Goal: Feedback & Contribution: Contribute content

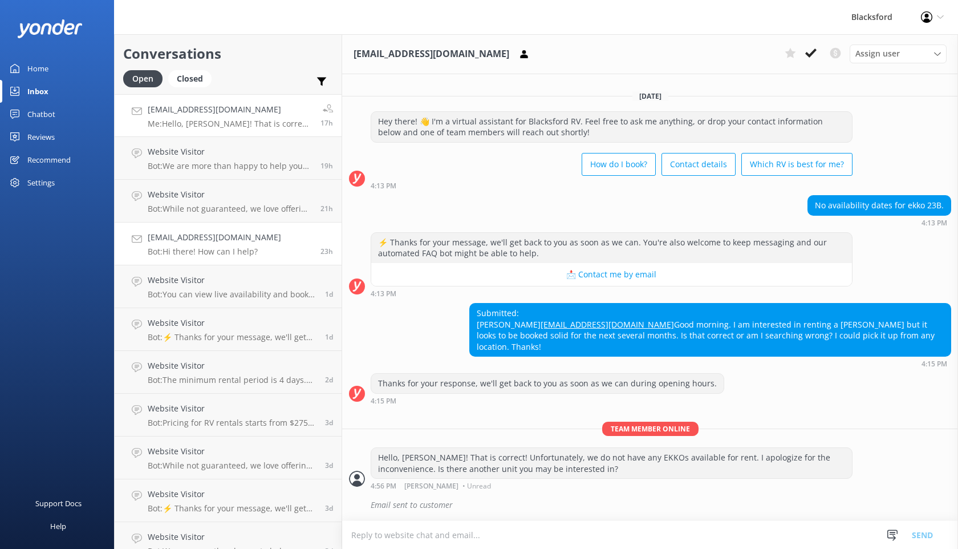
scroll to position [16, 0]
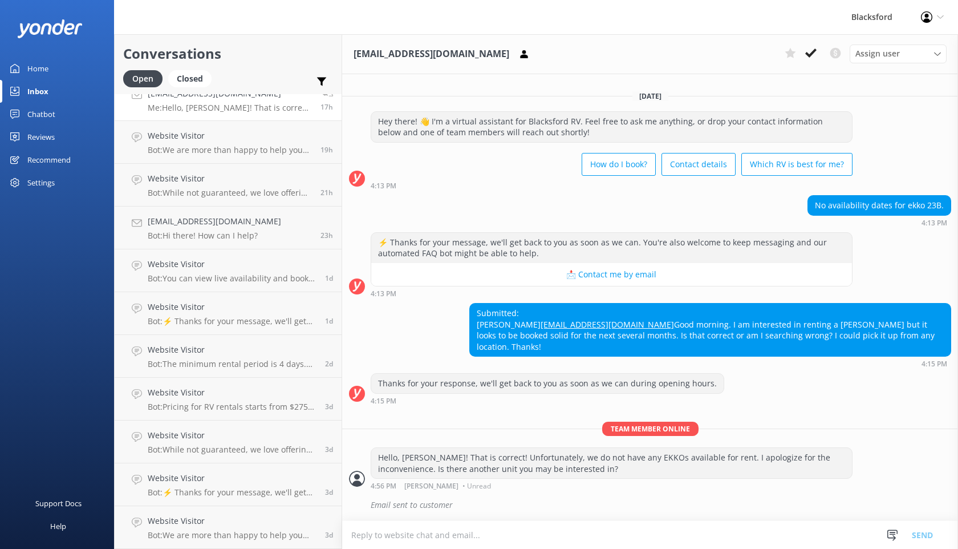
click at [50, 116] on div "Chatbot" at bounding box center [41, 114] width 28 height 23
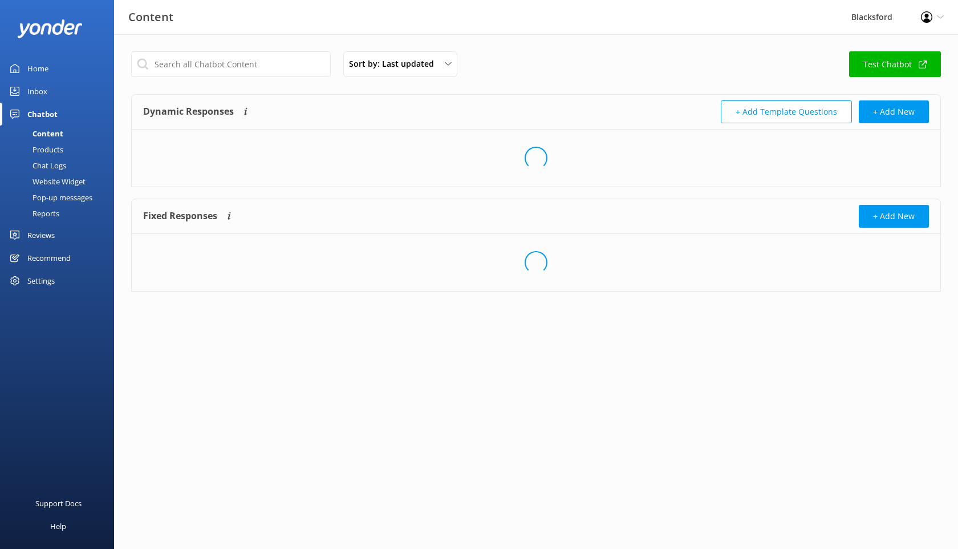
click at [60, 160] on div "Chat Logs" at bounding box center [36, 165] width 59 height 16
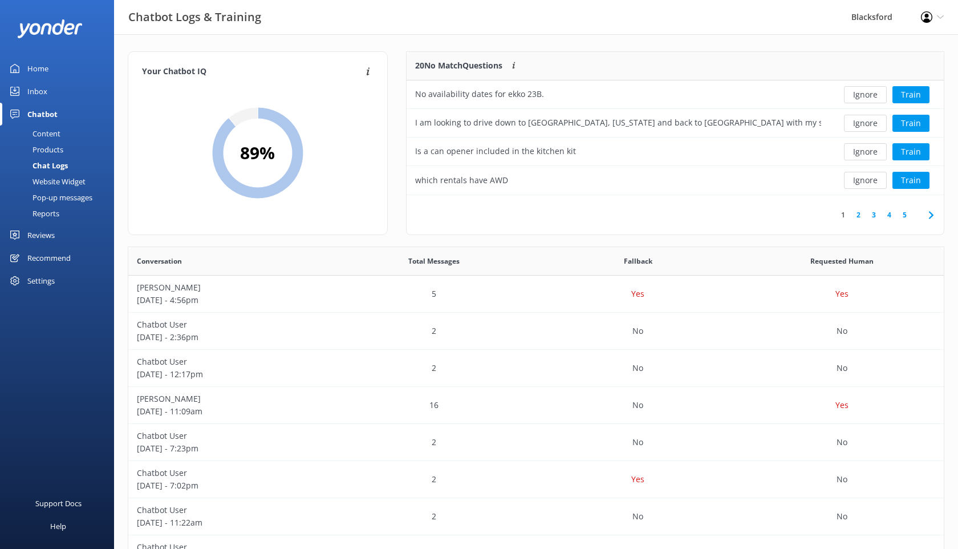
scroll to position [143, 537]
click at [870, 98] on button "Ignore" at bounding box center [865, 94] width 43 height 17
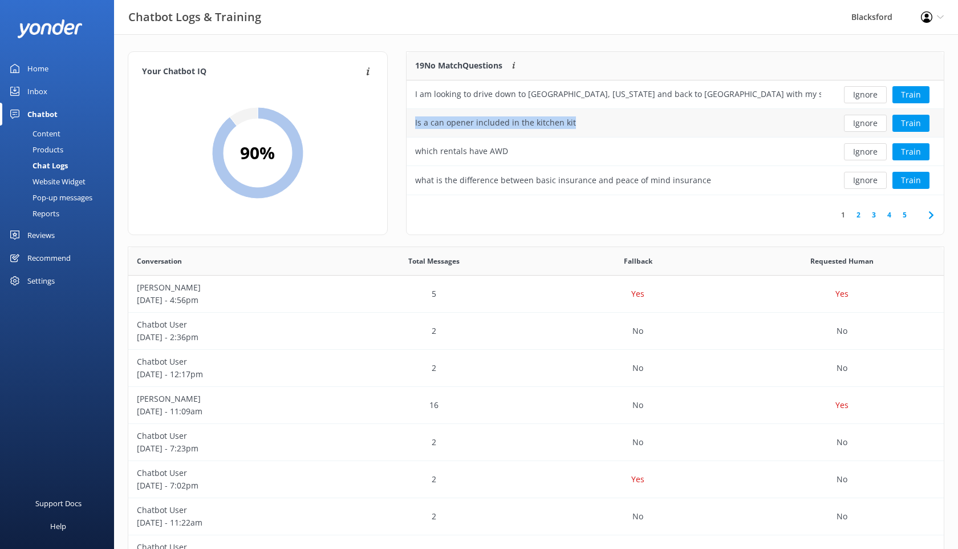
drag, startPoint x: 571, startPoint y: 123, endPoint x: 414, endPoint y: 123, distance: 157.5
click at [414, 123] on div "Is a can opener included in the kitchen kit" at bounding box center [618, 123] width 423 height 29
copy div "Is a can opener included in the kitchen kit"
click at [48, 133] on div "Content" at bounding box center [34, 134] width 54 height 16
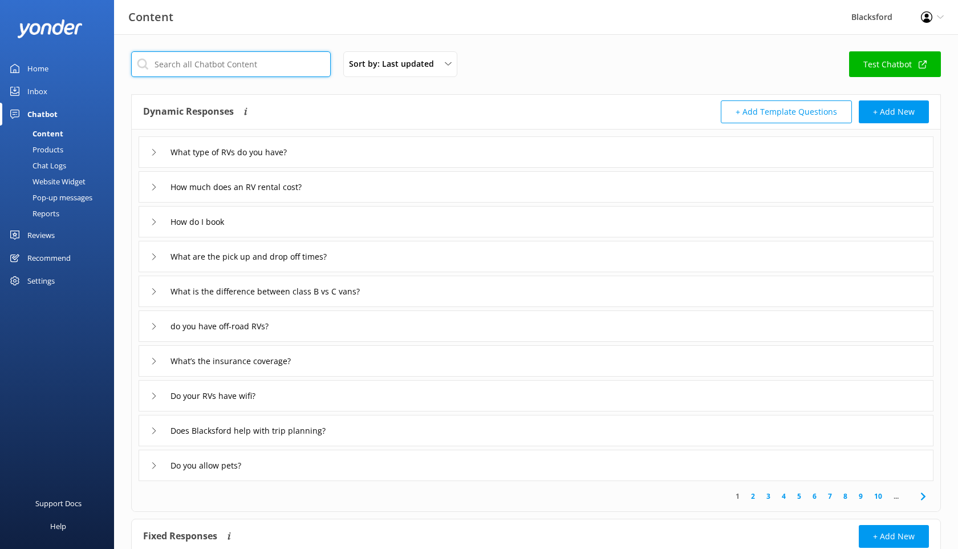
click at [220, 70] on input "text" at bounding box center [231, 64] width 200 height 26
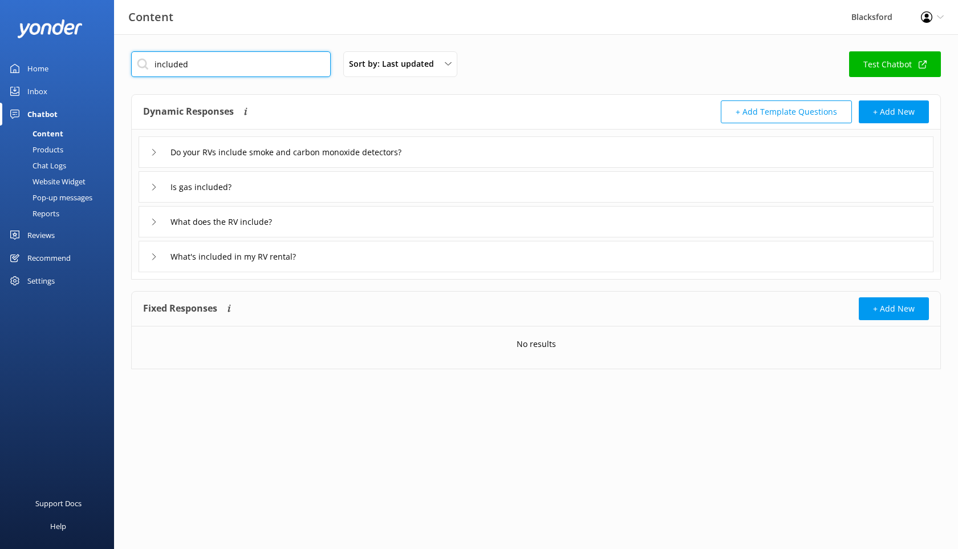
type input "included"
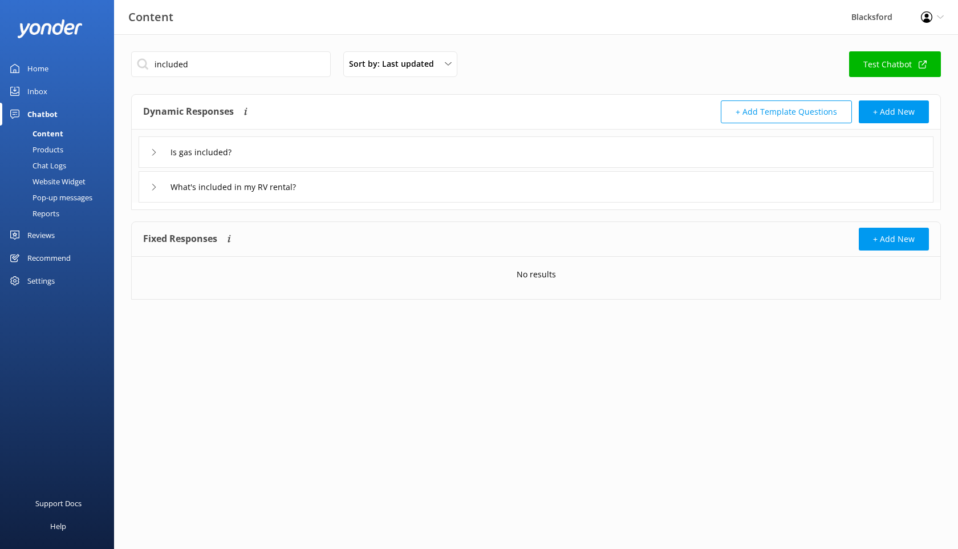
click at [148, 197] on div "What's included in my RV rental?" at bounding box center [536, 186] width 795 height 31
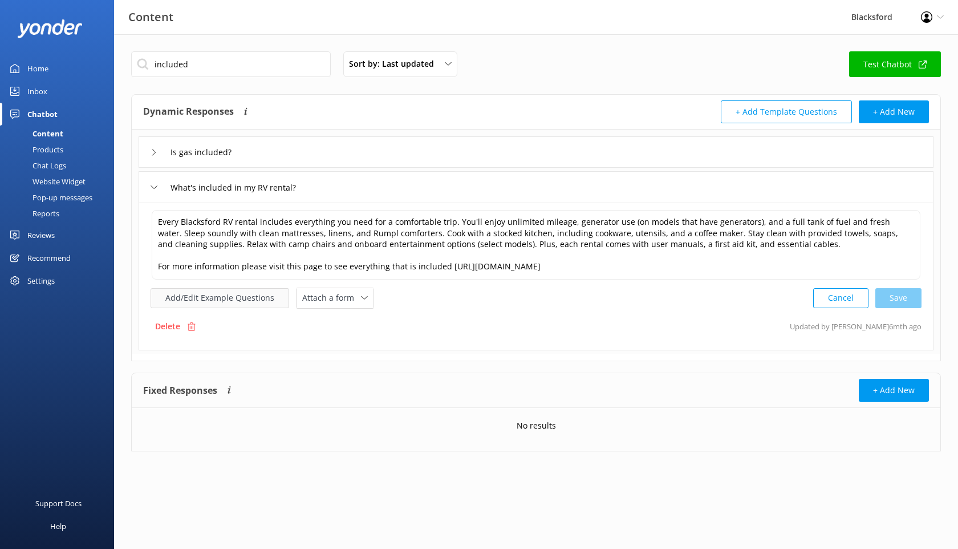
click at [269, 301] on button "Add/Edit Example Questions" at bounding box center [220, 298] width 139 height 20
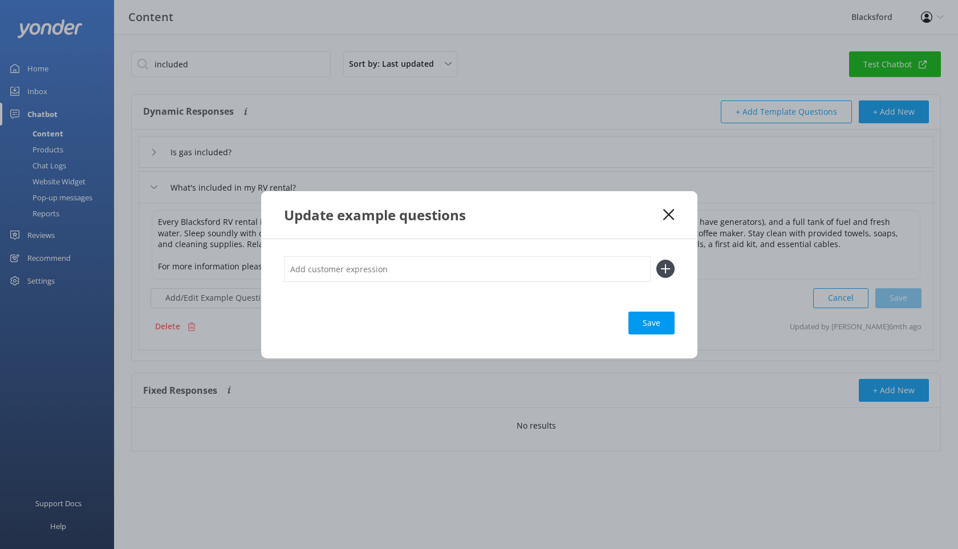
click at [393, 260] on input "text" at bounding box center [467, 269] width 367 height 26
paste input "Is a can opener included in the kitchen kit"
type input "Is a can opener included in the kitchen kit"
click at [666, 266] on icon at bounding box center [666, 269] width 18 height 18
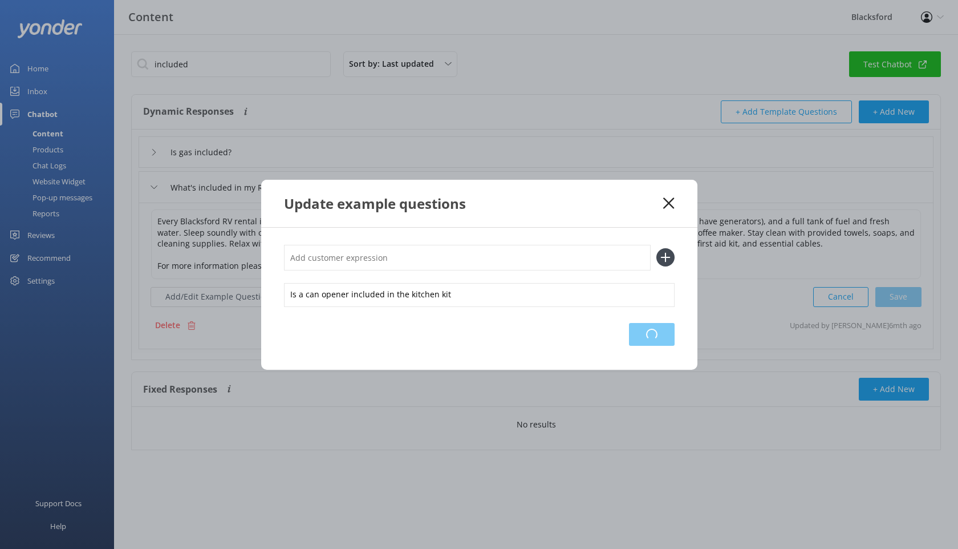
click at [650, 330] on div "Loading.." at bounding box center [652, 334] width 46 height 23
click at [653, 339] on div "Save" at bounding box center [652, 334] width 46 height 23
click at [668, 200] on icon at bounding box center [669, 202] width 11 height 11
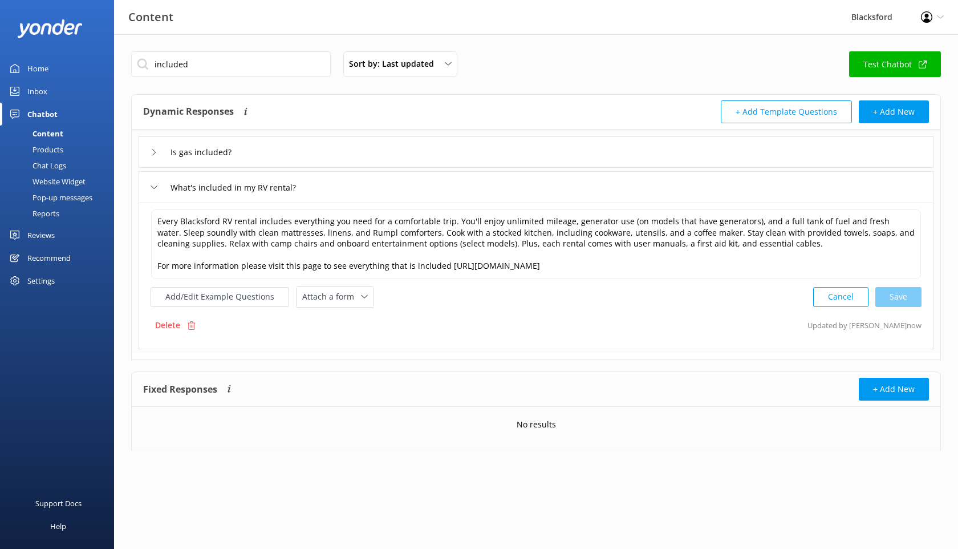
click at [64, 160] on div "Chat Logs" at bounding box center [36, 165] width 59 height 16
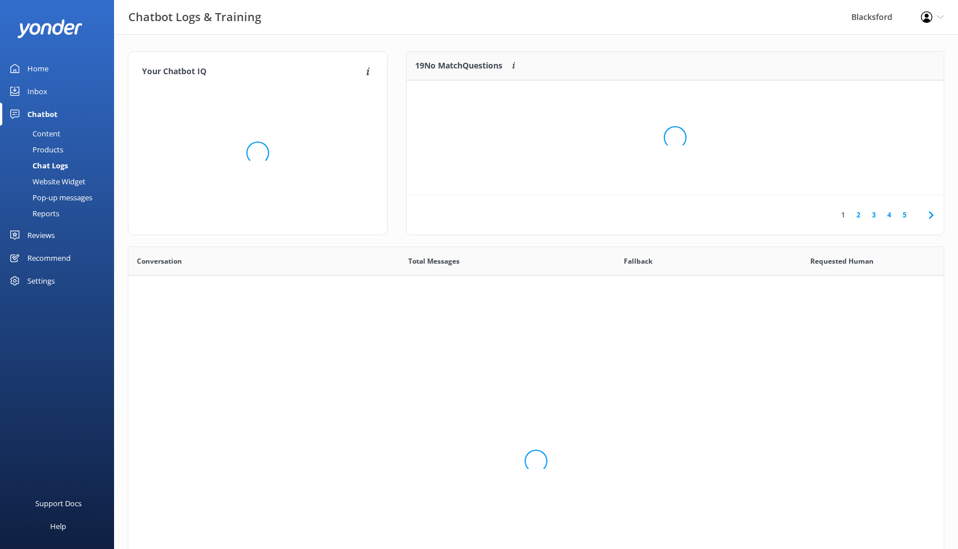
scroll to position [400, 816]
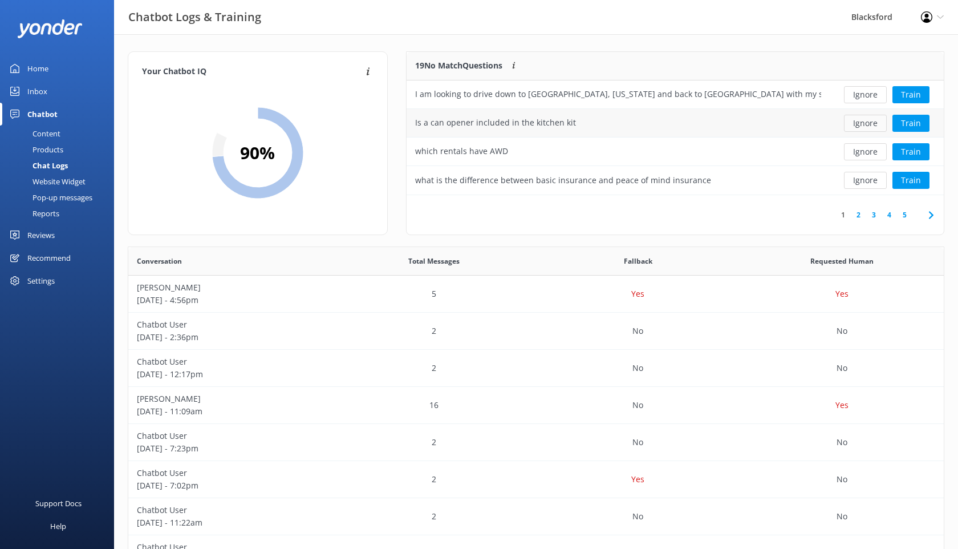
click at [875, 120] on button "Ignore" at bounding box center [865, 123] width 43 height 17
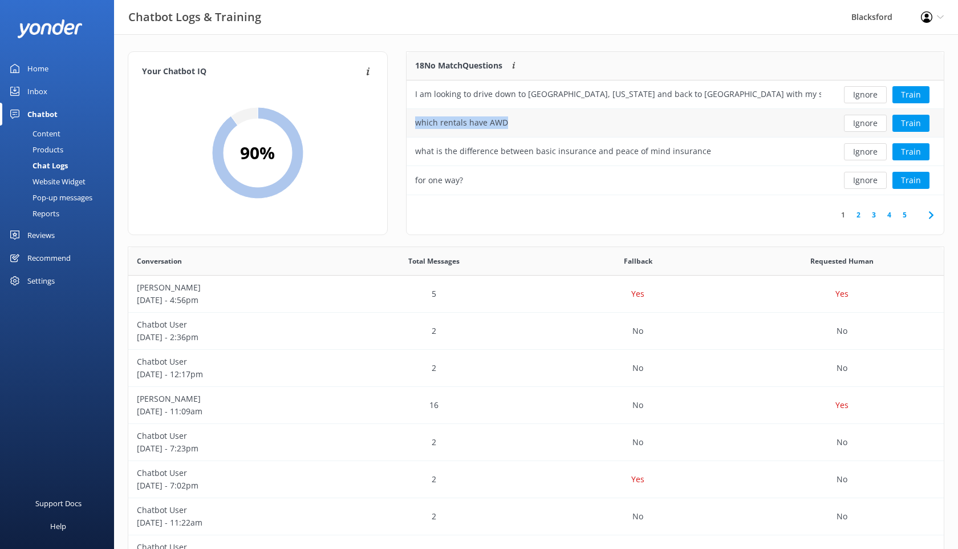
drag, startPoint x: 510, startPoint y: 120, endPoint x: 416, endPoint y: 124, distance: 93.6
click at [416, 124] on div "which rentals have AWD" at bounding box center [618, 123] width 423 height 29
copy div "which rentals have AWD"
click at [53, 135] on div "Content" at bounding box center [34, 134] width 54 height 16
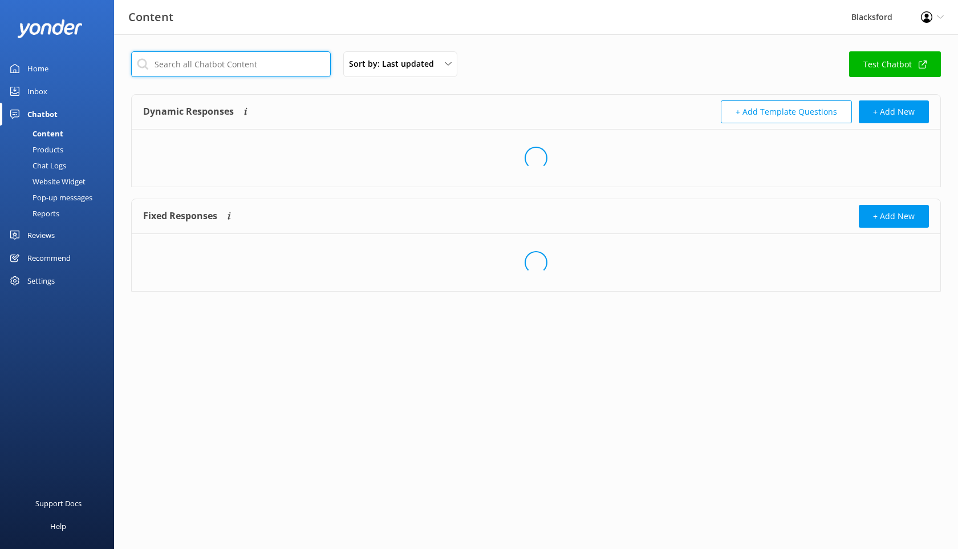
click at [255, 63] on input "text" at bounding box center [231, 64] width 200 height 26
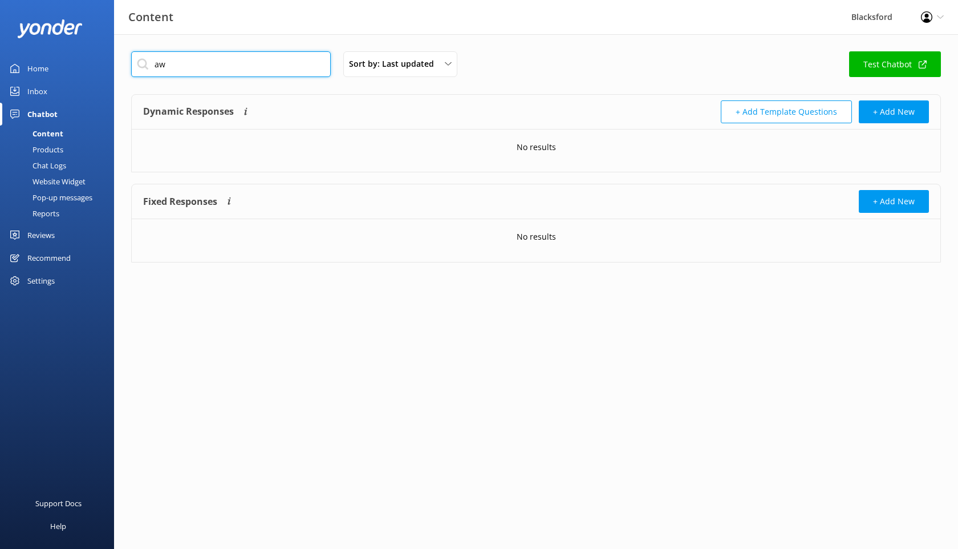
type input "a"
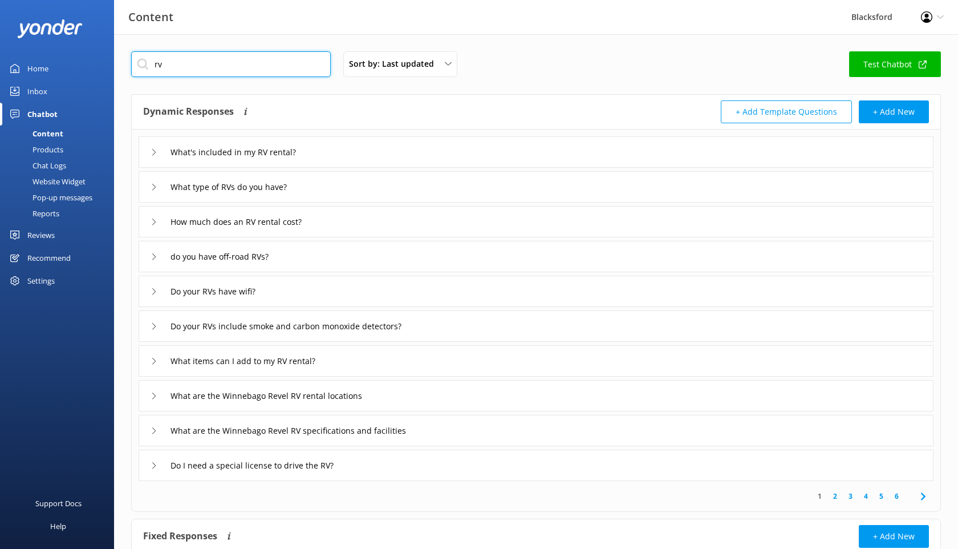
type input "rv"
click at [155, 195] on div "What type of RVs do you have?" at bounding box center [224, 186] width 146 height 19
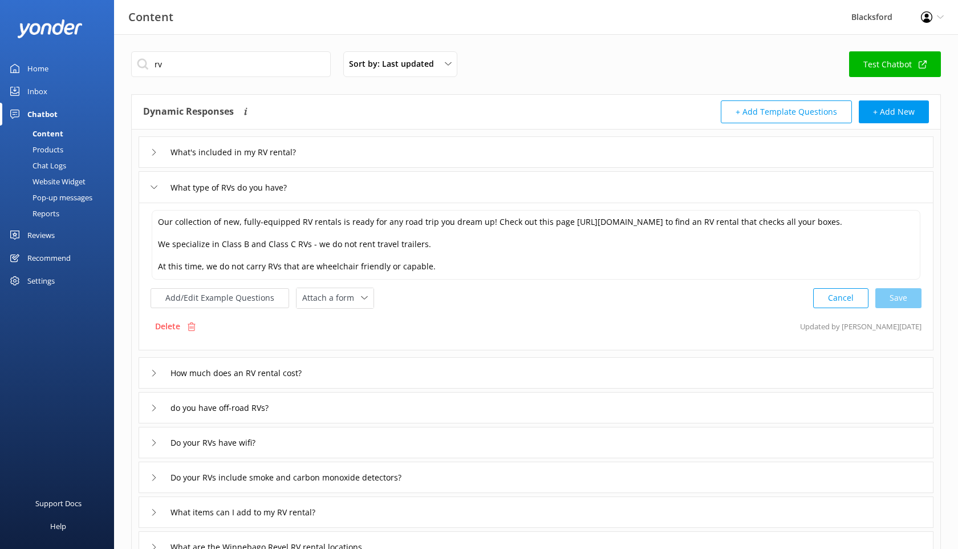
click at [147, 407] on div "do you have off-road RVs?" at bounding box center [536, 407] width 795 height 31
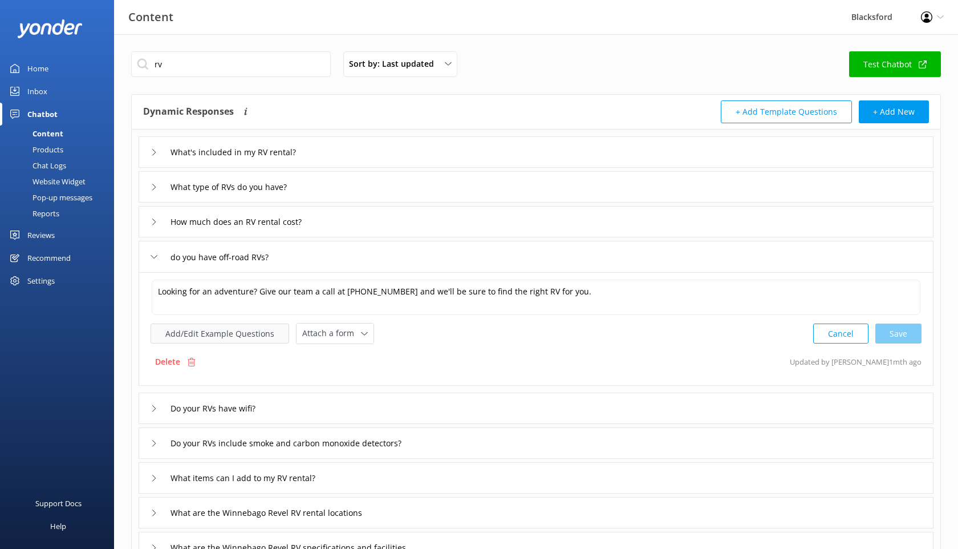
click at [226, 331] on button "Add/Edit Example Questions" at bounding box center [220, 333] width 139 height 20
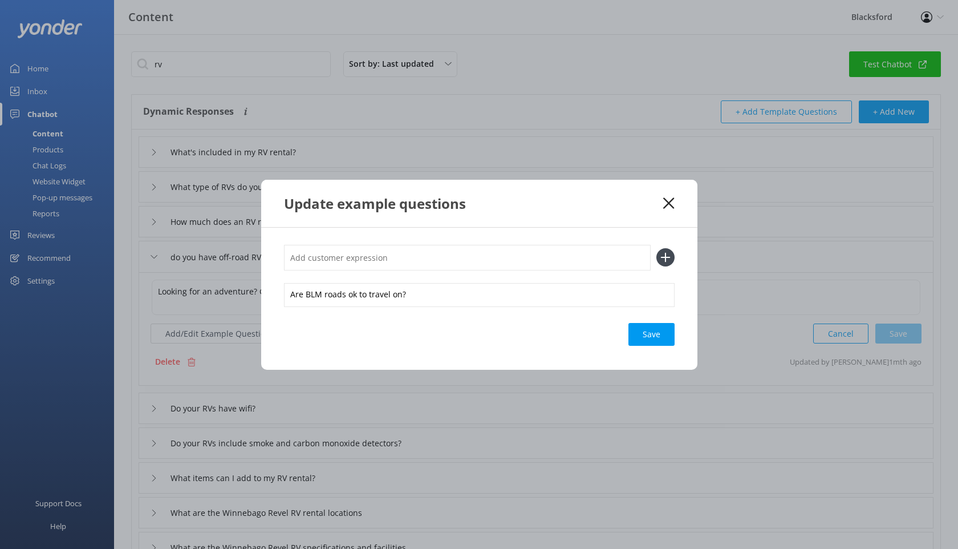
click at [373, 257] on input "text" at bounding box center [467, 258] width 367 height 26
paste input "which rentals have AWD"
type input "which rentals have AWD"
click at [664, 257] on use at bounding box center [666, 258] width 10 height 10
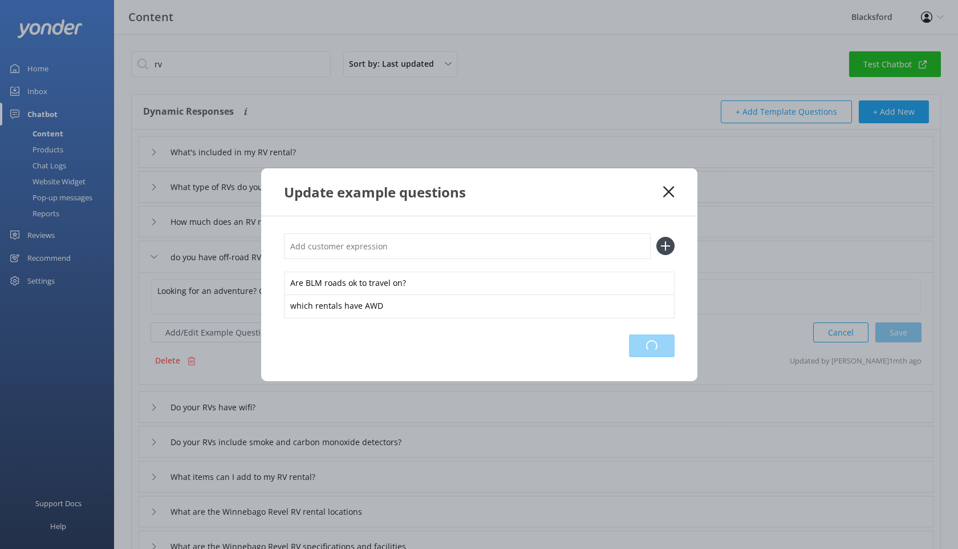
click at [658, 353] on div "Loading.." at bounding box center [652, 345] width 46 height 23
click at [667, 193] on use at bounding box center [669, 191] width 11 height 11
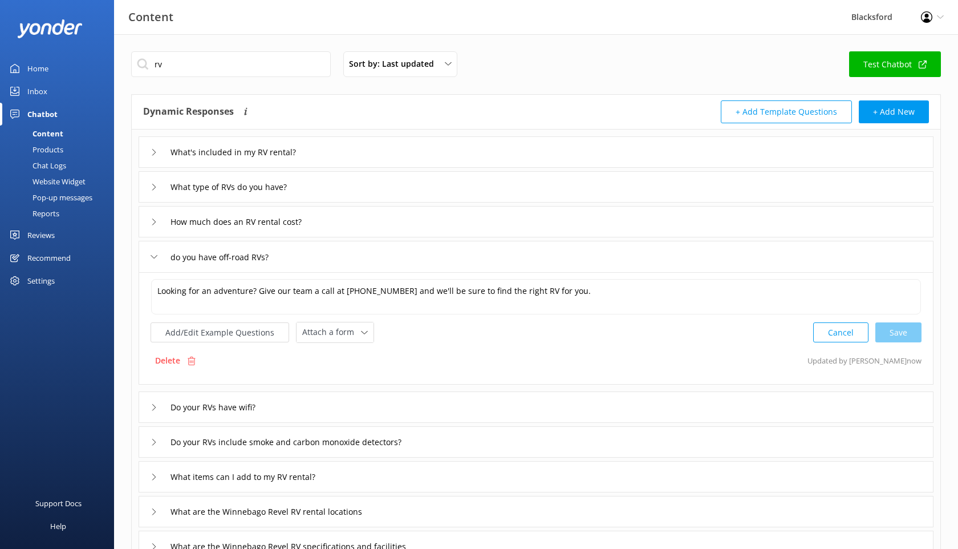
click at [157, 179] on div "What type of RVs do you have?" at bounding box center [224, 186] width 146 height 19
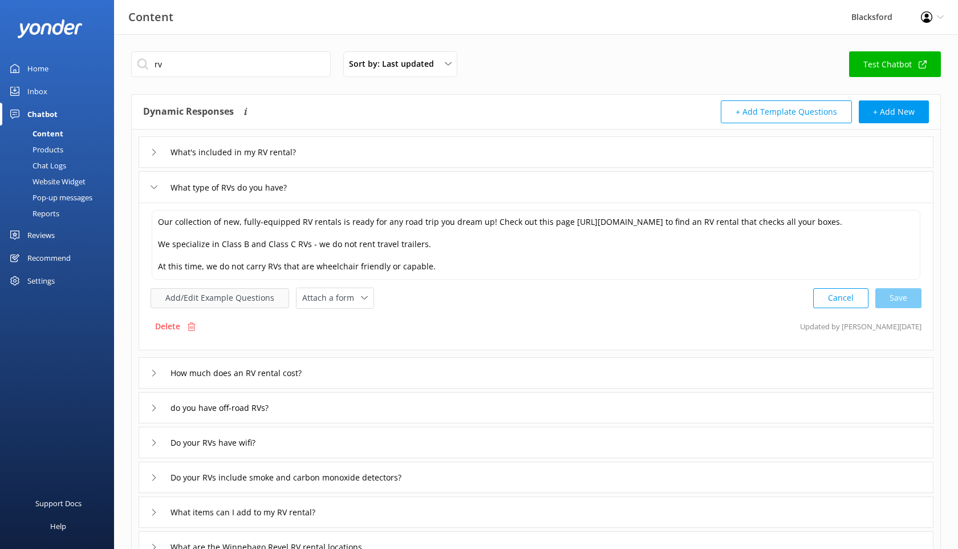
click at [256, 301] on button "Add/Edit Example Questions" at bounding box center [220, 298] width 139 height 20
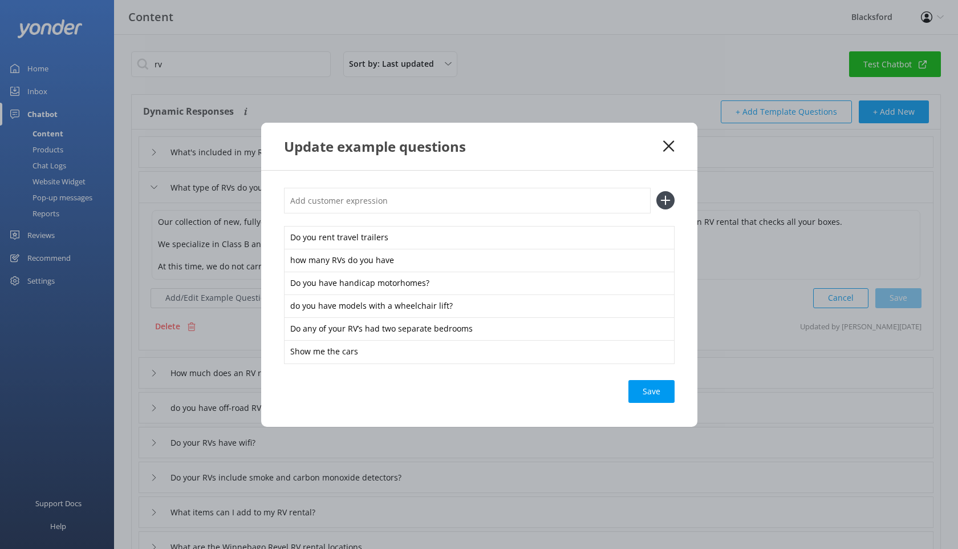
click at [406, 191] on input "text" at bounding box center [467, 201] width 367 height 26
paste input "which rentals have AWD"
type input "which rentals have AWD"
click at [662, 193] on icon at bounding box center [666, 200] width 18 height 18
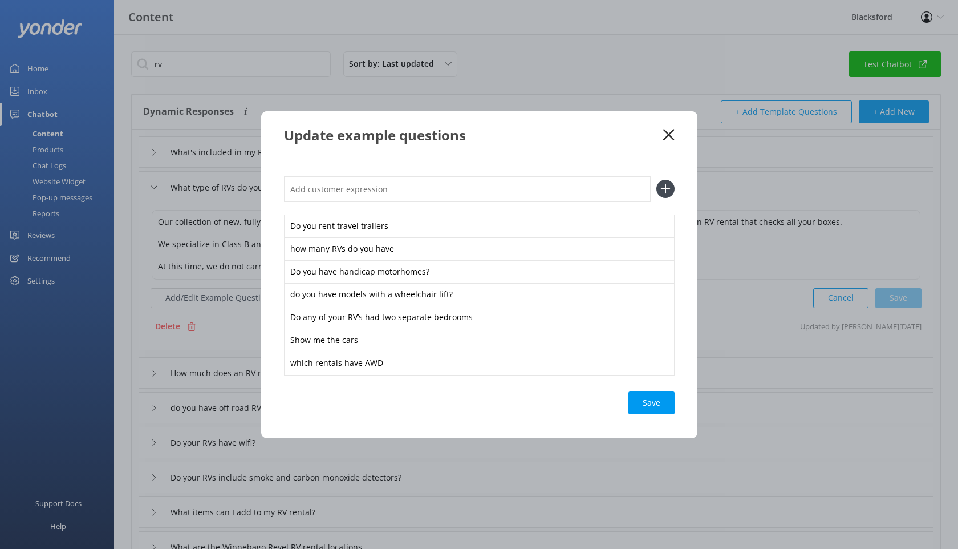
click at [649, 404] on div "Save" at bounding box center [652, 402] width 46 height 23
click at [654, 402] on div "Save" at bounding box center [652, 402] width 46 height 23
click at [670, 136] on use at bounding box center [669, 134] width 11 height 11
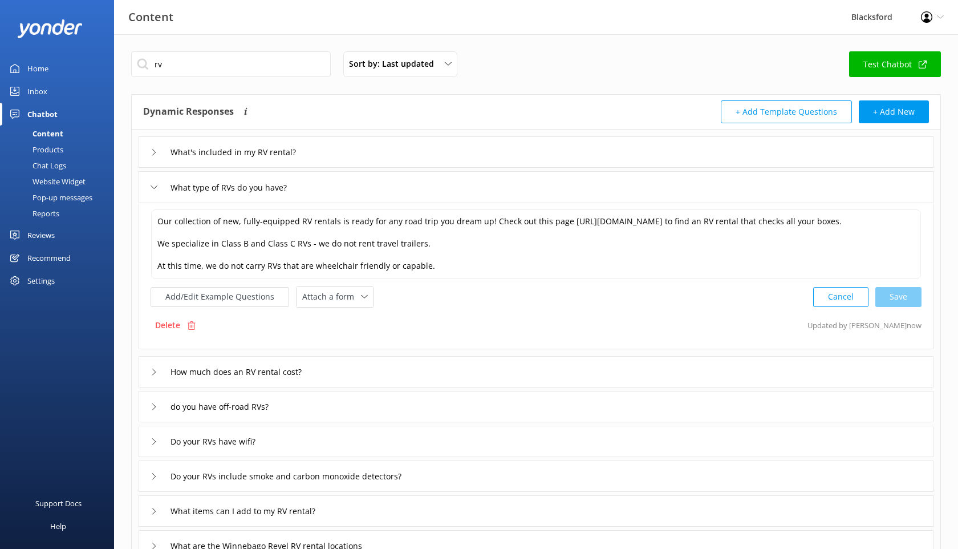
click at [55, 157] on div "Chat Logs" at bounding box center [36, 165] width 59 height 16
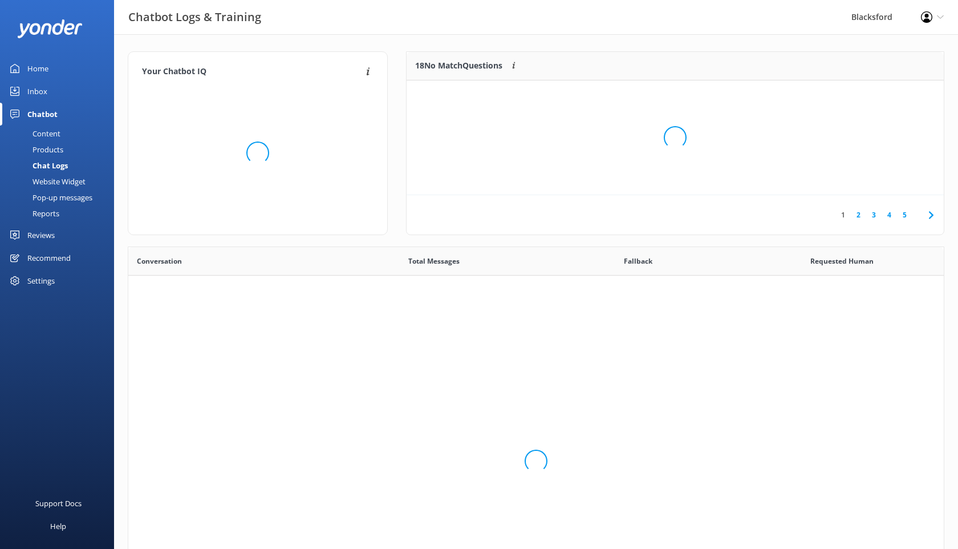
scroll to position [400, 816]
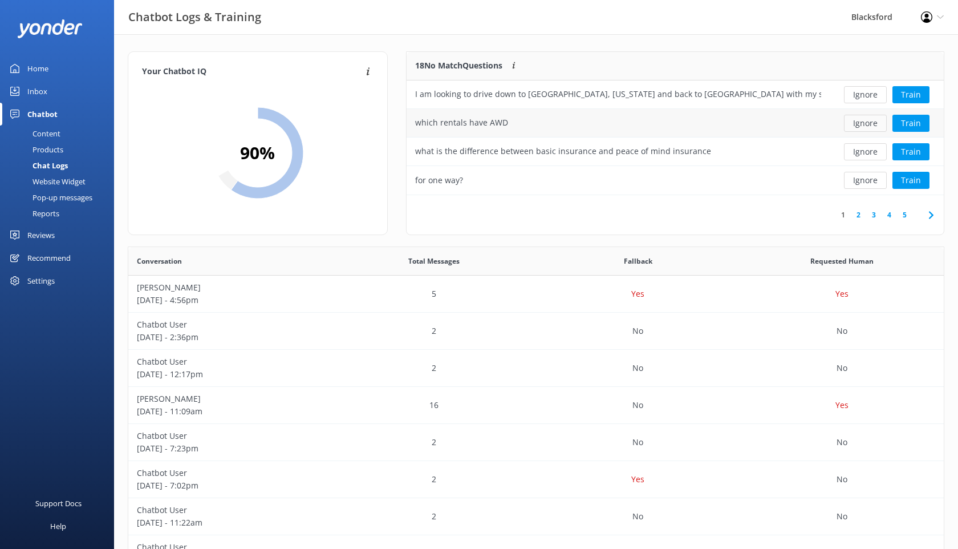
click at [867, 128] on button "Ignore" at bounding box center [865, 123] width 43 height 17
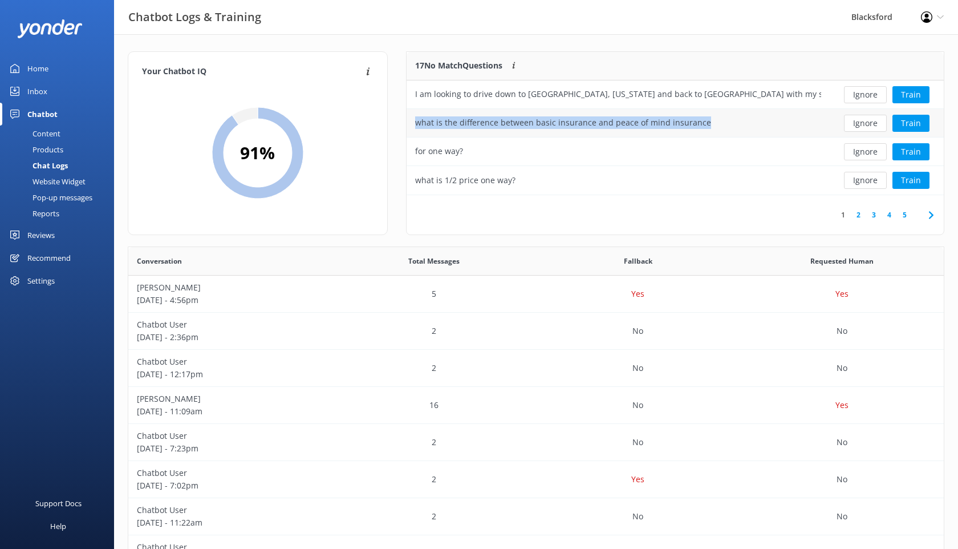
drag, startPoint x: 704, startPoint y: 122, endPoint x: 437, endPoint y: 112, distance: 267.2
click at [437, 112] on div "what is the difference between basic insurance and peace of mind insurance" at bounding box center [618, 123] width 423 height 29
copy div "what is the difference between basic insurance and peace of mind insurance"
click at [47, 137] on div "Content" at bounding box center [34, 134] width 54 height 16
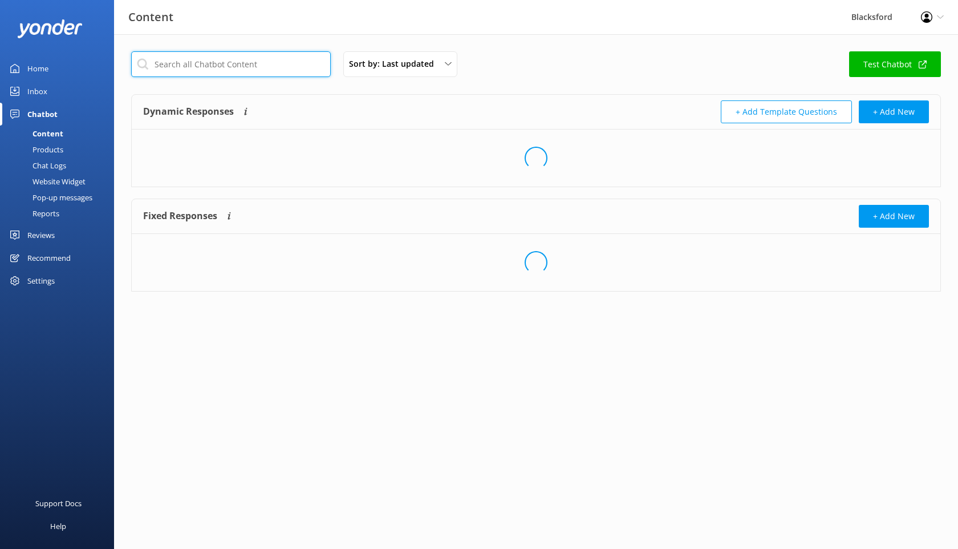
click at [242, 66] on input "text" at bounding box center [231, 64] width 200 height 26
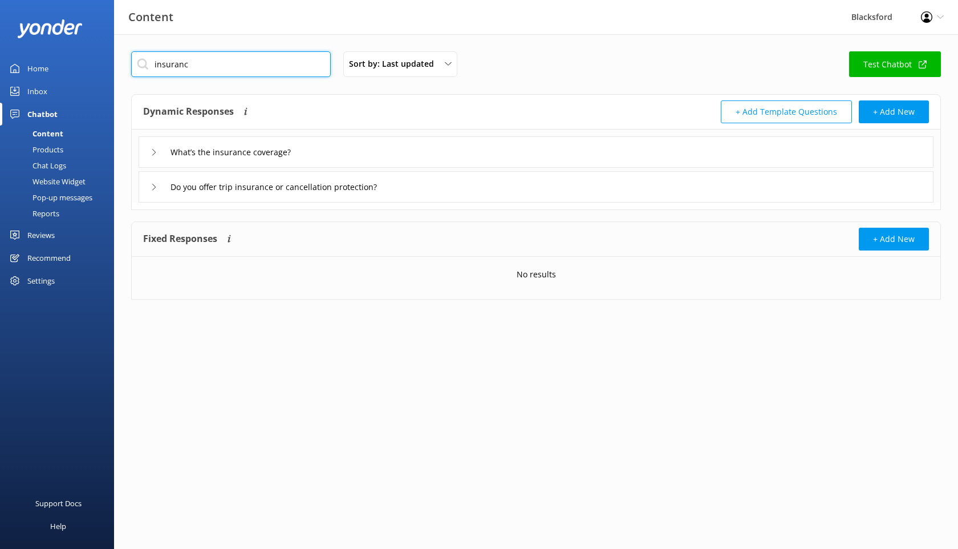
type input "insuranc"
click at [155, 155] on icon at bounding box center [154, 152] width 7 height 7
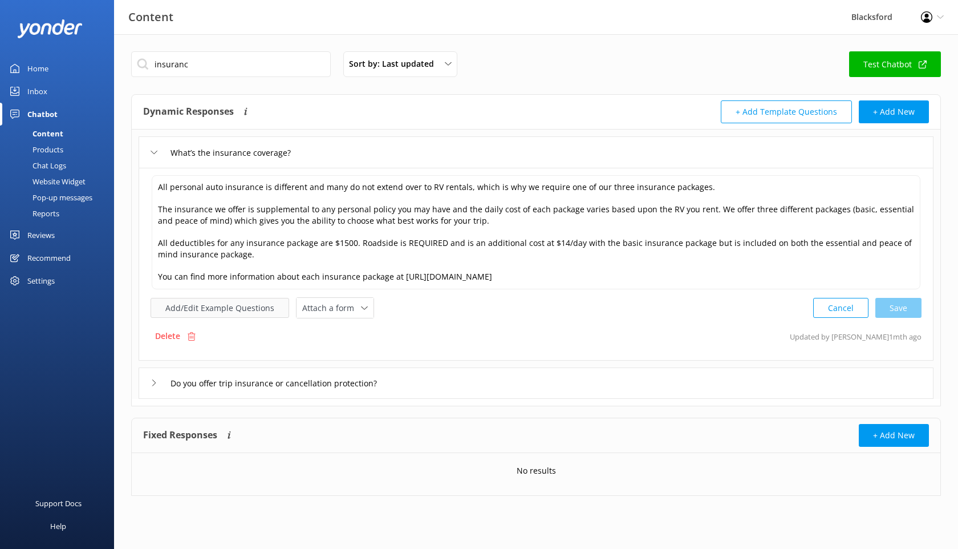
click at [249, 302] on button "Add/Edit Example Questions" at bounding box center [220, 308] width 139 height 20
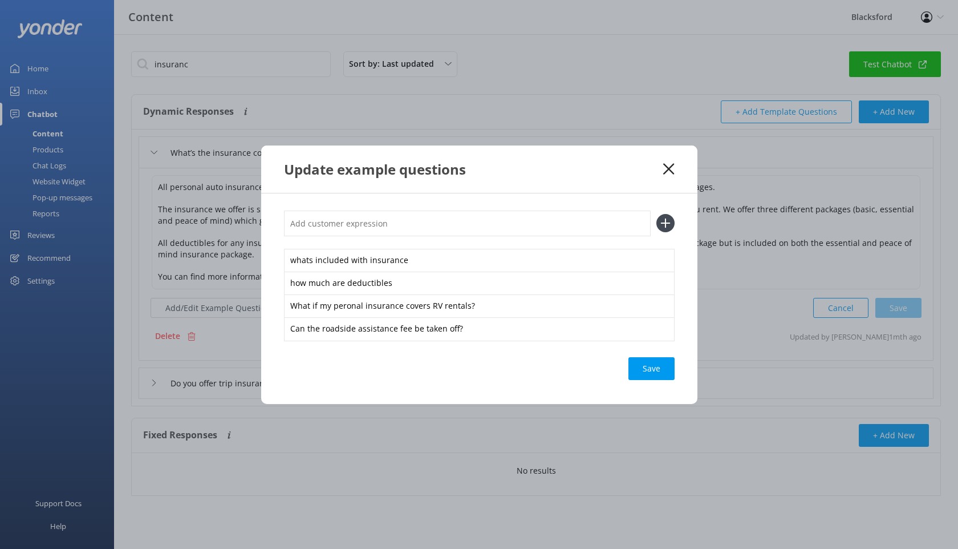
click at [354, 215] on input "text" at bounding box center [467, 224] width 367 height 26
paste input "what is the difference between basic insurance and peace of mind insurance"
type input "what is the difference between basic insurance and peace of mind insurance"
click at [668, 225] on icon at bounding box center [666, 223] width 18 height 18
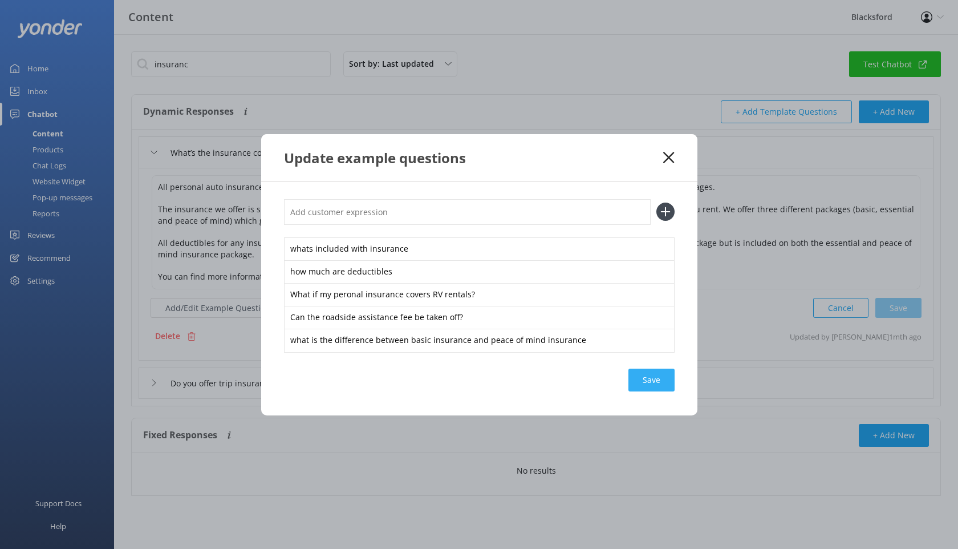
click at [658, 387] on div "Save" at bounding box center [652, 380] width 46 height 23
click at [667, 159] on use at bounding box center [669, 157] width 11 height 11
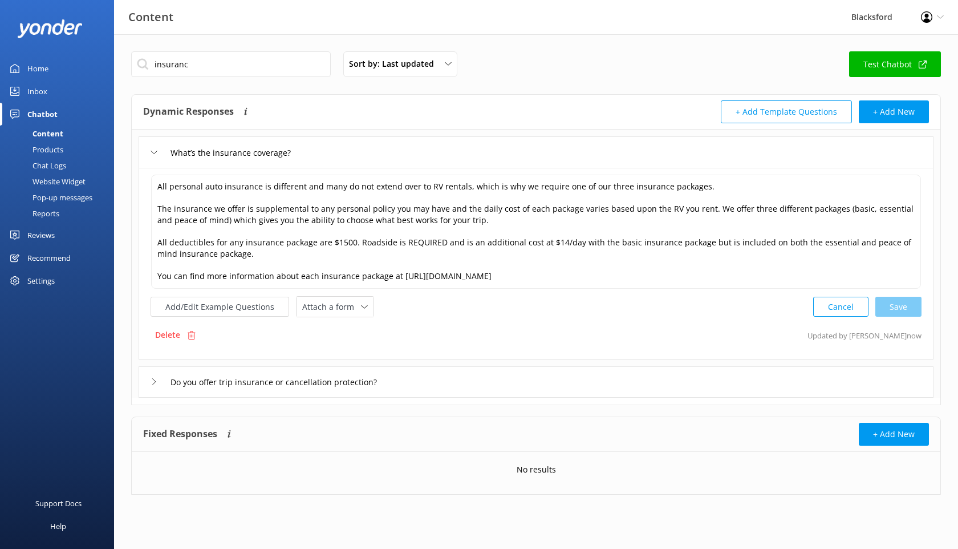
click at [141, 390] on div "Do you offer trip insurance or cancellation protection?" at bounding box center [536, 381] width 795 height 31
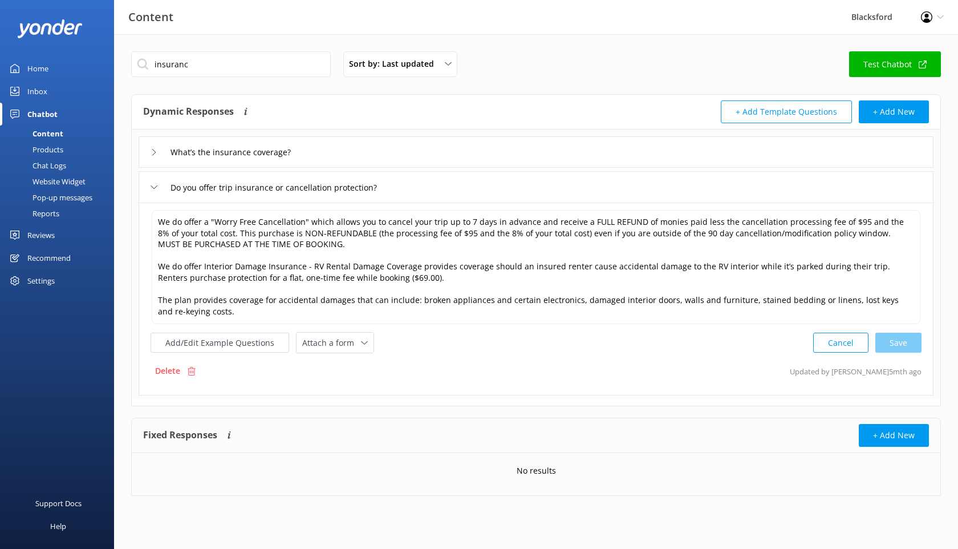
click at [45, 161] on div "Chat Logs" at bounding box center [36, 165] width 59 height 16
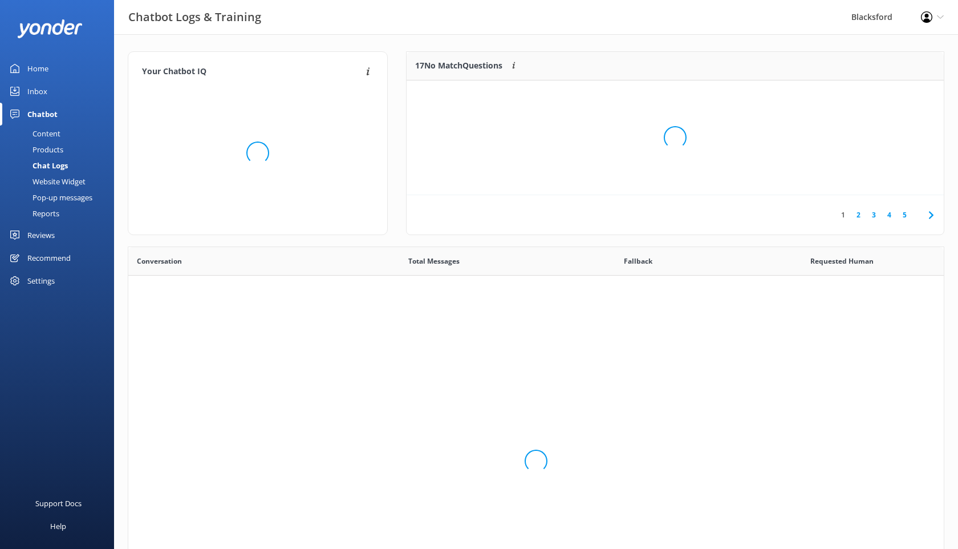
scroll to position [400, 816]
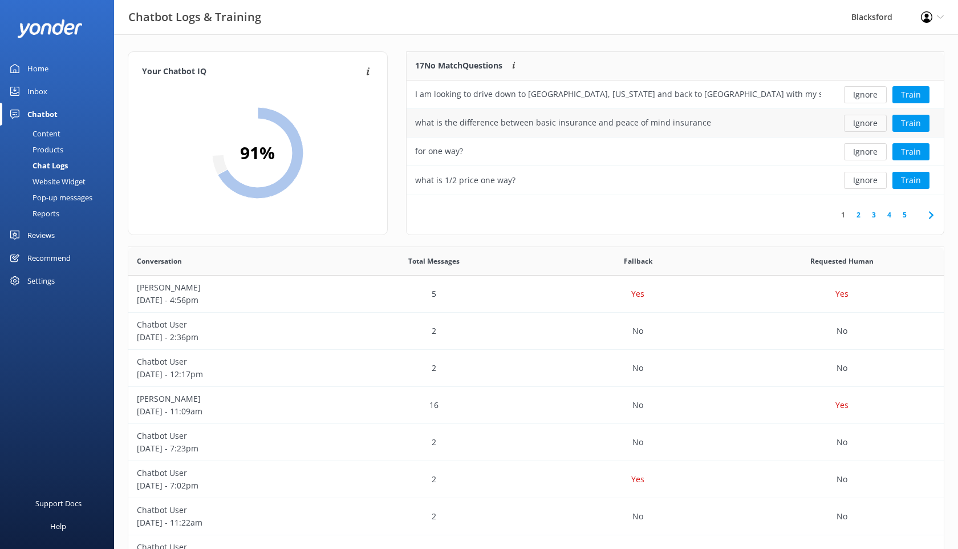
click at [863, 122] on button "Ignore" at bounding box center [865, 123] width 43 height 17
click at [665, 100] on div "I am looking to drive down to [GEOGRAPHIC_DATA], [US_STATE] and back to [GEOGRA…" at bounding box center [618, 94] width 406 height 13
click at [930, 217] on use at bounding box center [931, 214] width 5 height 7
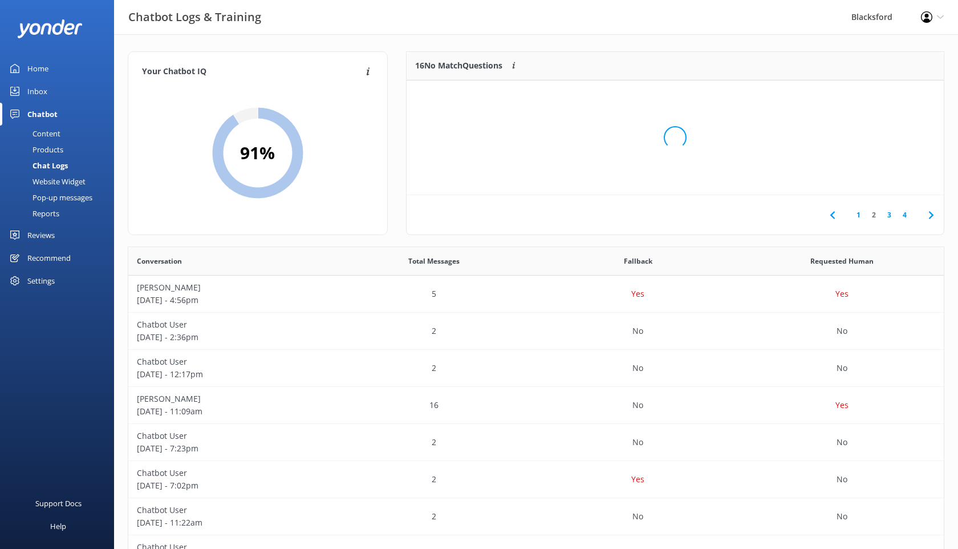
click at [930, 217] on div "Loading.." at bounding box center [675, 137] width 515 height 549
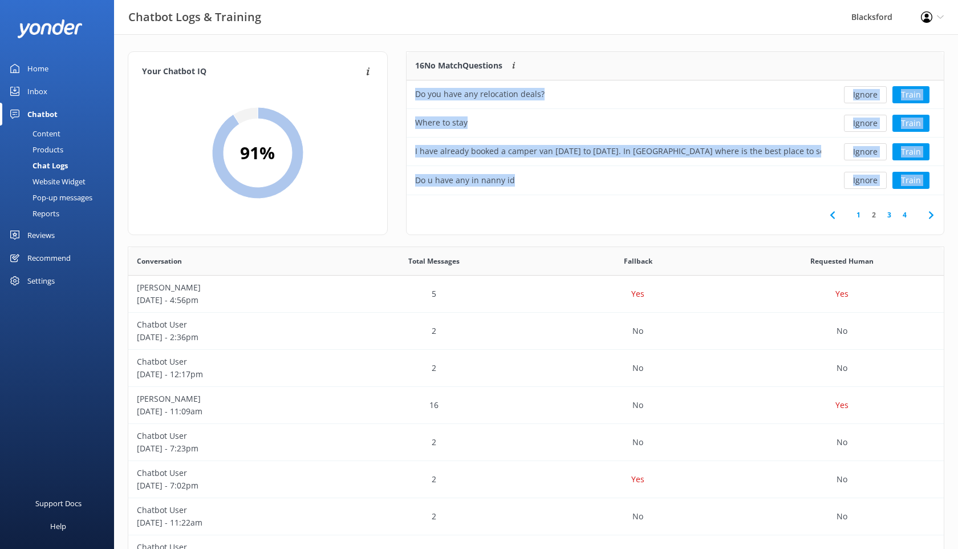
click at [930, 216] on icon at bounding box center [932, 215] width 14 height 14
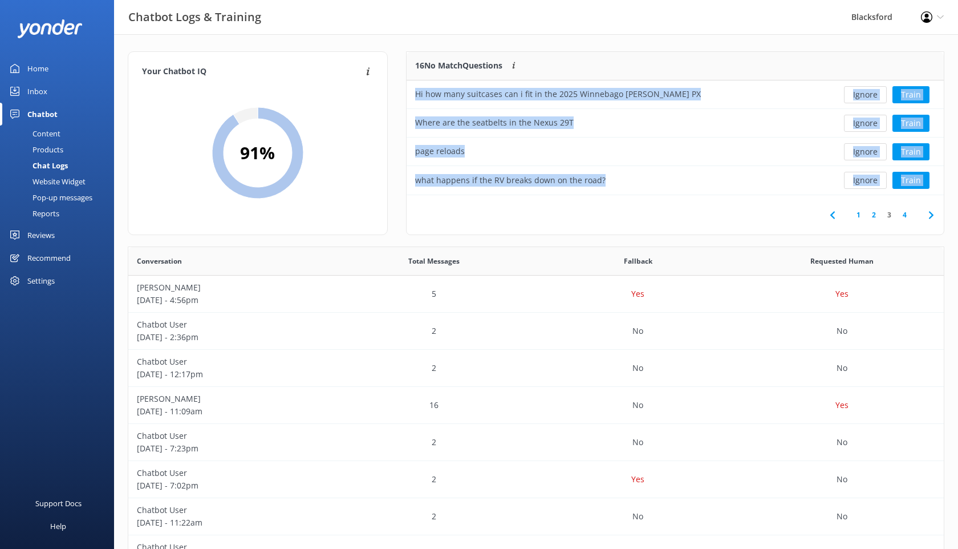
click at [930, 213] on icon at bounding box center [932, 215] width 14 height 14
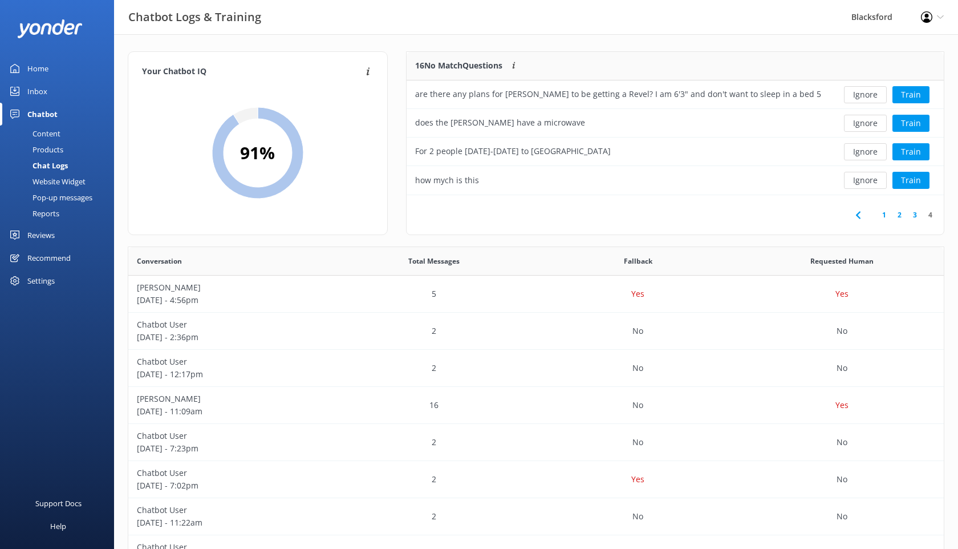
click at [686, 42] on div "Your Chatbot IQ Your Chatbot IQ is the percentage of trained FAQs against untra…" at bounding box center [536, 371] width 844 height 675
click at [858, 99] on button "Ignore" at bounding box center [865, 94] width 43 height 17
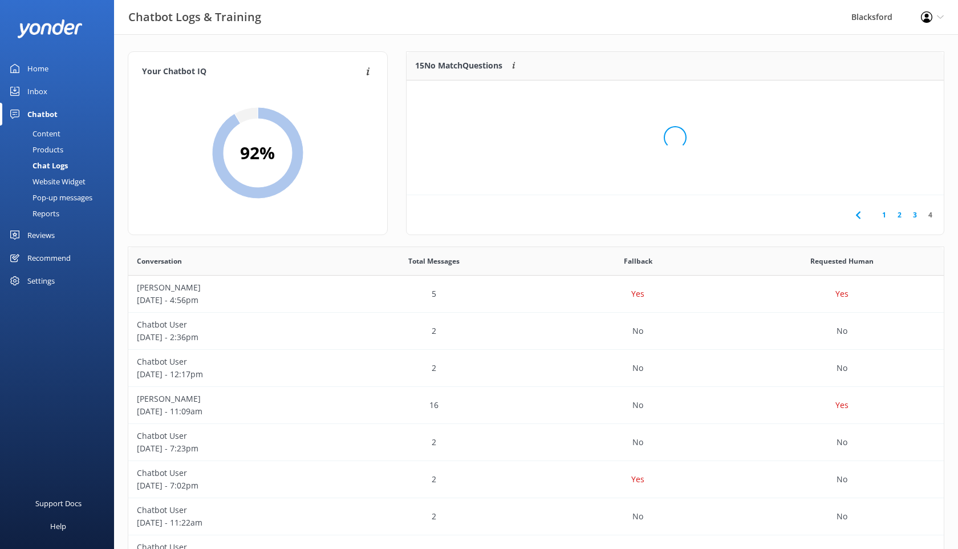
scroll to position [115, 537]
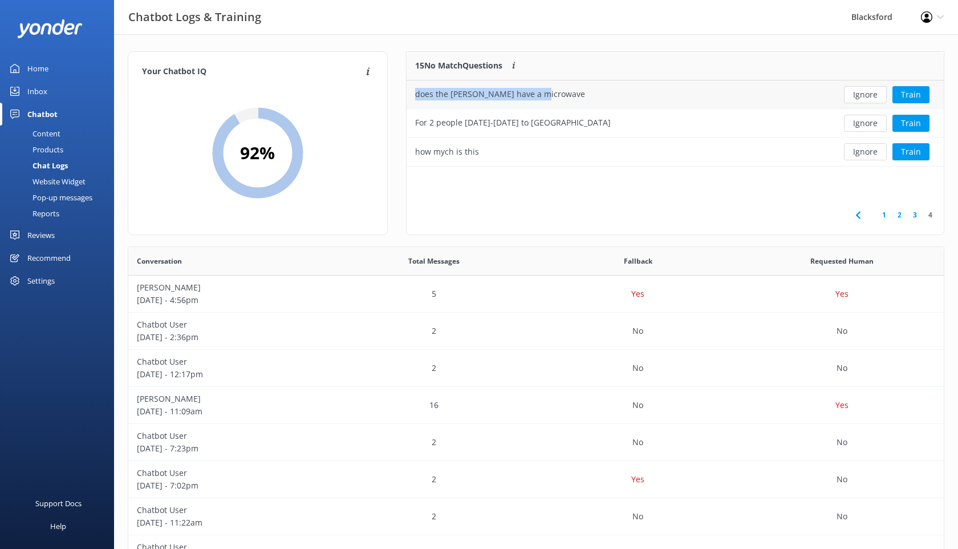
drag, startPoint x: 543, startPoint y: 97, endPoint x: 416, endPoint y: 95, distance: 126.7
click at [416, 95] on div "does the [PERSON_NAME] have a microwave" at bounding box center [618, 94] width 423 height 29
copy div "does the [PERSON_NAME] have a microwave"
click at [849, 99] on button "Ignore" at bounding box center [865, 94] width 43 height 17
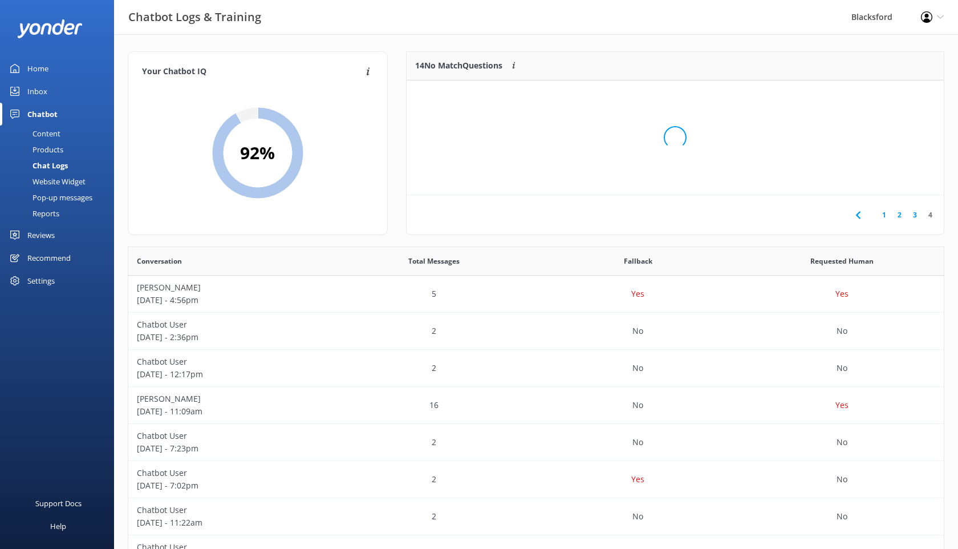
scroll to position [86, 537]
click at [39, 130] on div "Content" at bounding box center [34, 134] width 54 height 16
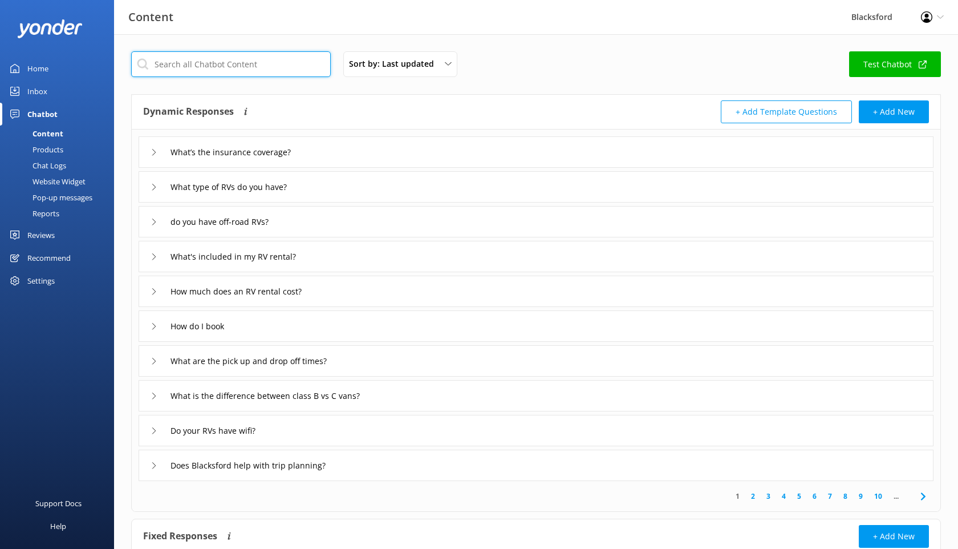
click at [221, 69] on input "text" at bounding box center [231, 64] width 200 height 26
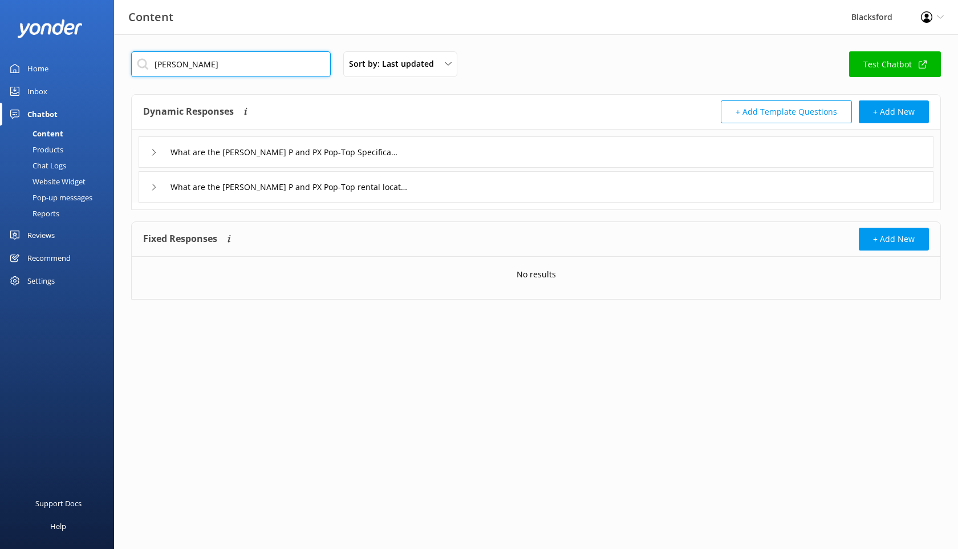
type input "[PERSON_NAME]"
click at [151, 153] on icon at bounding box center [154, 152] width 7 height 7
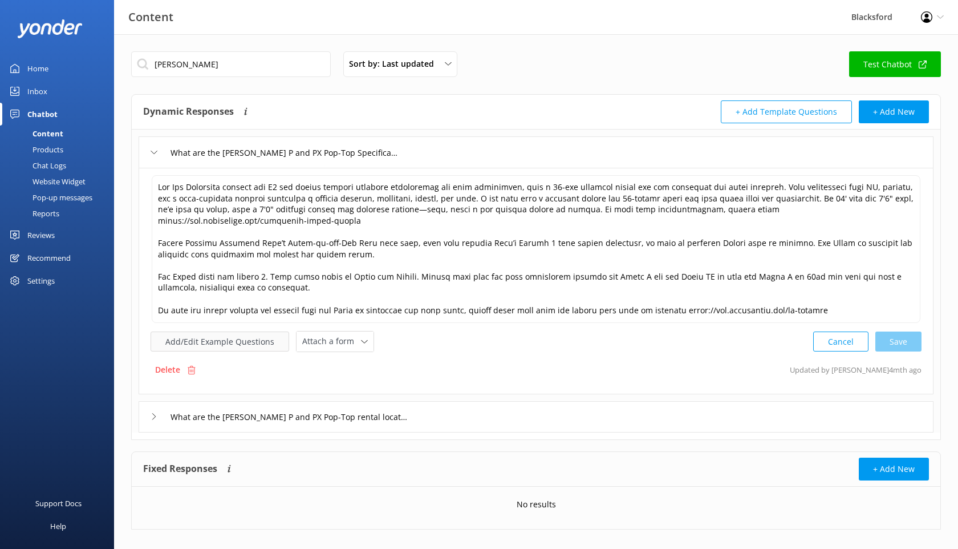
click at [234, 343] on button "Add/Edit Example Questions" at bounding box center [220, 341] width 139 height 20
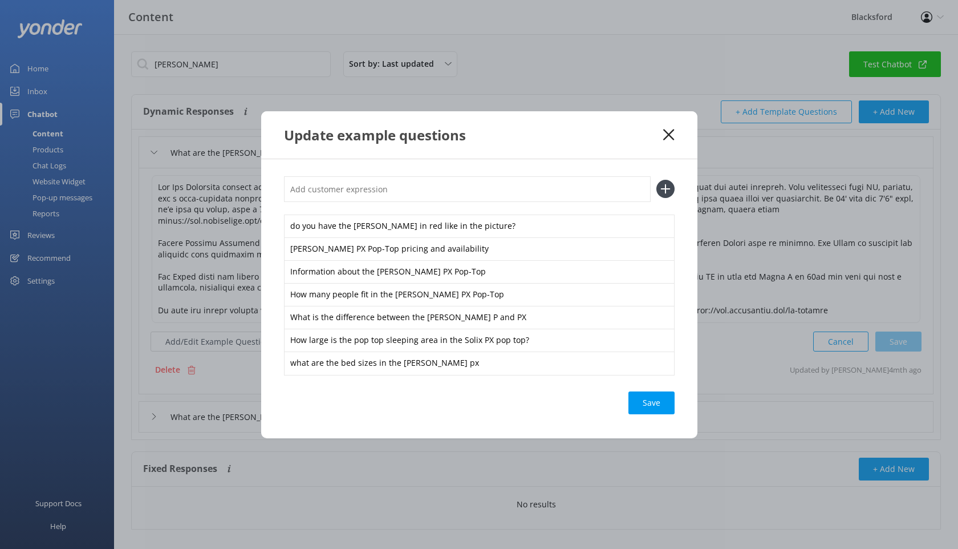
click at [323, 190] on input "text" at bounding box center [467, 189] width 367 height 26
paste input "does the [PERSON_NAME] have a microwave"
type input "does the [PERSON_NAME] have a microwave"
click at [666, 189] on icon at bounding box center [666, 189] width 18 height 18
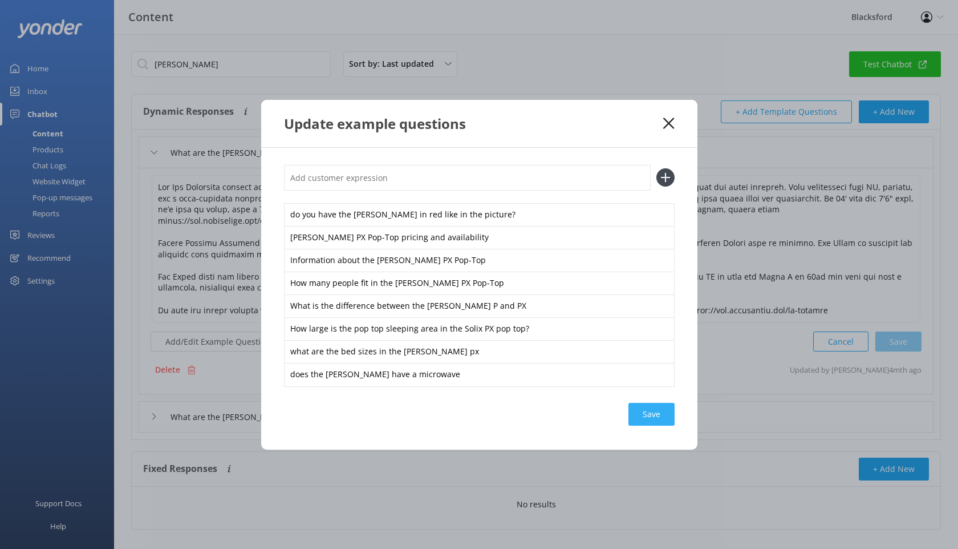
click at [650, 414] on div "Save" at bounding box center [652, 414] width 46 height 23
click at [667, 121] on use at bounding box center [669, 123] width 11 height 11
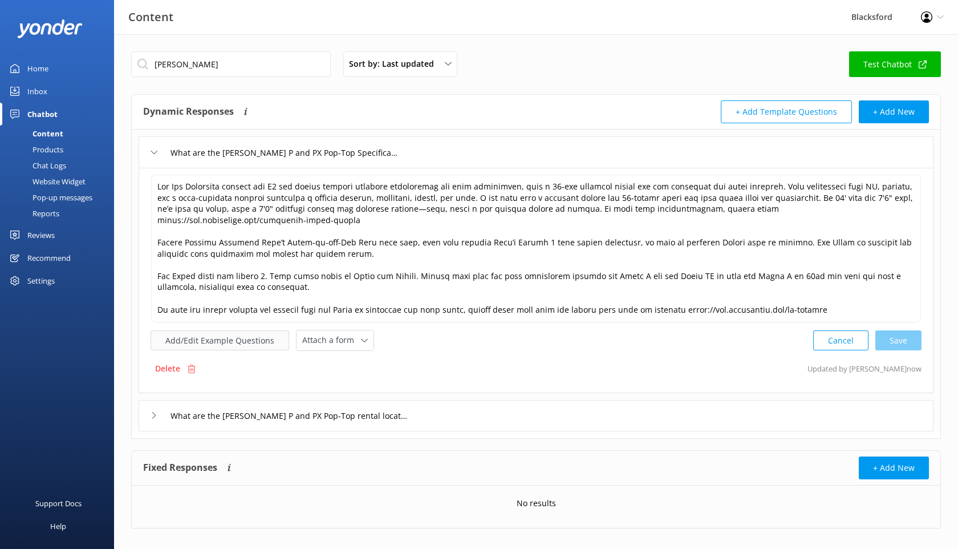
click at [242, 339] on button "Add/Edit Example Questions" at bounding box center [220, 340] width 139 height 20
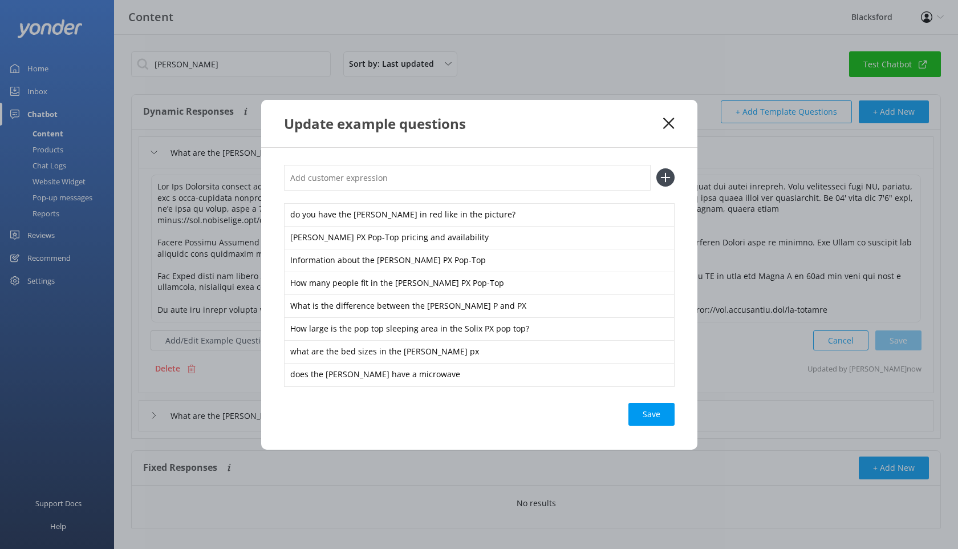
click at [662, 128] on div "Update example questions" at bounding box center [474, 123] width 380 height 19
click at [665, 123] on icon at bounding box center [669, 123] width 11 height 11
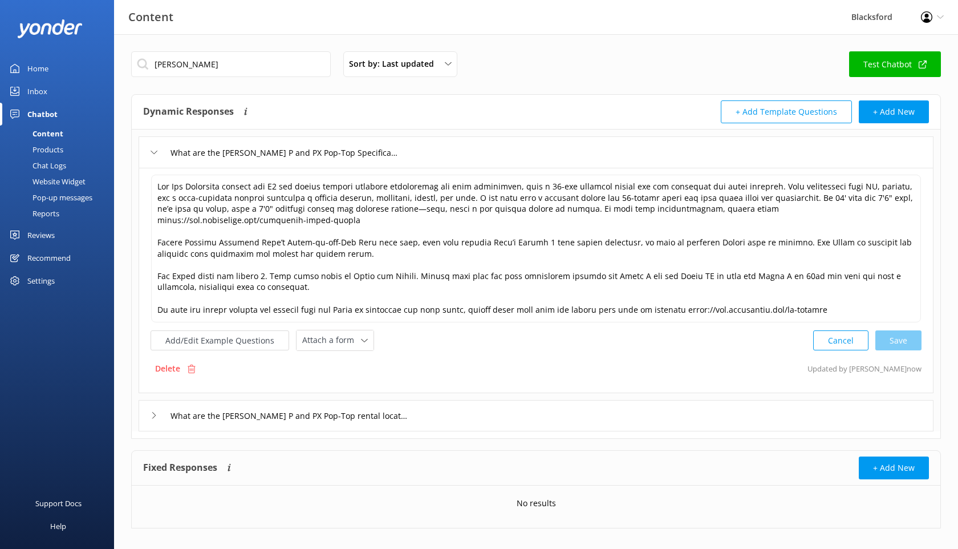
click at [60, 165] on div "Chat Logs" at bounding box center [36, 165] width 59 height 16
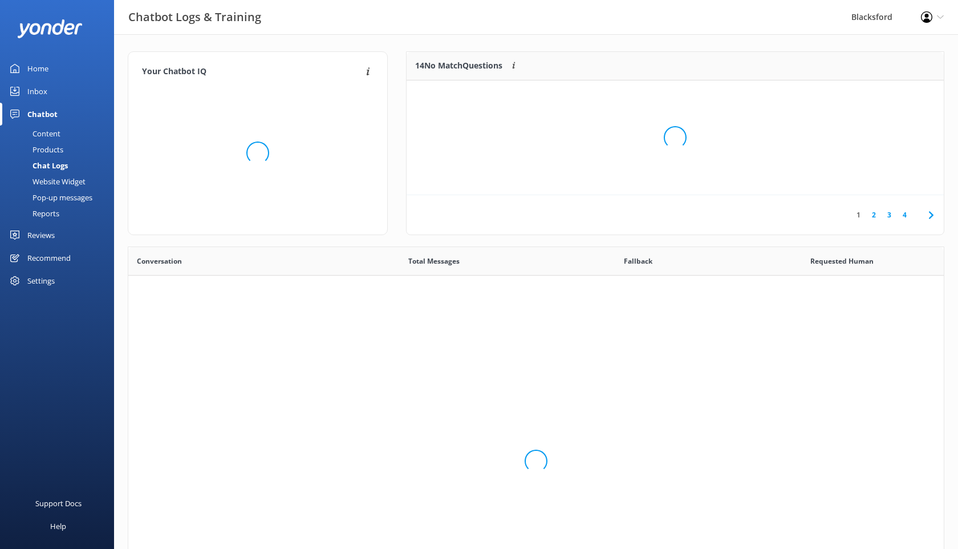
scroll to position [400, 816]
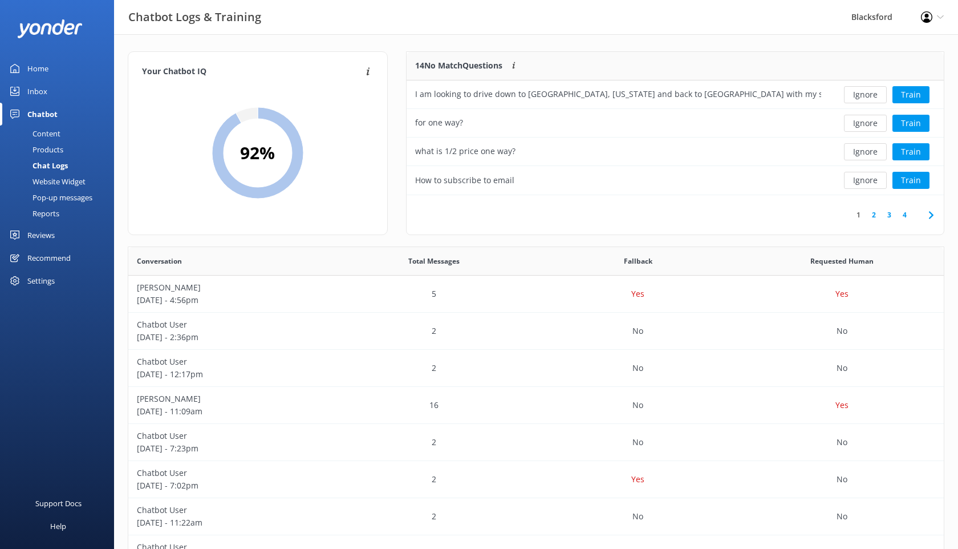
click at [928, 211] on icon at bounding box center [932, 215] width 14 height 14
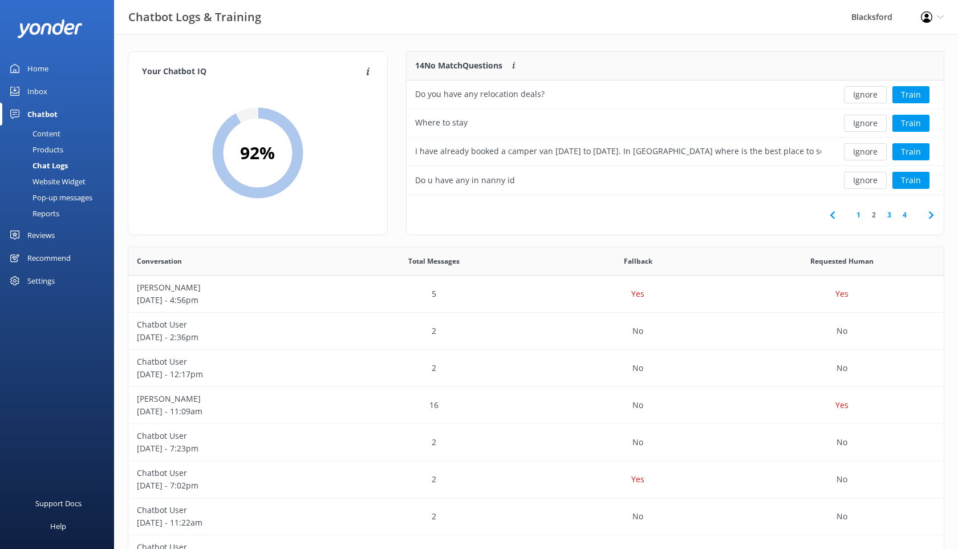
click at [928, 211] on icon at bounding box center [932, 215] width 14 height 14
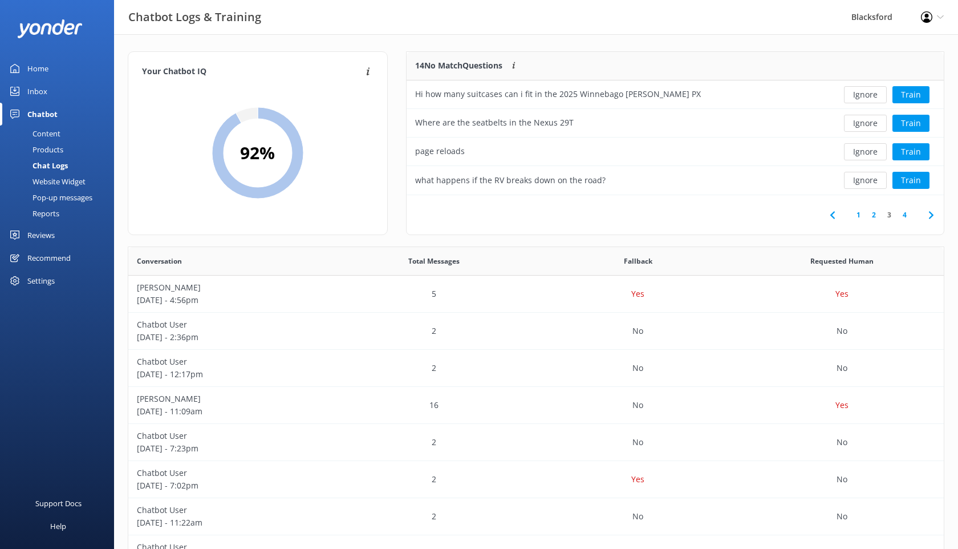
click at [928, 211] on icon at bounding box center [932, 215] width 14 height 14
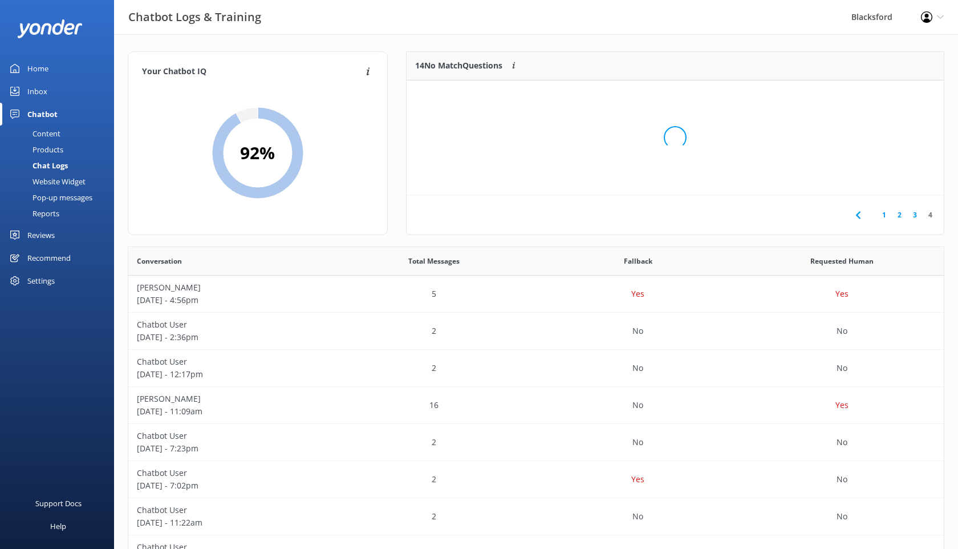
scroll to position [86, 537]
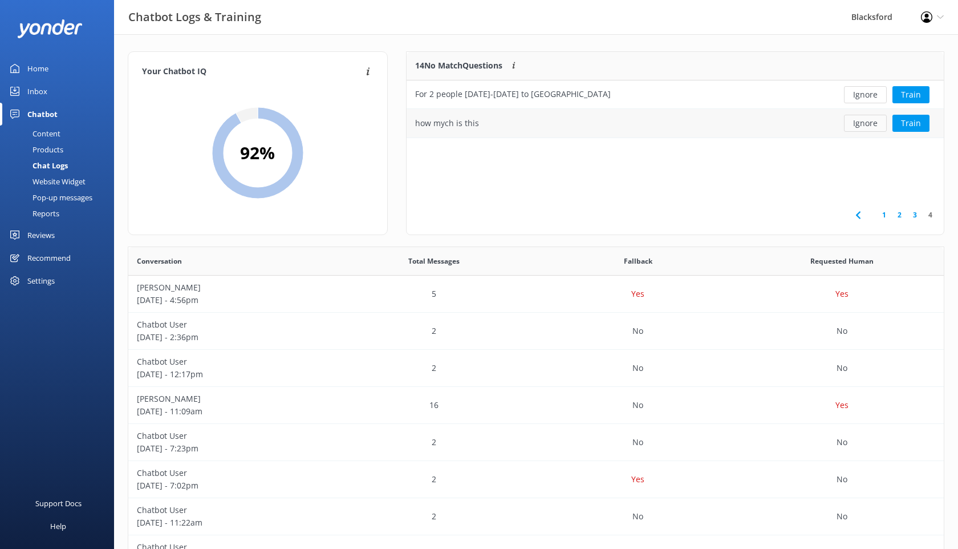
click at [872, 123] on button "Ignore" at bounding box center [865, 123] width 43 height 17
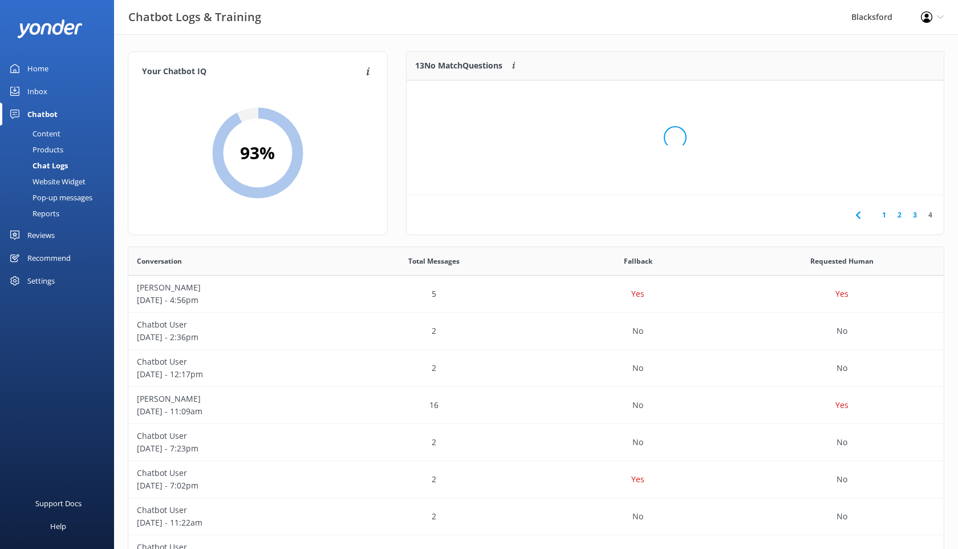
scroll to position [58, 537]
click at [885, 215] on link "1" at bounding box center [884, 214] width 15 height 11
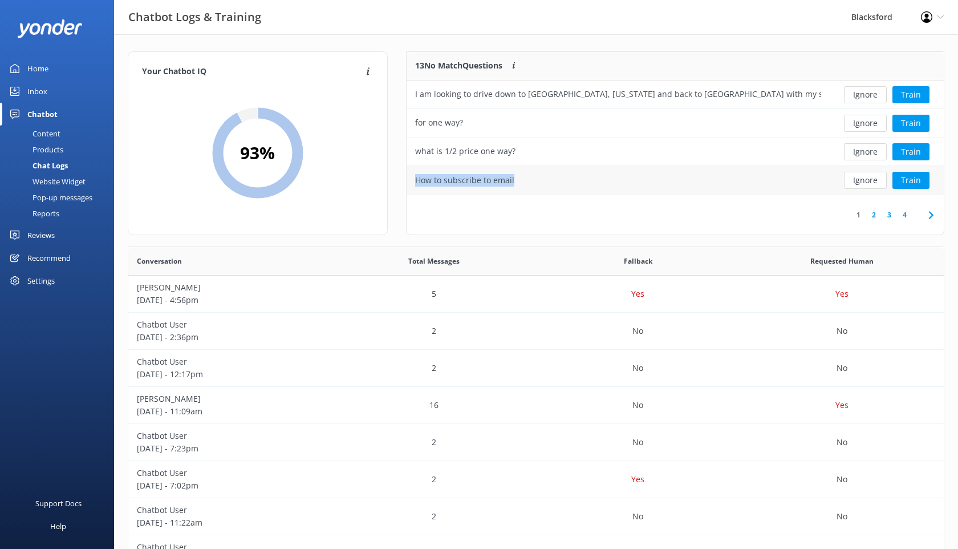
drag, startPoint x: 516, startPoint y: 181, endPoint x: 415, endPoint y: 181, distance: 101.6
click at [415, 181] on div "How to subscribe to email" at bounding box center [618, 180] width 423 height 29
copy div "How to subscribe to email"
click at [55, 134] on div "Content" at bounding box center [34, 134] width 54 height 16
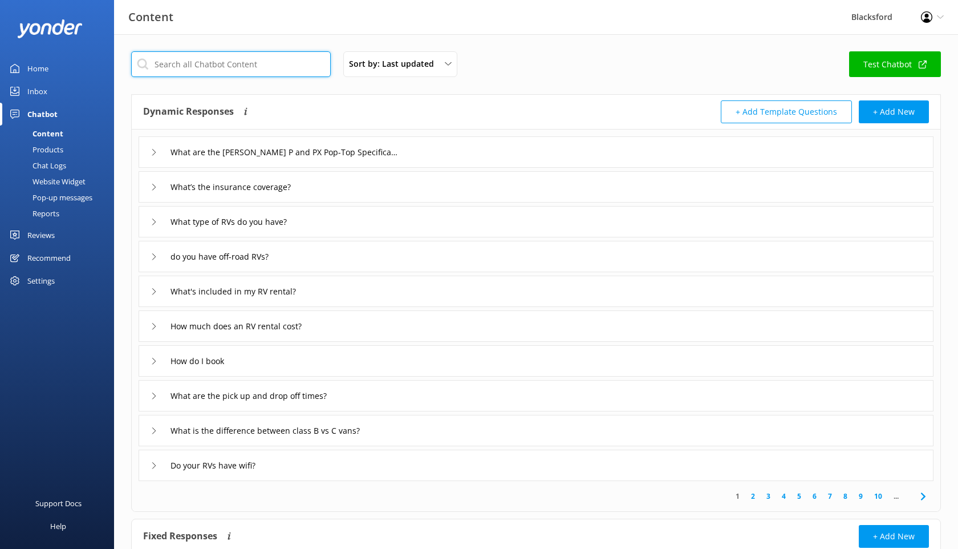
click at [249, 68] on input "text" at bounding box center [231, 64] width 200 height 26
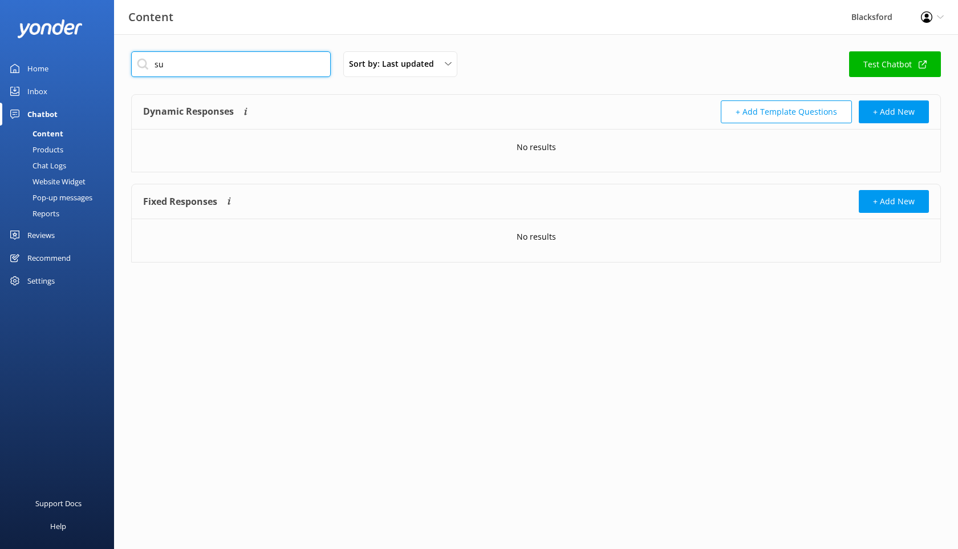
type input "s"
type input "e"
type input "discount"
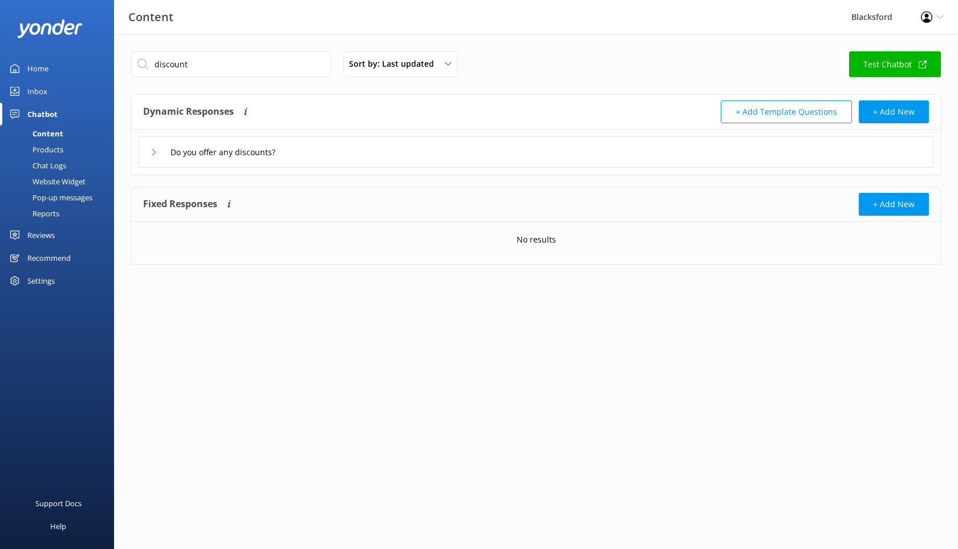
click at [163, 157] on div "Do you offer any discounts?" at bounding box center [219, 152] width 137 height 19
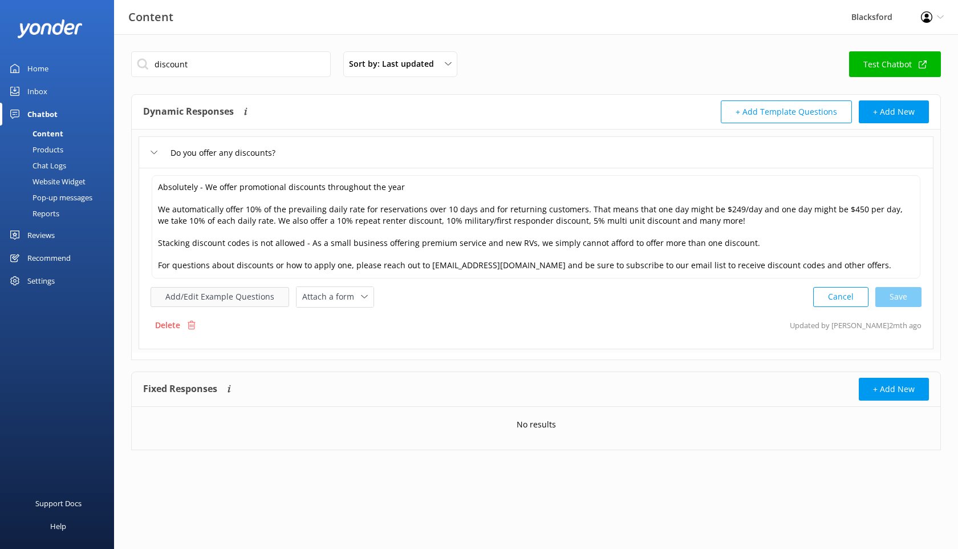
click at [209, 301] on button "Add/Edit Example Questions" at bounding box center [220, 297] width 139 height 20
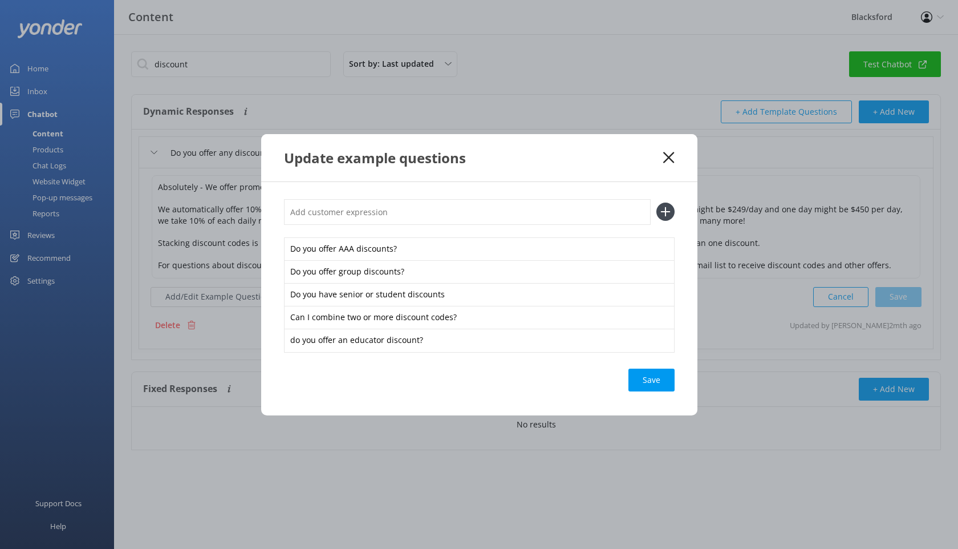
click at [356, 213] on input "text" at bounding box center [467, 212] width 367 height 26
paste input "How to subscribe to email"
type input "How to subscribe to email"
click at [666, 214] on icon at bounding box center [666, 212] width 18 height 18
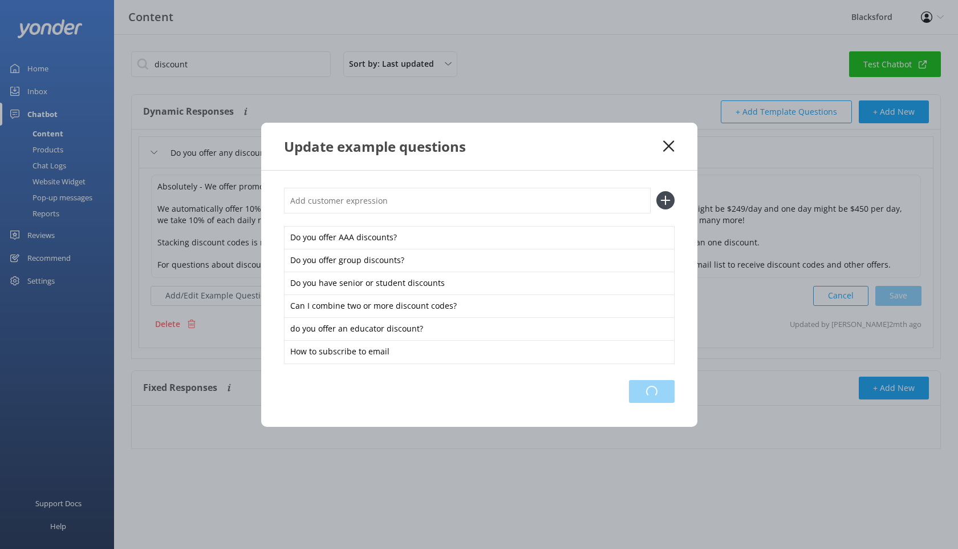
click at [660, 398] on div "Loading.." at bounding box center [652, 391] width 46 height 23
click at [674, 148] on icon at bounding box center [669, 145] width 11 height 11
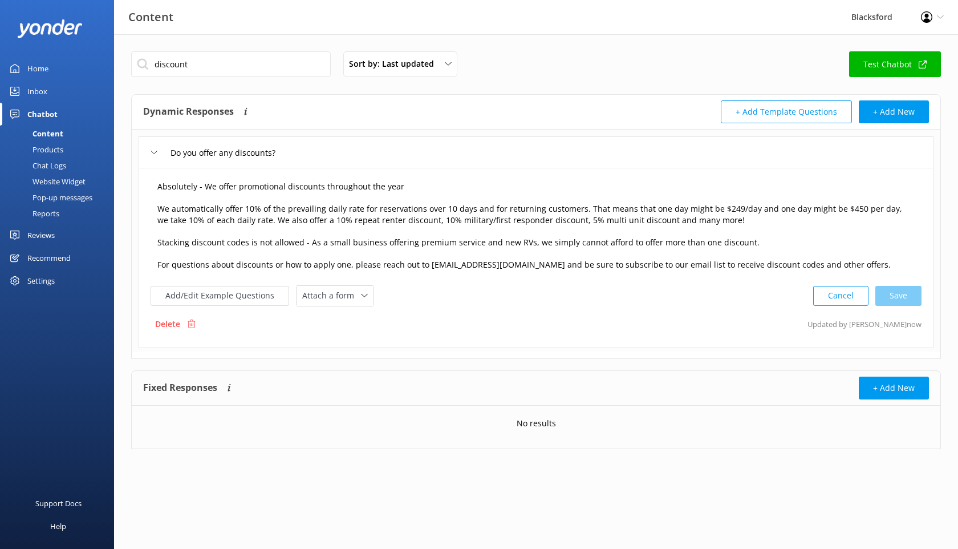
click at [692, 264] on textarea "Absolutely - We offer promotional discounts throughout the year We automaticall…" at bounding box center [536, 226] width 770 height 103
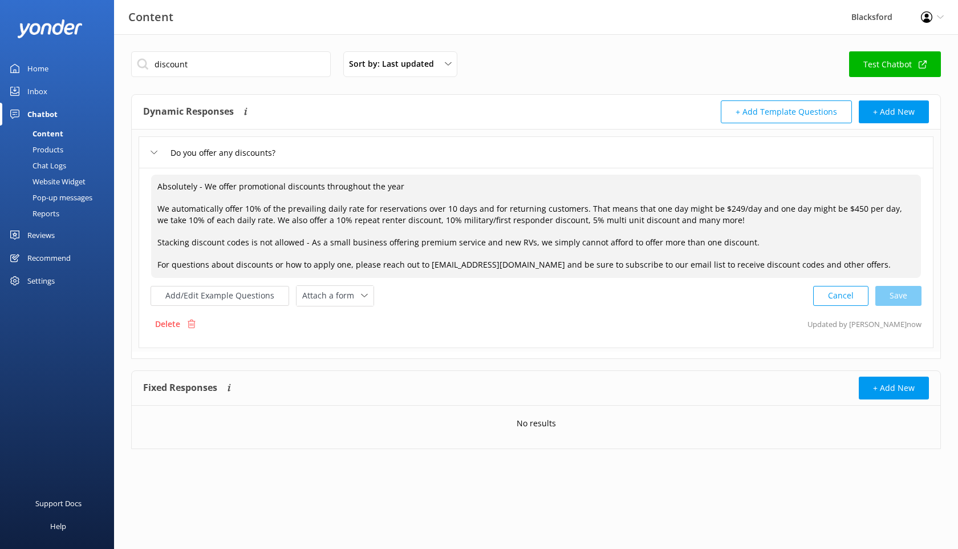
click at [690, 262] on textarea "Absolutely - We offer promotional discounts throughout the year We automaticall…" at bounding box center [536, 226] width 770 height 103
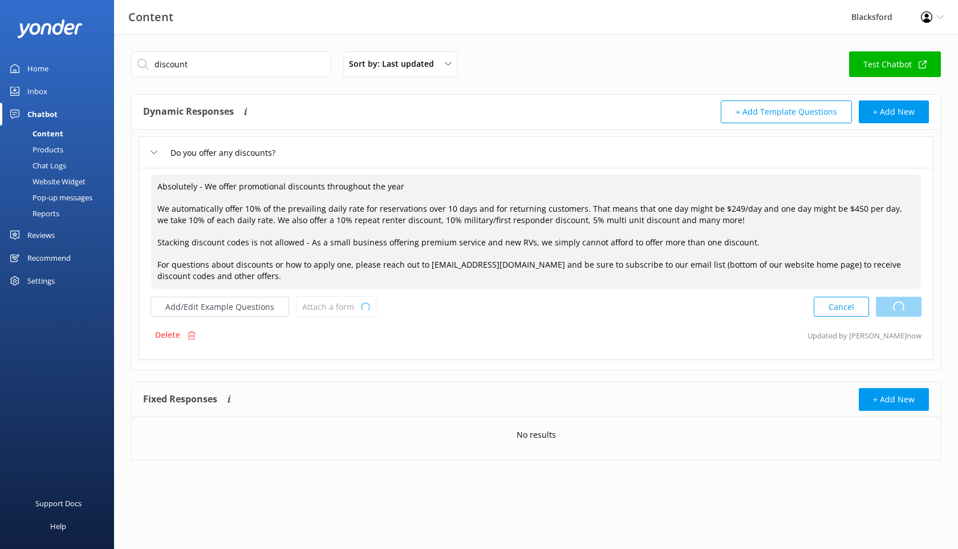
click at [893, 306] on div "Cancel Loading.." at bounding box center [868, 306] width 108 height 21
click at [226, 304] on button "Add/Edit Example Questions" at bounding box center [220, 307] width 139 height 20
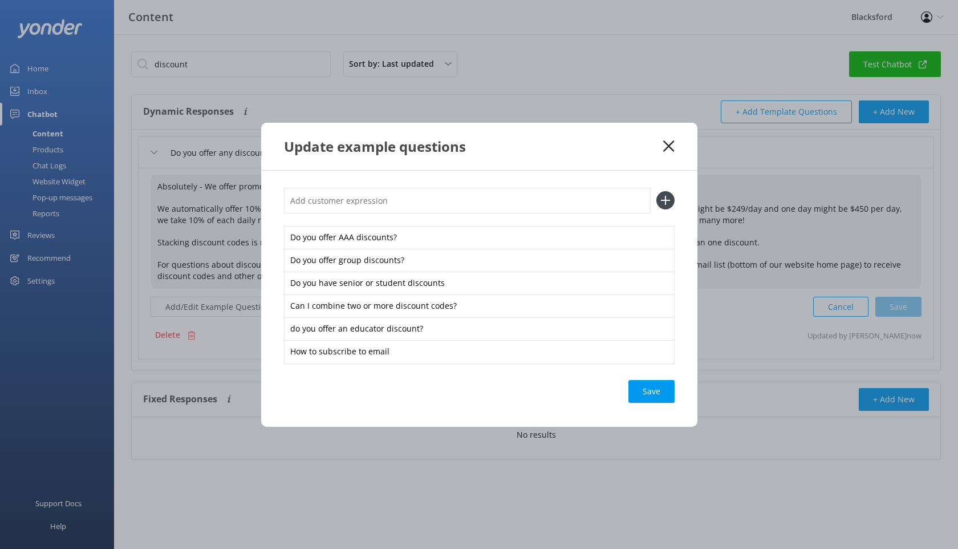
type textarea "Absolutely - We offer promotional discounts throughout the year We automaticall…"
click at [671, 149] on use at bounding box center [669, 145] width 11 height 11
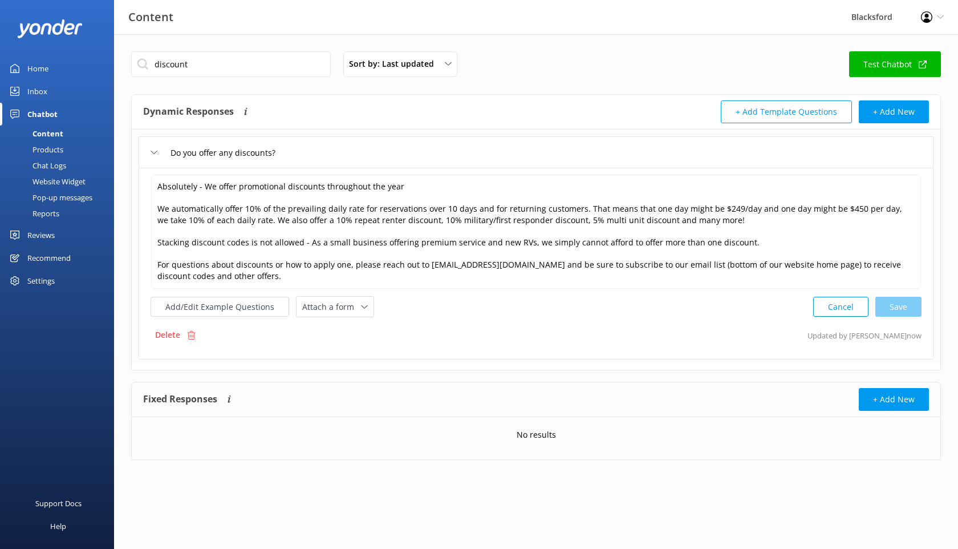
click at [60, 161] on div "Chat Logs" at bounding box center [36, 165] width 59 height 16
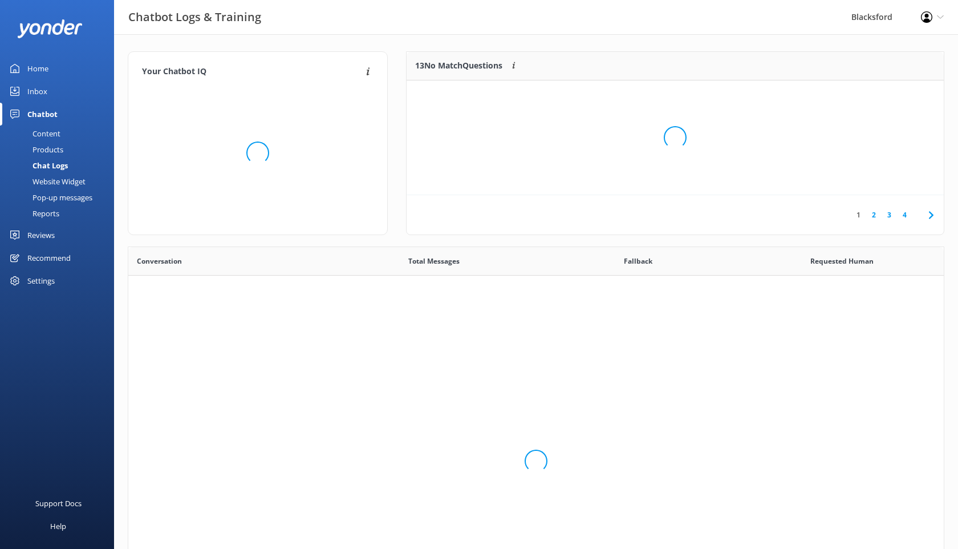
scroll to position [400, 816]
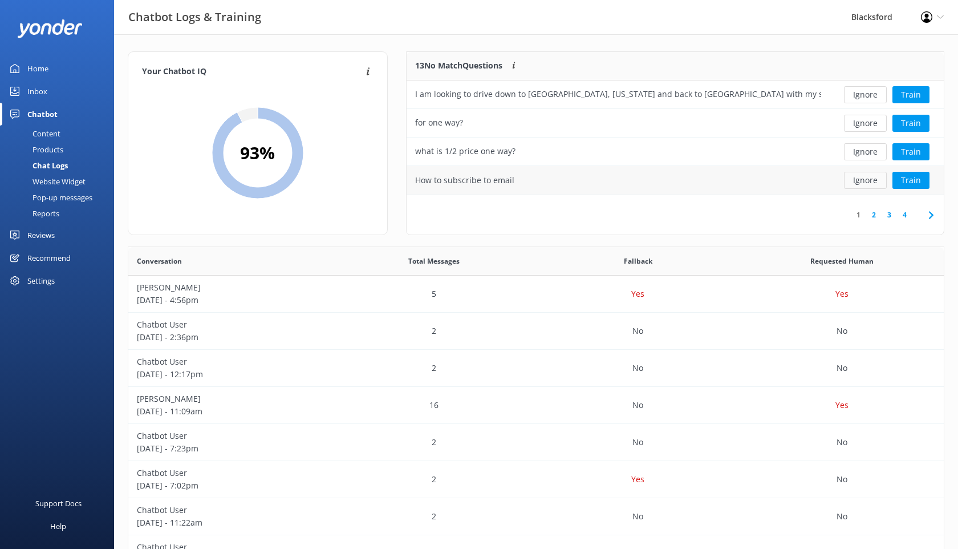
click at [862, 183] on button "Ignore" at bounding box center [865, 180] width 43 height 17
drag, startPoint x: 545, startPoint y: 180, endPoint x: 415, endPoint y: 183, distance: 129.5
click at [416, 183] on div "Do you have any relocation deals?" at bounding box center [618, 180] width 423 height 29
copy div "Do you have any relocation deals?"
click at [55, 136] on div "Content" at bounding box center [34, 134] width 54 height 16
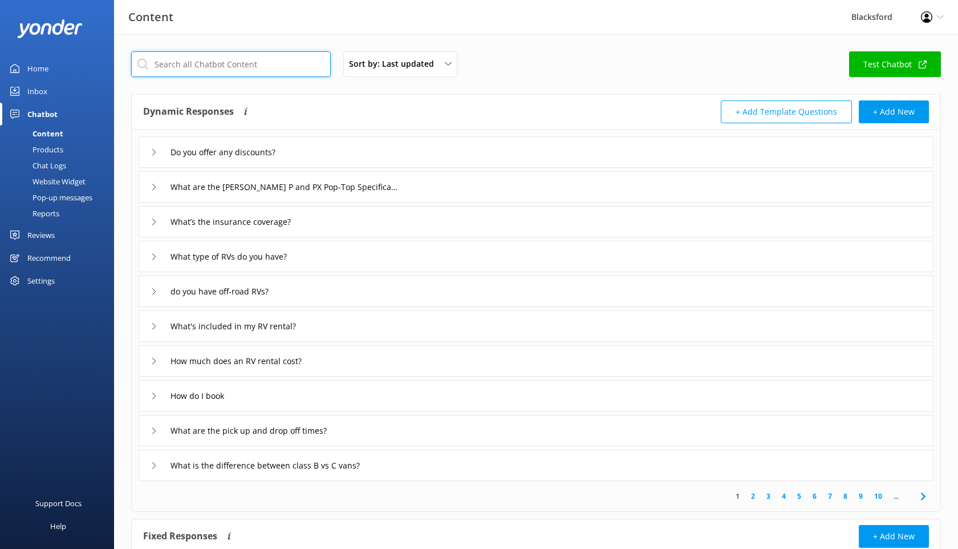
click at [178, 70] on input "text" at bounding box center [231, 64] width 200 height 26
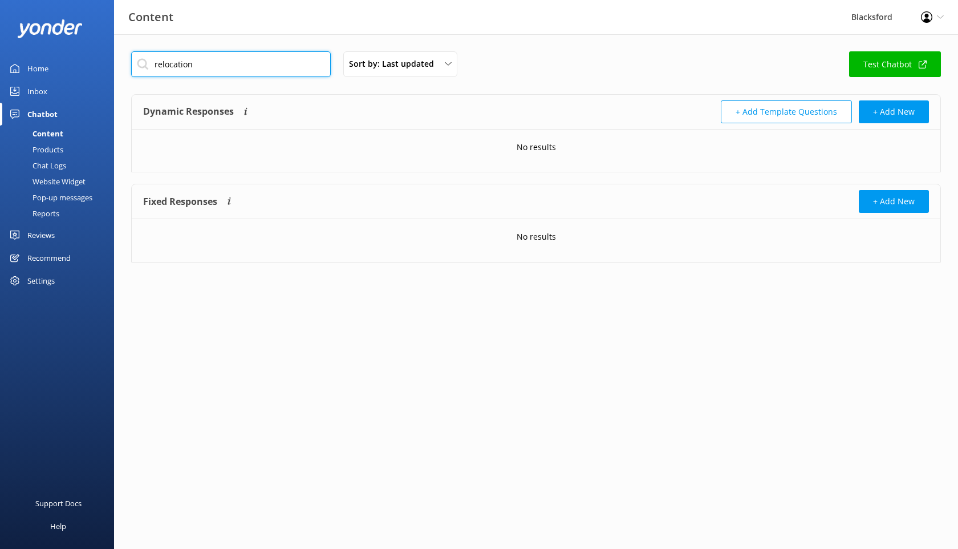
click at [192, 68] on input "relocation" at bounding box center [231, 64] width 200 height 26
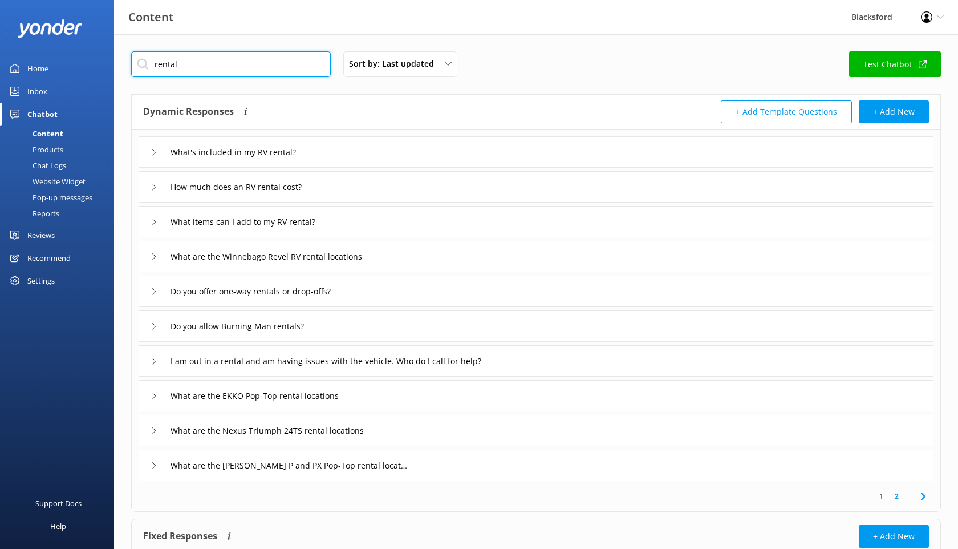
click at [206, 72] on input "rental" at bounding box center [231, 64] width 200 height 26
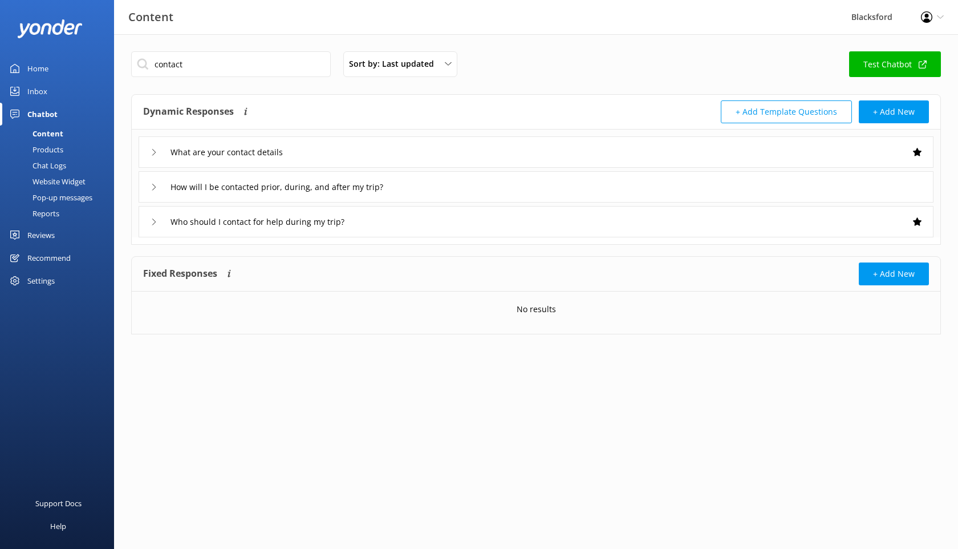
click at [153, 224] on icon at bounding box center [154, 222] width 7 height 7
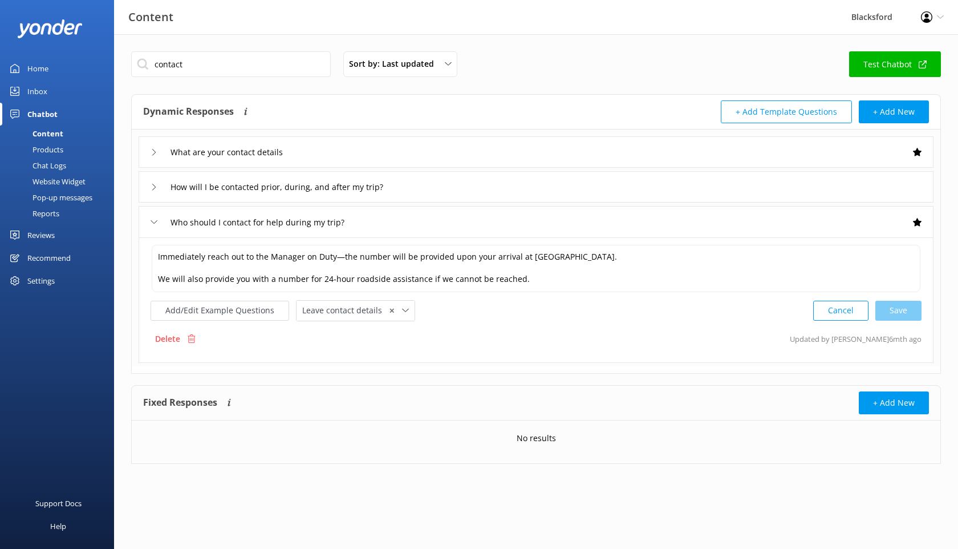
click at [153, 224] on icon at bounding box center [154, 222] width 7 height 7
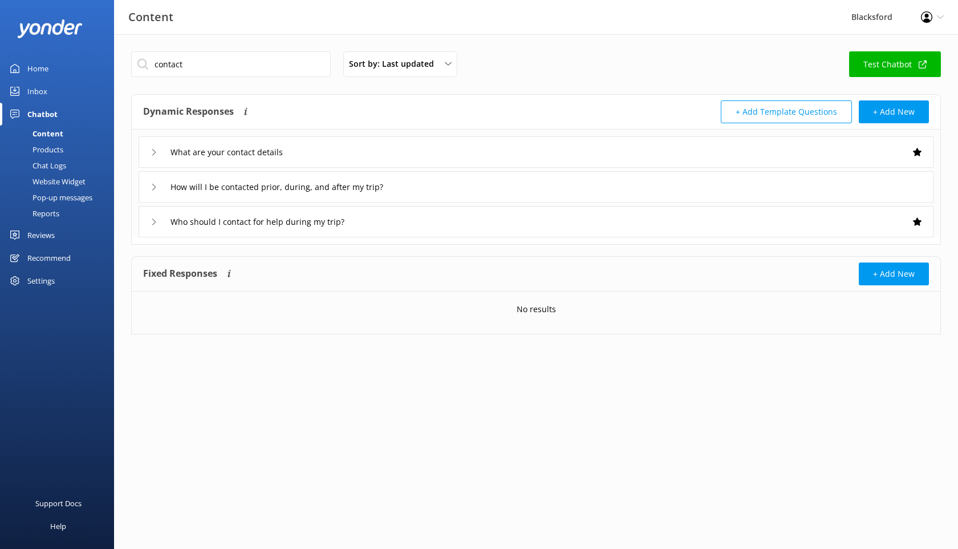
click at [162, 184] on div "How will I be contacted prior, during, and after my trip?" at bounding box center [288, 186] width 274 height 19
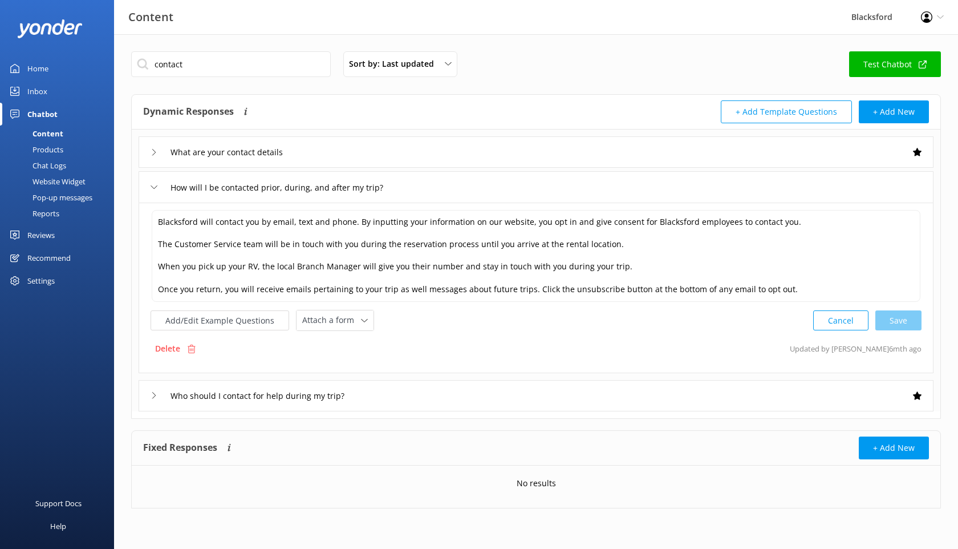
click at [162, 184] on div "How will I be contacted prior, during, and after my trip?" at bounding box center [288, 187] width 274 height 19
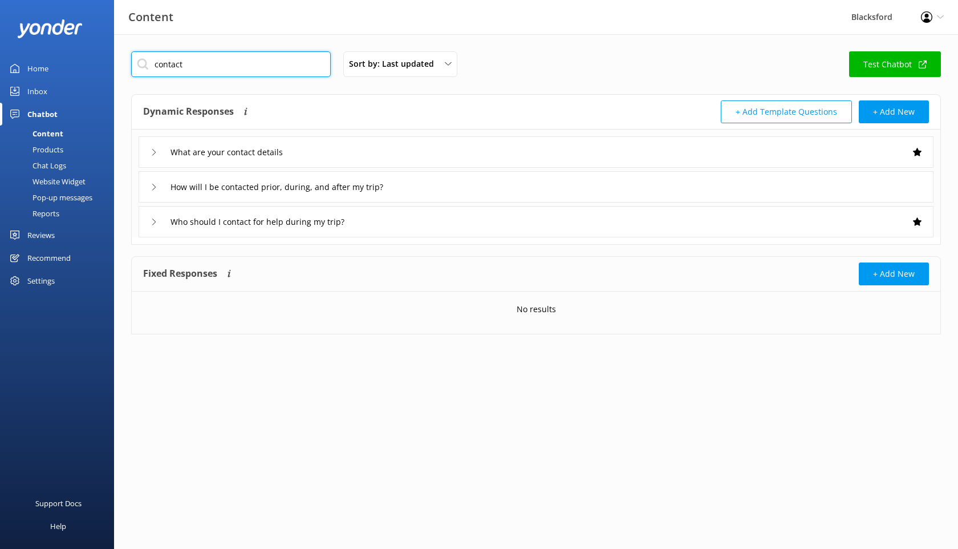
click at [204, 71] on input "contact" at bounding box center [231, 64] width 200 height 26
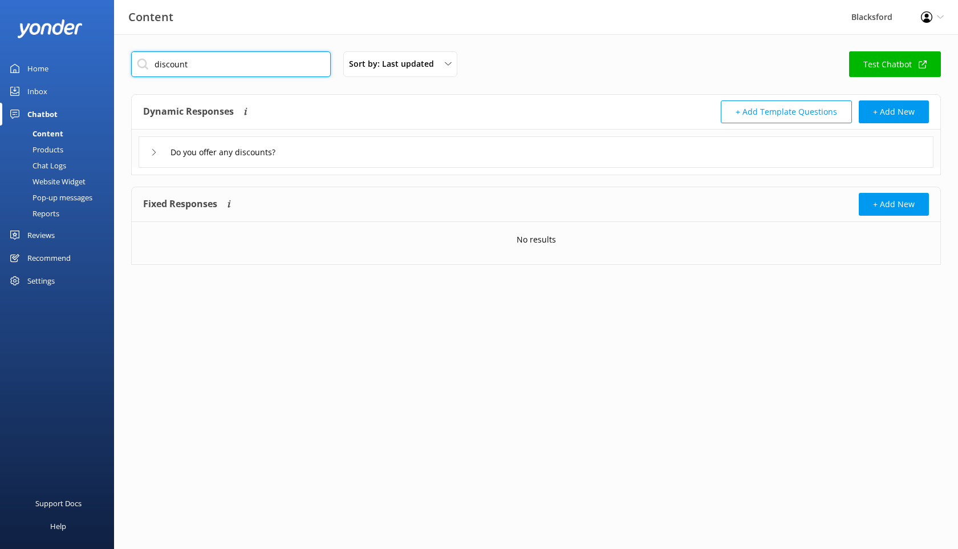
type input "discount"
click at [158, 150] on div "Do you offer any discounts?" at bounding box center [219, 152] width 137 height 19
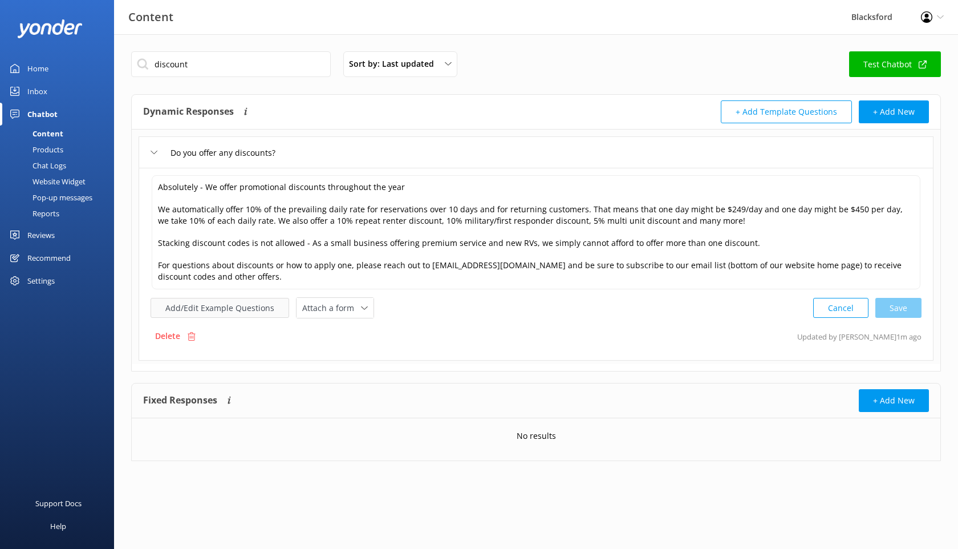
click at [243, 308] on button "Add/Edit Example Questions" at bounding box center [220, 308] width 139 height 20
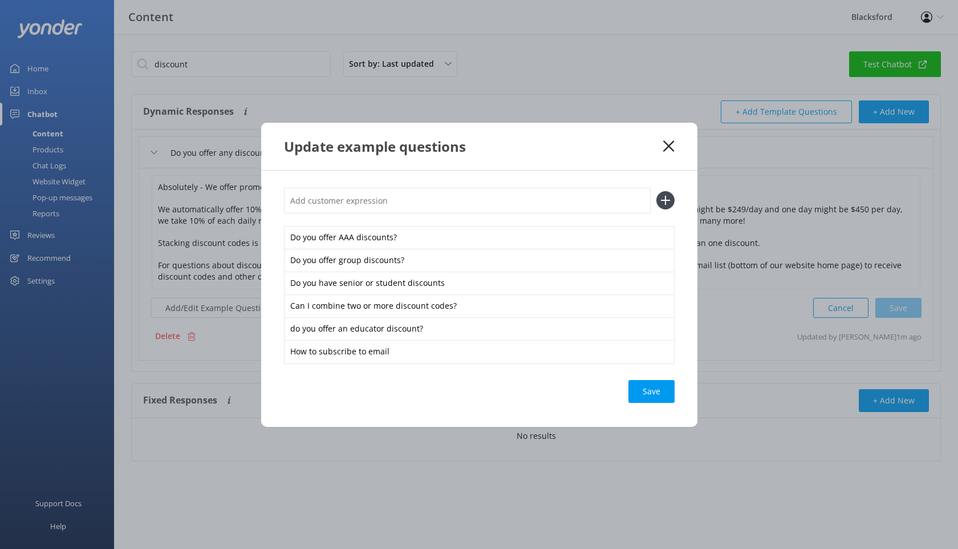
click at [353, 207] on input "text" at bounding box center [467, 201] width 367 height 26
paste input "Do you have any relocation deals?"
type input "Do you have any relocation deals?"
click at [657, 200] on icon at bounding box center [666, 200] width 18 height 18
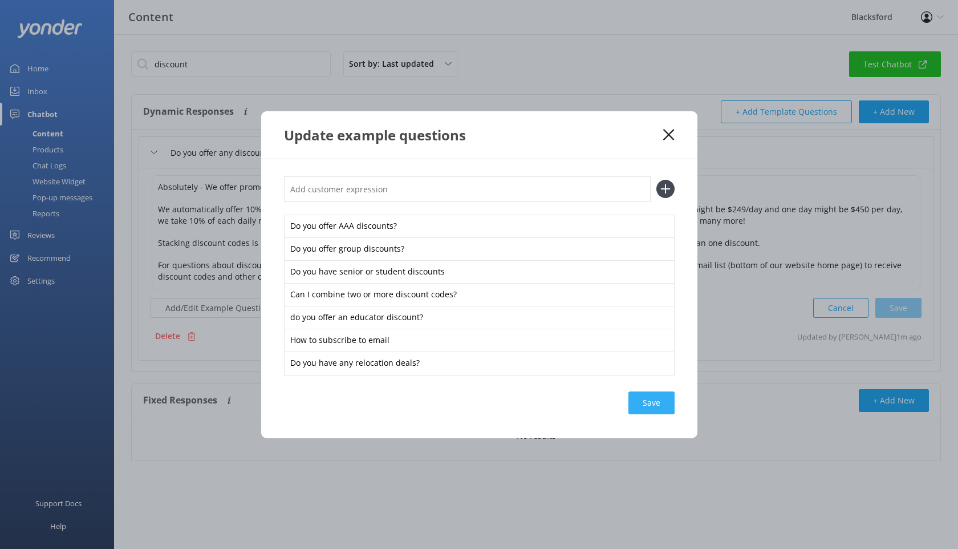
click at [653, 401] on div "Save" at bounding box center [652, 402] width 46 height 23
click at [669, 135] on use at bounding box center [669, 134] width 11 height 11
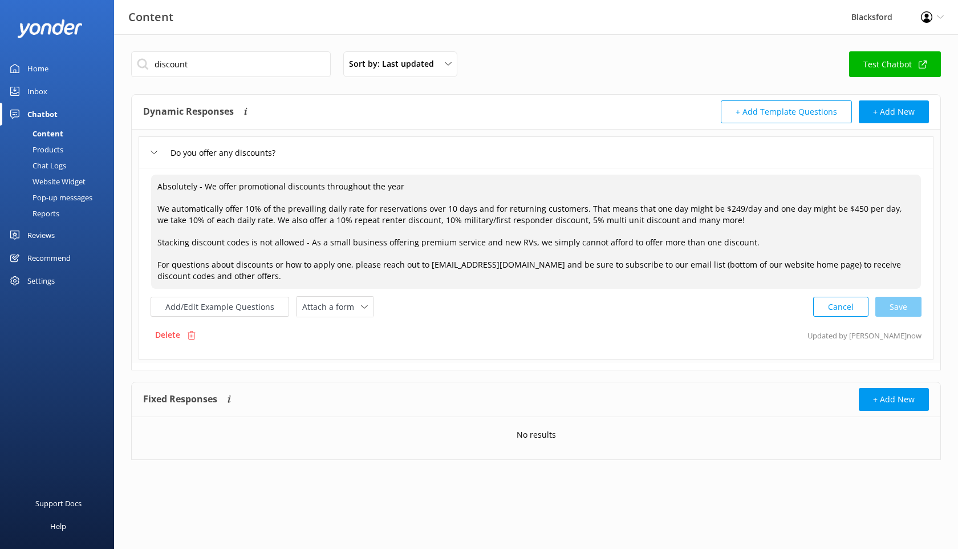
click at [270, 266] on textarea "Absolutely - We offer promotional discounts throughout the year We automaticall…" at bounding box center [536, 232] width 770 height 114
click at [454, 313] on div "Add/Edit Example Questions Attach a form Leave contact details Check availabili…" at bounding box center [536, 306] width 771 height 21
click at [904, 300] on div "Cancel Save" at bounding box center [868, 306] width 108 height 21
type textarea "Absolutely - We offer promotional discounts throughout the year We automaticall…"
click at [52, 166] on div "Chat Logs" at bounding box center [36, 165] width 59 height 16
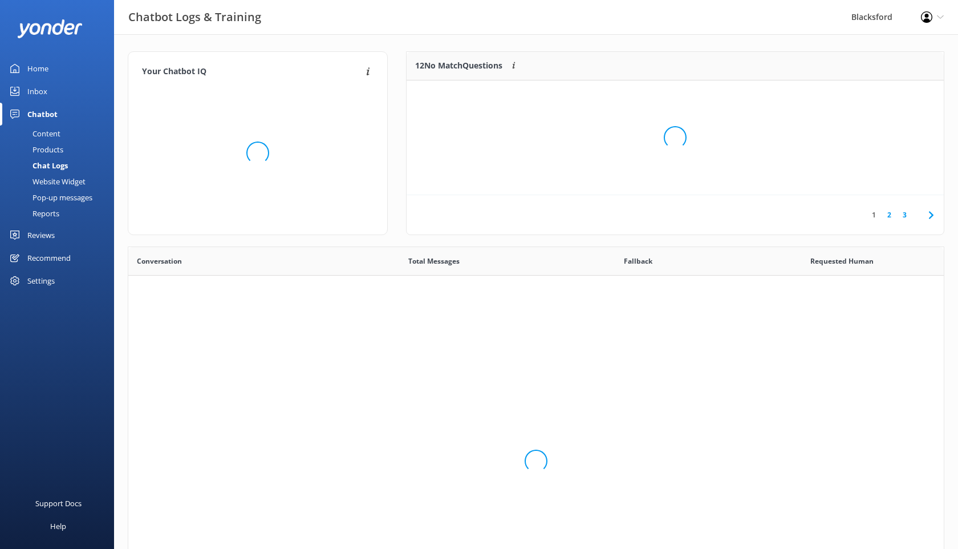
scroll to position [400, 816]
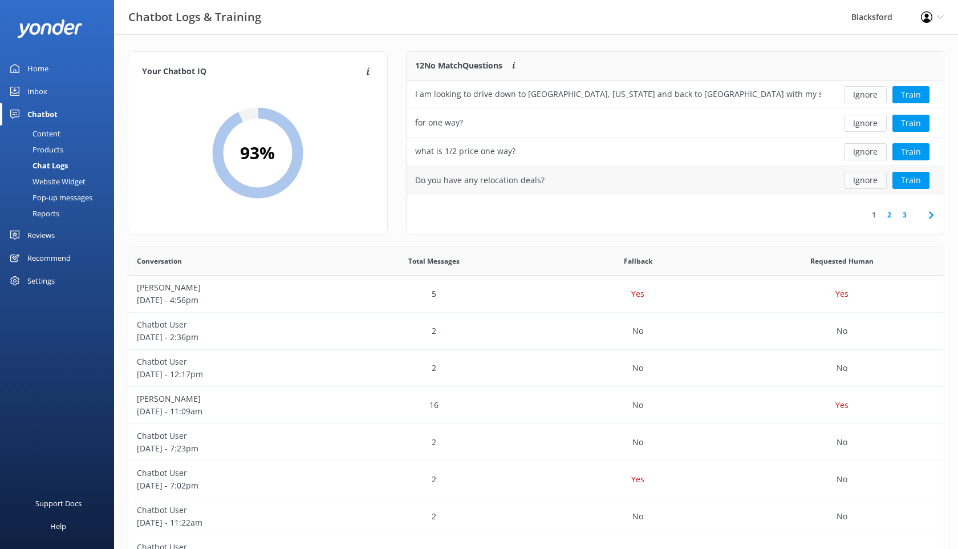
click at [861, 177] on button "Ignore" at bounding box center [865, 180] width 43 height 17
drag, startPoint x: 469, startPoint y: 179, endPoint x: 414, endPoint y: 181, distance: 55.4
click at [414, 181] on div "Where to stay" at bounding box center [618, 180] width 423 height 29
copy div "Where to stay"
click at [879, 184] on button "Ignore" at bounding box center [865, 180] width 43 height 17
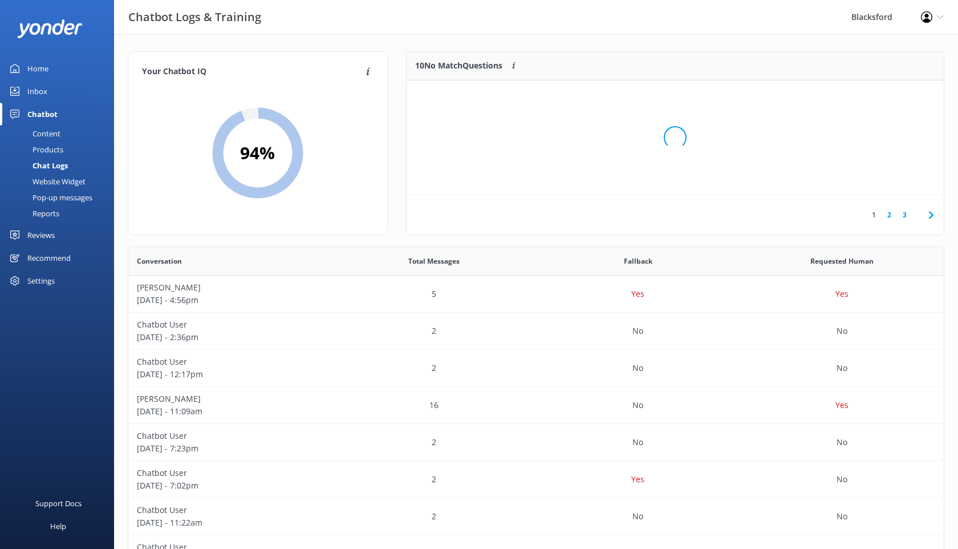
click at [50, 128] on div "Content" at bounding box center [34, 134] width 54 height 16
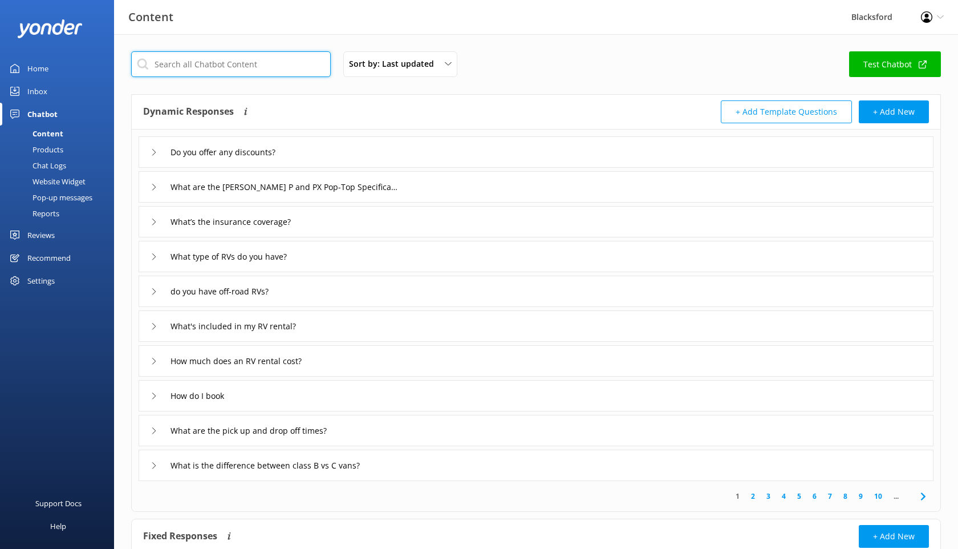
click at [211, 70] on input "text" at bounding box center [231, 64] width 200 height 26
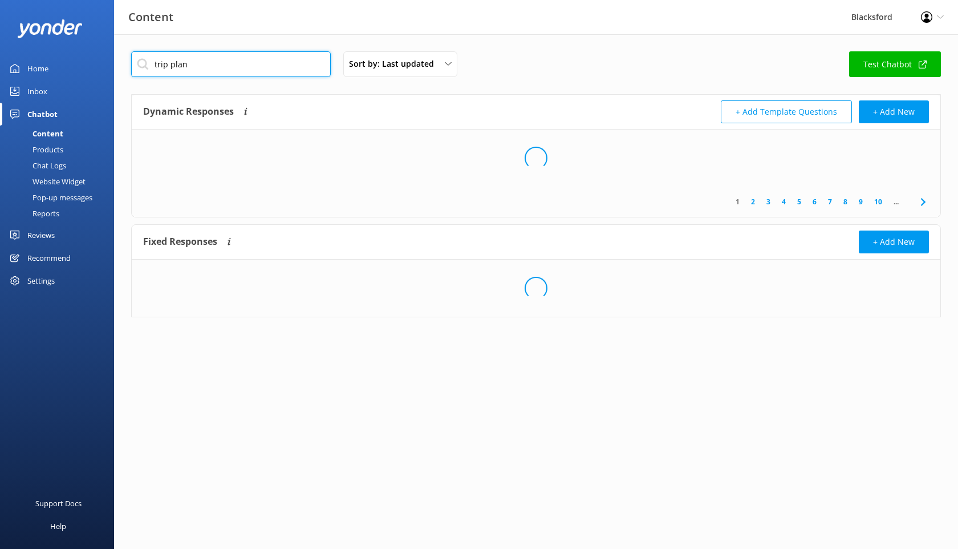
type input "trip plan"
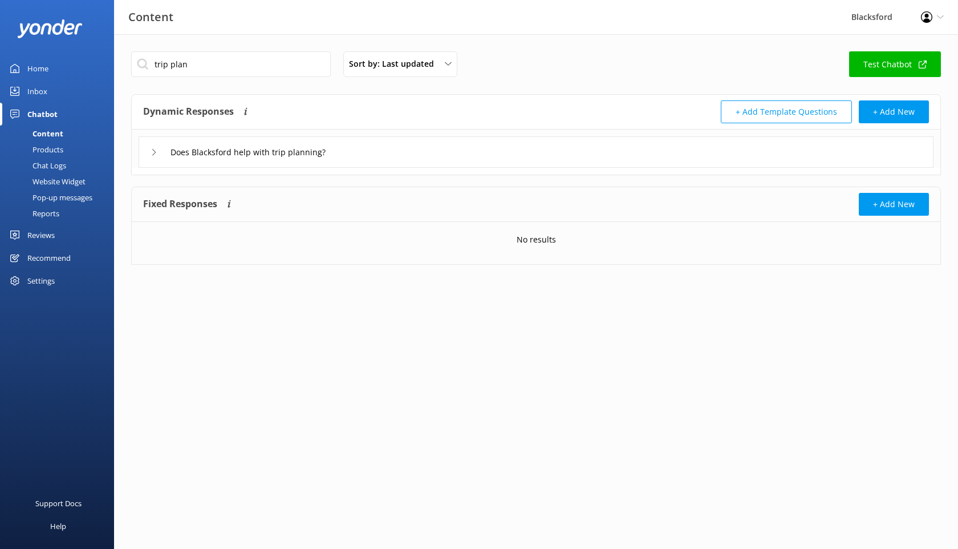
click at [148, 147] on div "Does Blacksford help with trip planning?" at bounding box center [536, 151] width 795 height 31
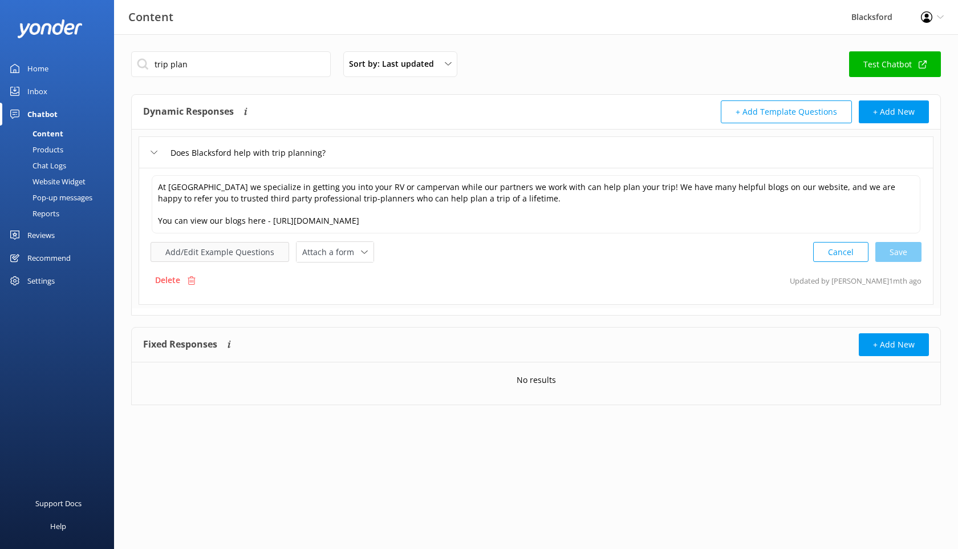
click at [249, 244] on button "Add/Edit Example Questions" at bounding box center [220, 252] width 139 height 20
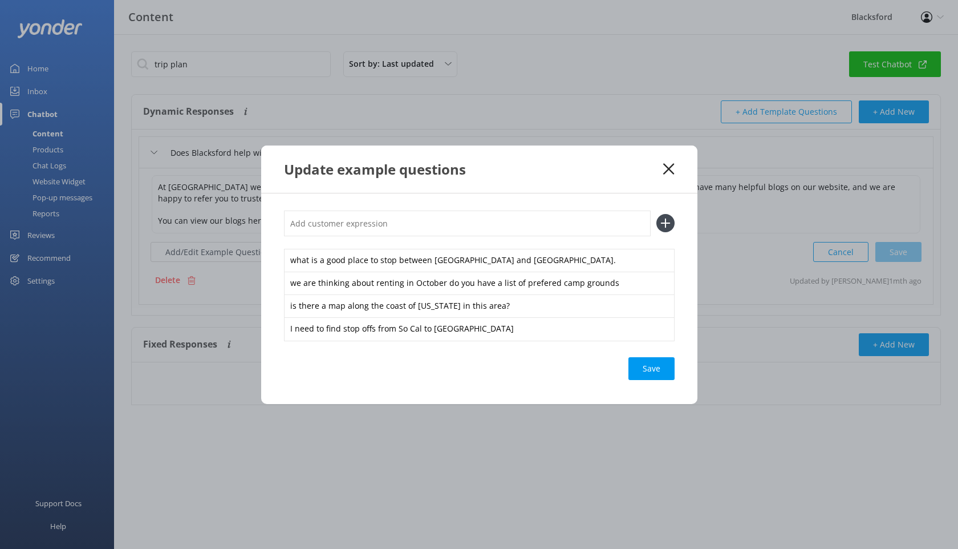
click at [323, 217] on input "text" at bounding box center [467, 224] width 367 height 26
paste input "Where to stay"
type input "Where to stay"
click at [659, 224] on icon at bounding box center [666, 223] width 18 height 18
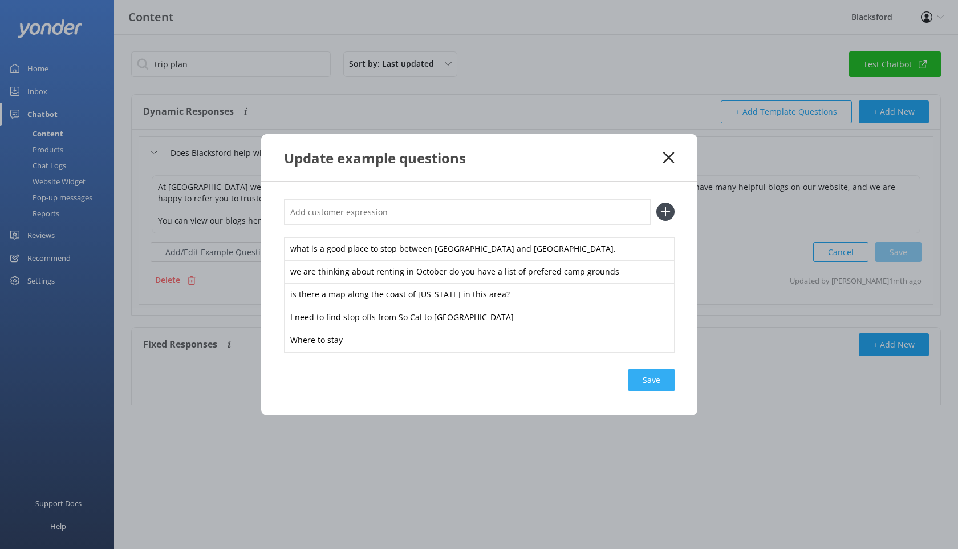
click at [656, 371] on div "Save" at bounding box center [652, 380] width 46 height 23
click at [668, 161] on icon at bounding box center [669, 157] width 11 height 11
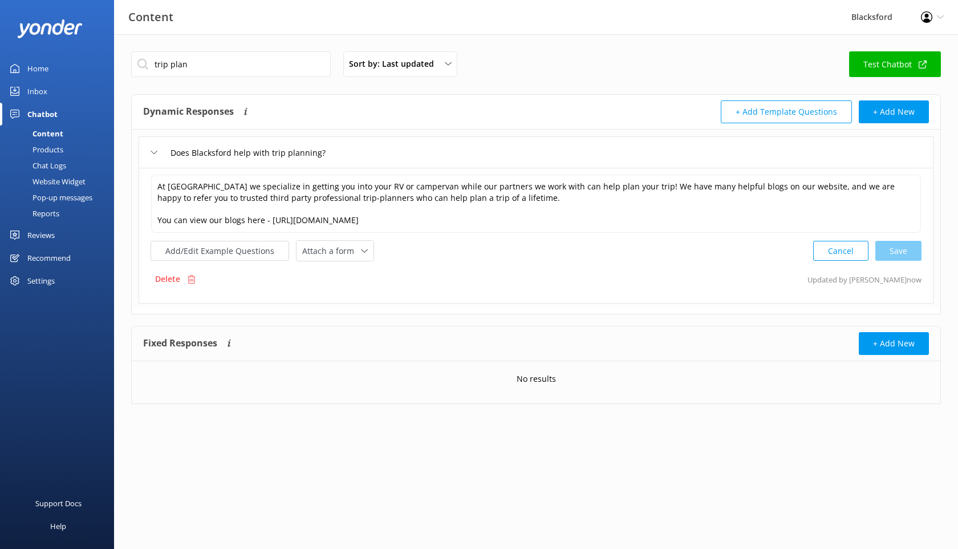
click at [48, 168] on div "Chat Logs" at bounding box center [36, 165] width 59 height 16
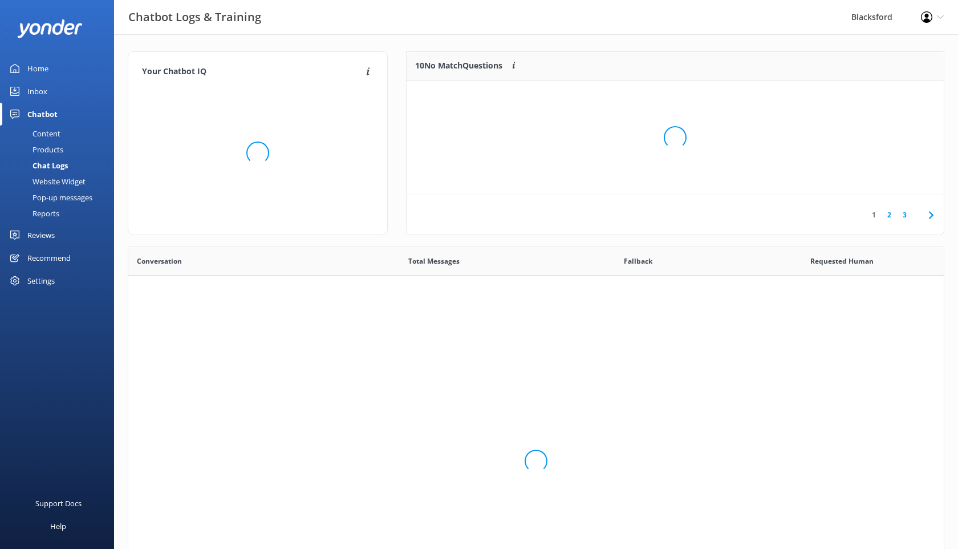
scroll to position [400, 816]
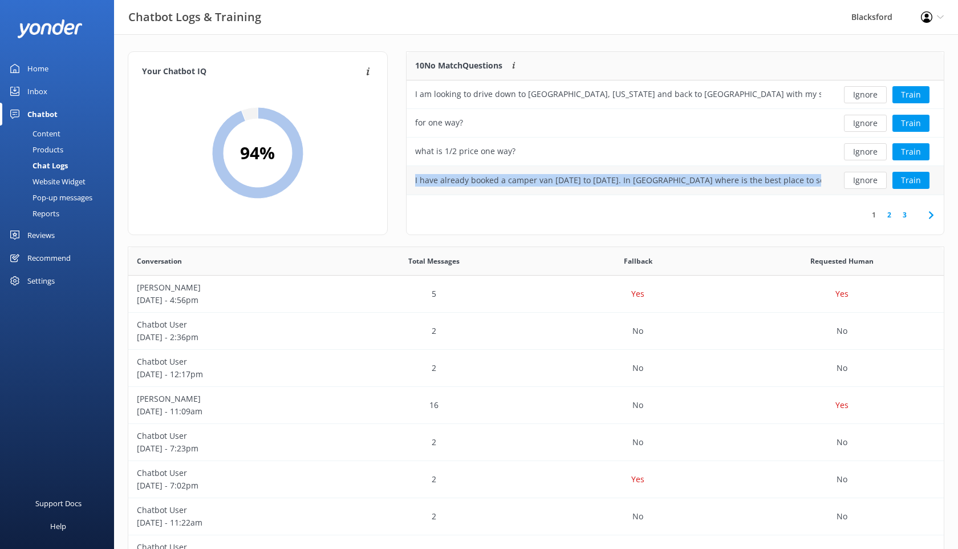
drag, startPoint x: 828, startPoint y: 181, endPoint x: 415, endPoint y: 183, distance: 413.6
click at [415, 183] on div "I have already booked a camper van [DATE] to [DATE]. In [GEOGRAPHIC_DATA] where…" at bounding box center [618, 180] width 423 height 29
copy div "I have already booked a camper van [DATE] to [DATE]. In [GEOGRAPHIC_DATA] where…"
click at [850, 179] on button "Ignore" at bounding box center [865, 180] width 43 height 17
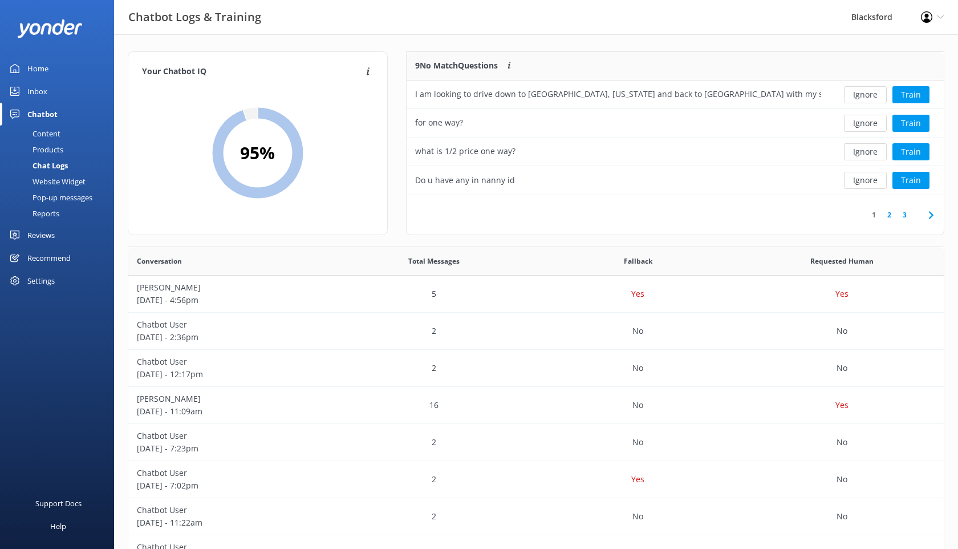
click at [49, 134] on div "Content" at bounding box center [34, 134] width 54 height 16
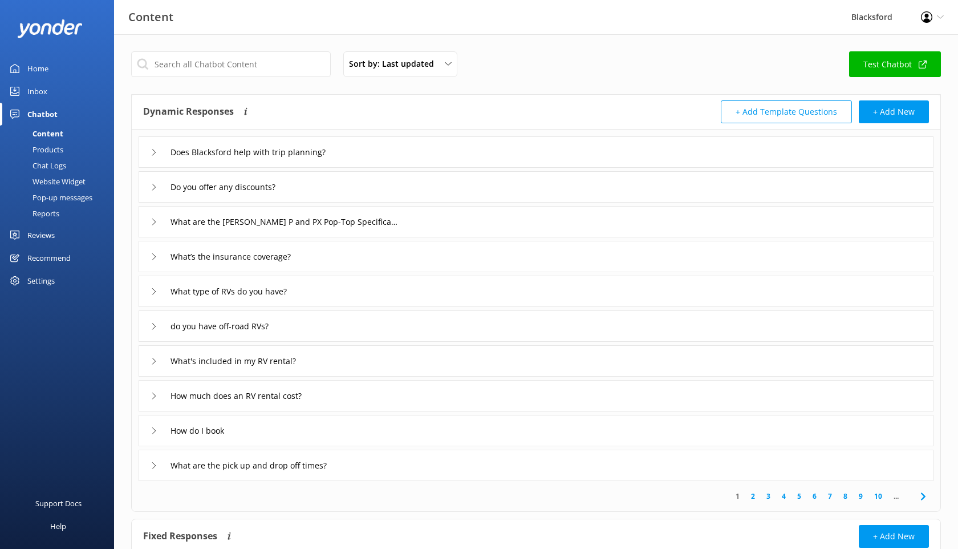
click at [145, 148] on div "Does Blacksford help with trip planning?" at bounding box center [536, 151] width 795 height 31
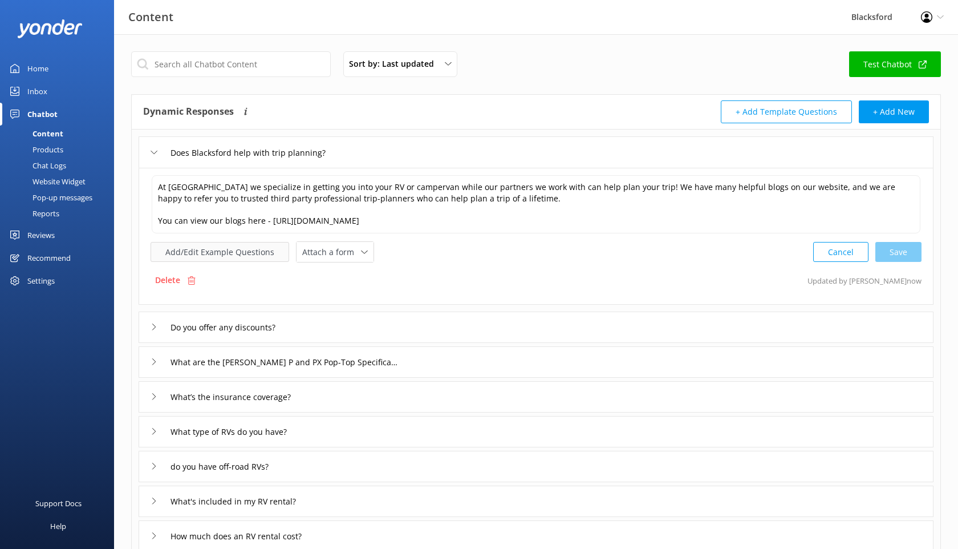
click at [260, 252] on button "Add/Edit Example Questions" at bounding box center [220, 252] width 139 height 20
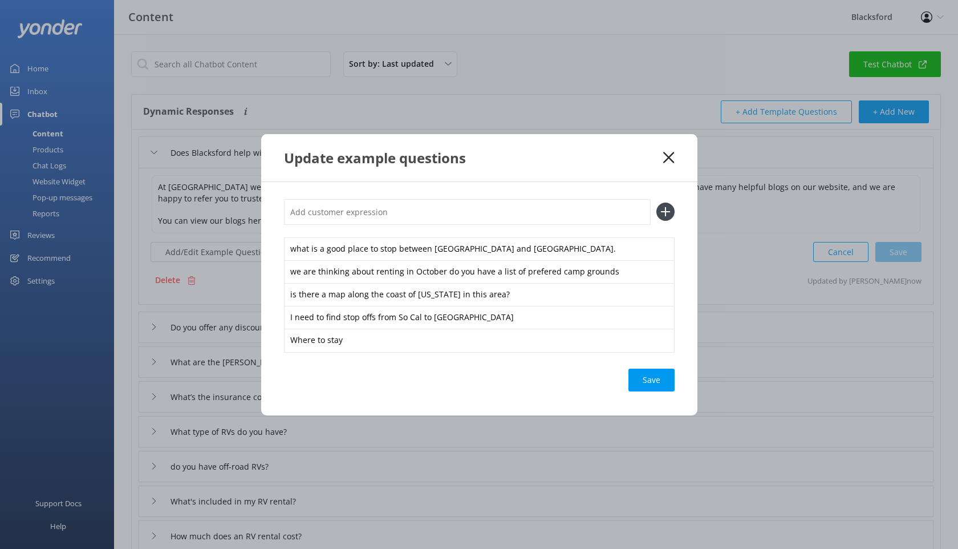
click at [333, 221] on input "text" at bounding box center [467, 212] width 367 height 26
paste input "I have already booked a camper van [DATE] to [DATE]. In [GEOGRAPHIC_DATA] where…"
drag, startPoint x: 637, startPoint y: 213, endPoint x: 662, endPoint y: 213, distance: 25.7
click at [662, 213] on div "I have already booked a camper van [DATE] to [DATE]. In [GEOGRAPHIC_DATA] where…" at bounding box center [479, 212] width 391 height 26
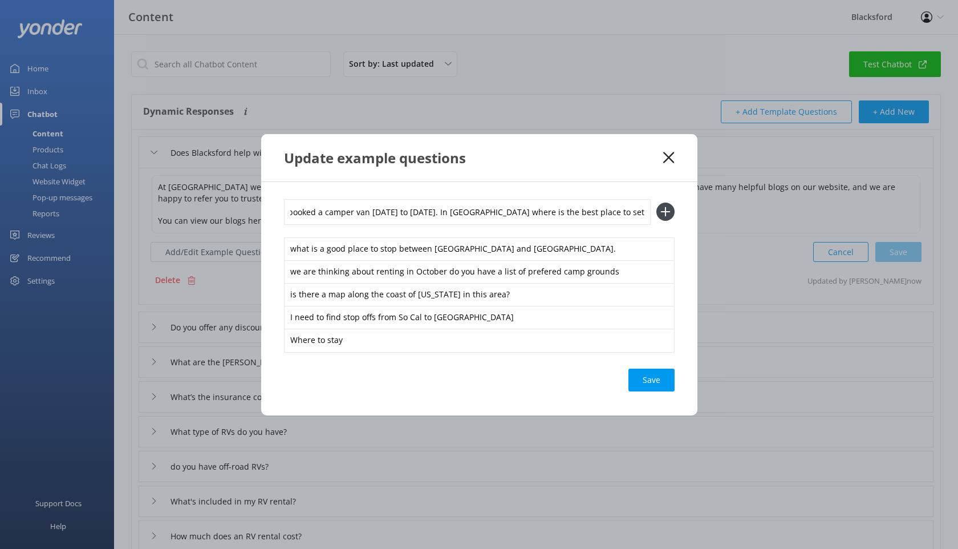
click at [643, 213] on input "I have already booked a camper van [DATE] to [DATE]. In [GEOGRAPHIC_DATA] where…" at bounding box center [467, 212] width 367 height 26
type input "I have already booked a camper van [DATE] to [DATE]. In [GEOGRAPHIC_DATA] where…"
click at [669, 212] on use at bounding box center [666, 212] width 10 height 10
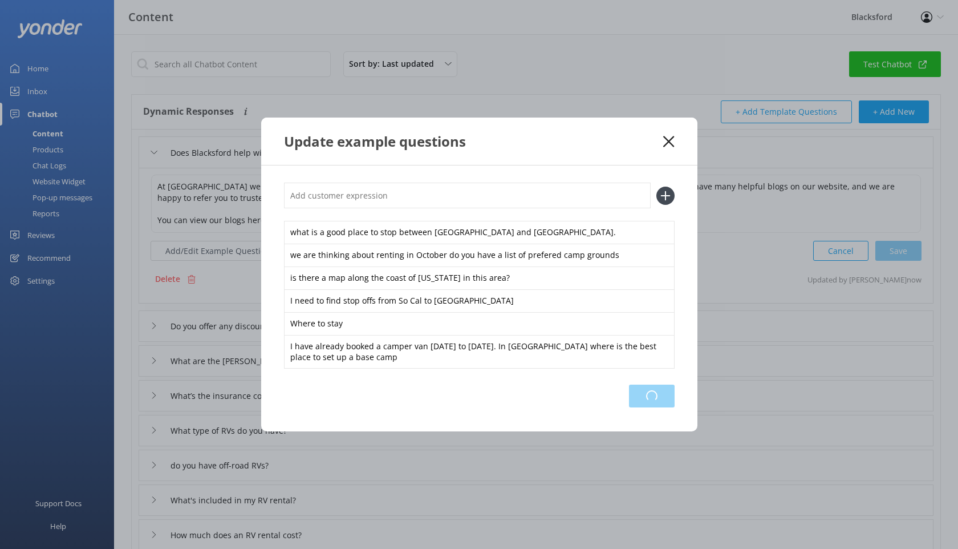
click at [663, 396] on div "Loading.." at bounding box center [652, 396] width 46 height 23
click at [668, 142] on use at bounding box center [669, 141] width 11 height 11
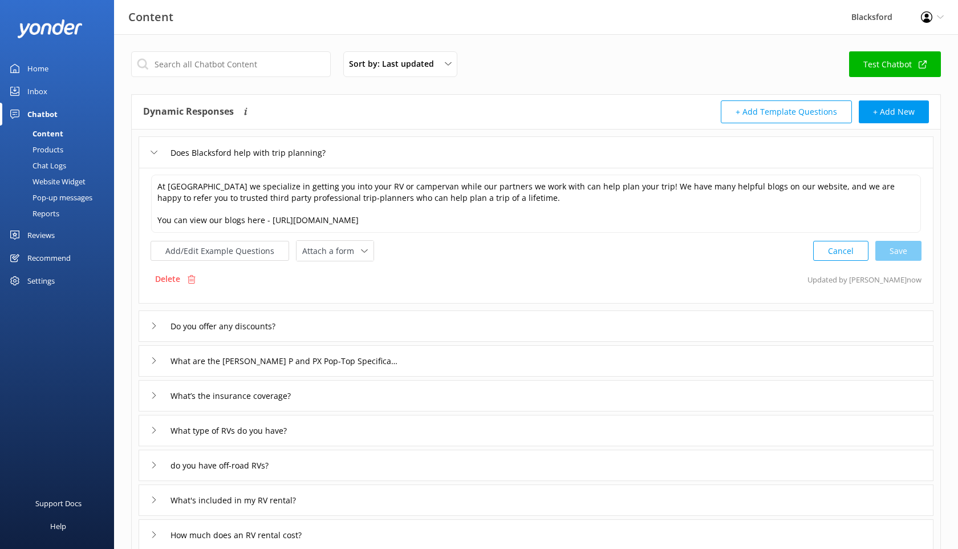
click at [60, 165] on div "Chat Logs" at bounding box center [36, 165] width 59 height 16
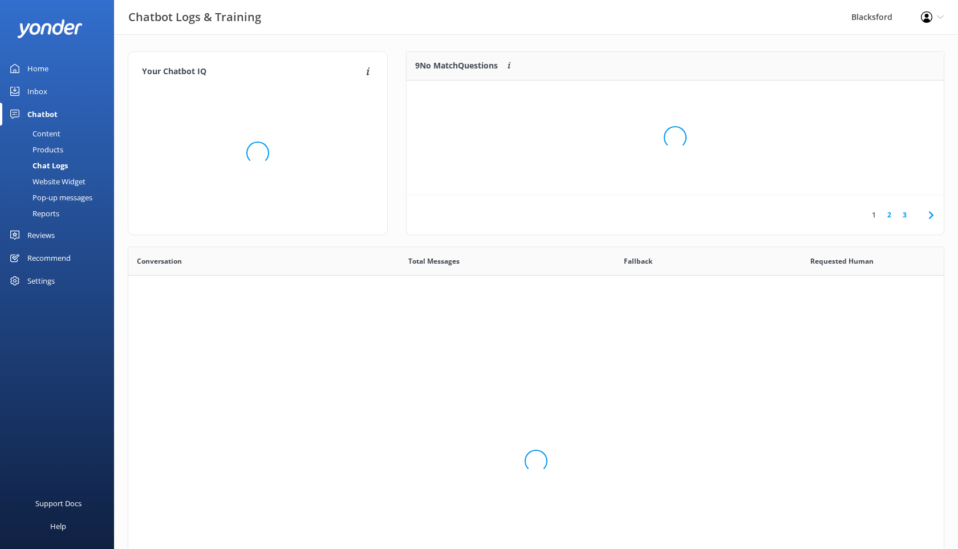
scroll to position [400, 816]
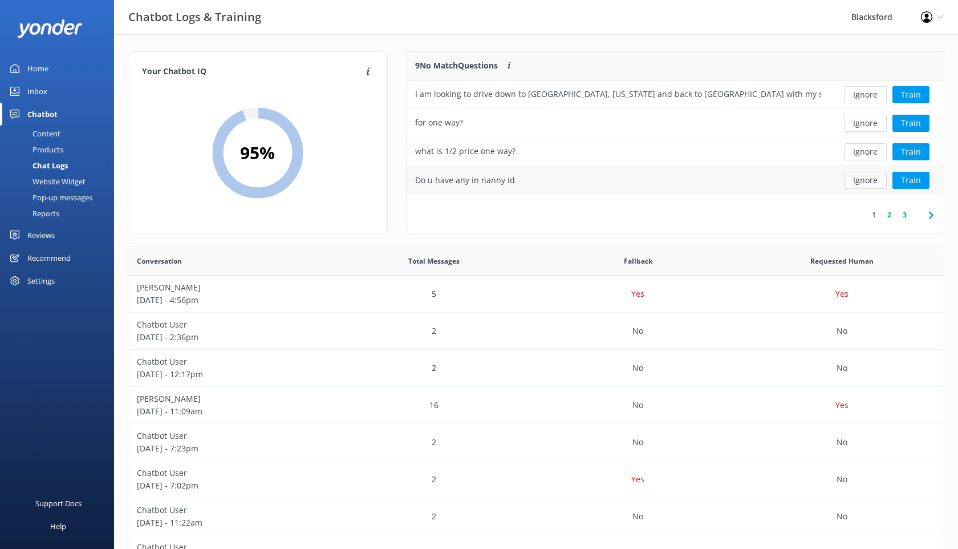
click at [856, 183] on button "Ignore" at bounding box center [865, 180] width 43 height 17
click at [909, 218] on link "2" at bounding box center [904, 214] width 15 height 11
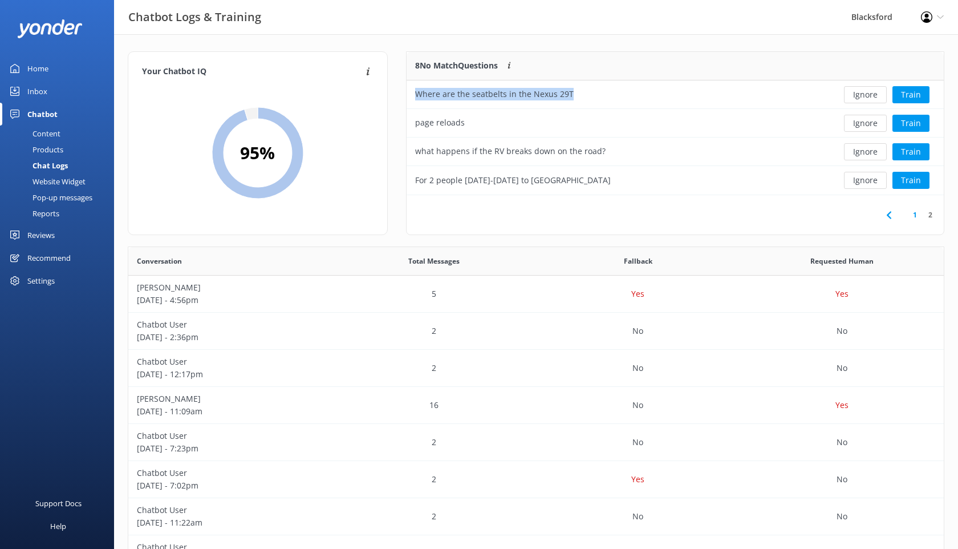
drag, startPoint x: 576, startPoint y: 96, endPoint x: 405, endPoint y: 97, distance: 171.2
click at [405, 97] on div "8 No Match Questions Customers sometimes ask questions that don't fully match a…" at bounding box center [675, 148] width 557 height 195
copy div "Where are the seatbelts in the Nexus 29T"
click at [862, 100] on button "Ignore" at bounding box center [865, 94] width 43 height 17
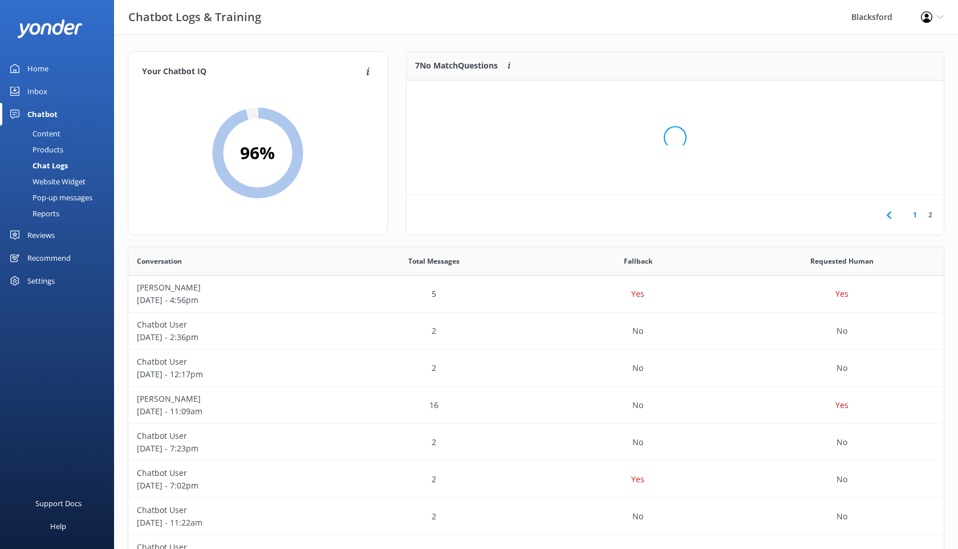
scroll to position [115, 537]
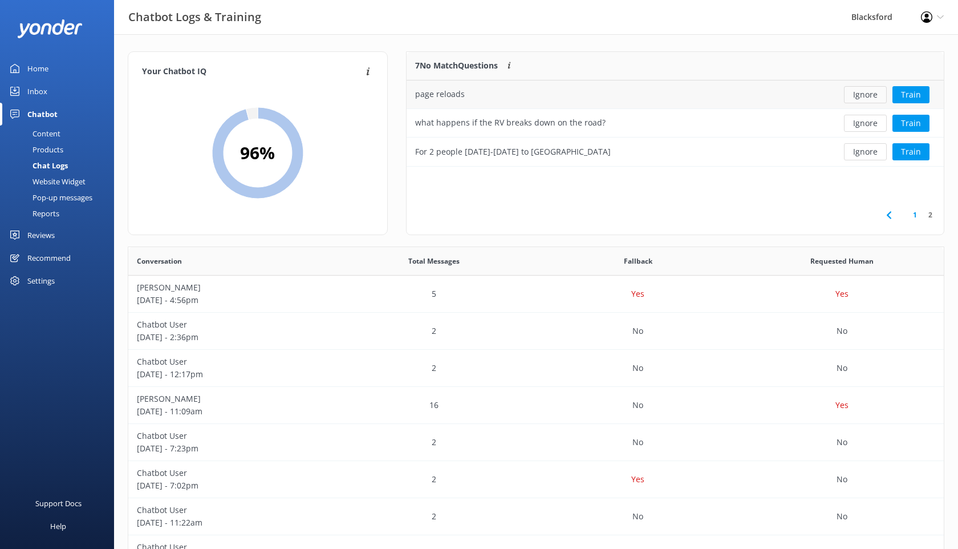
click at [867, 97] on button "Ignore" at bounding box center [865, 94] width 43 height 17
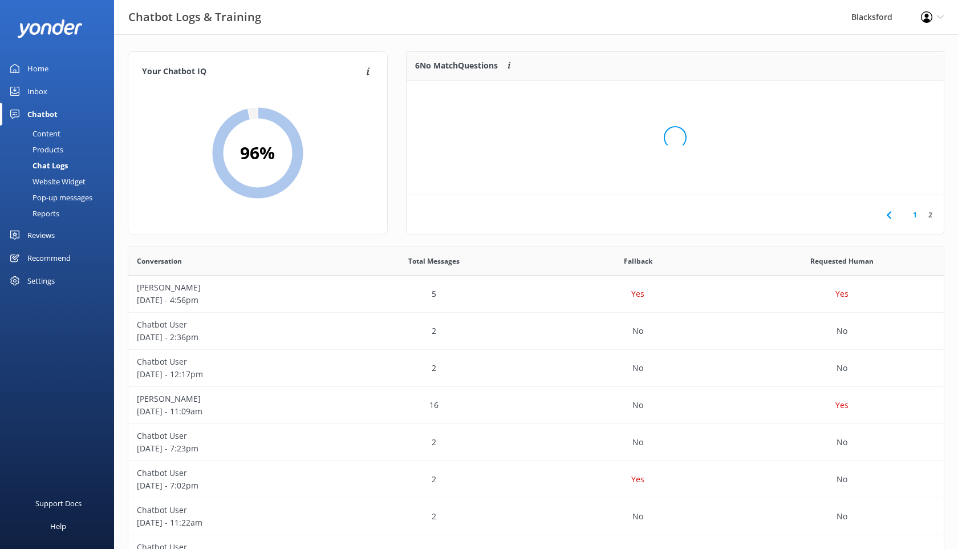
scroll to position [86, 537]
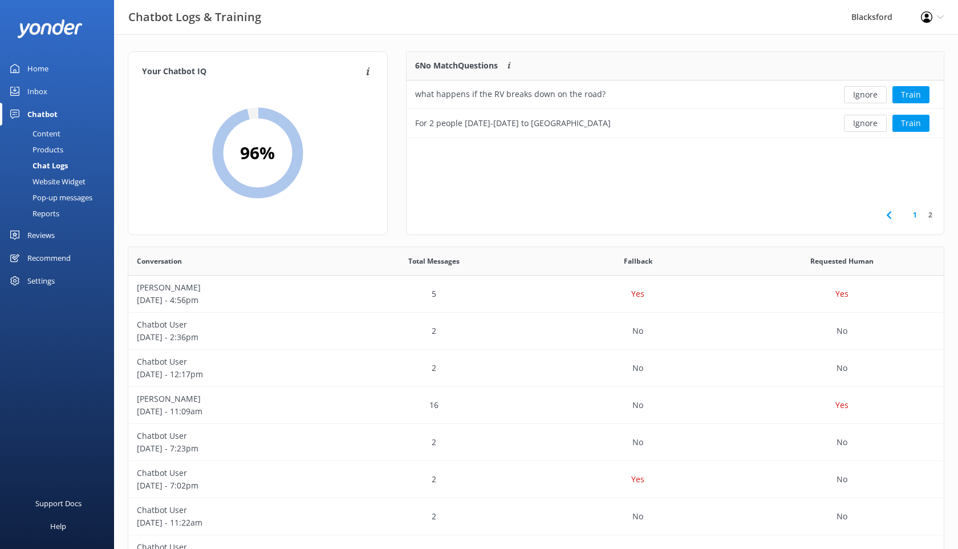
click at [62, 131] on link "Content" at bounding box center [60, 134] width 107 height 16
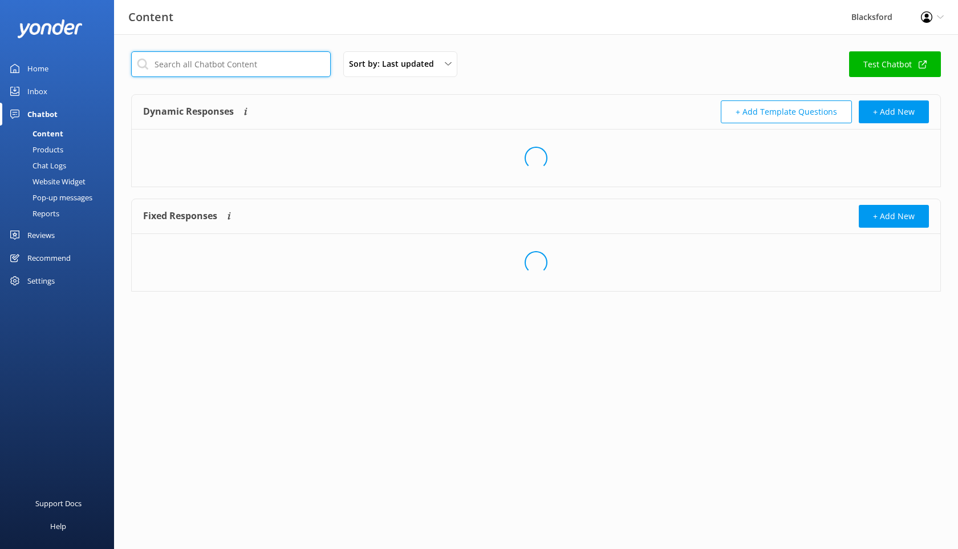
click at [237, 64] on input "text" at bounding box center [231, 64] width 200 height 26
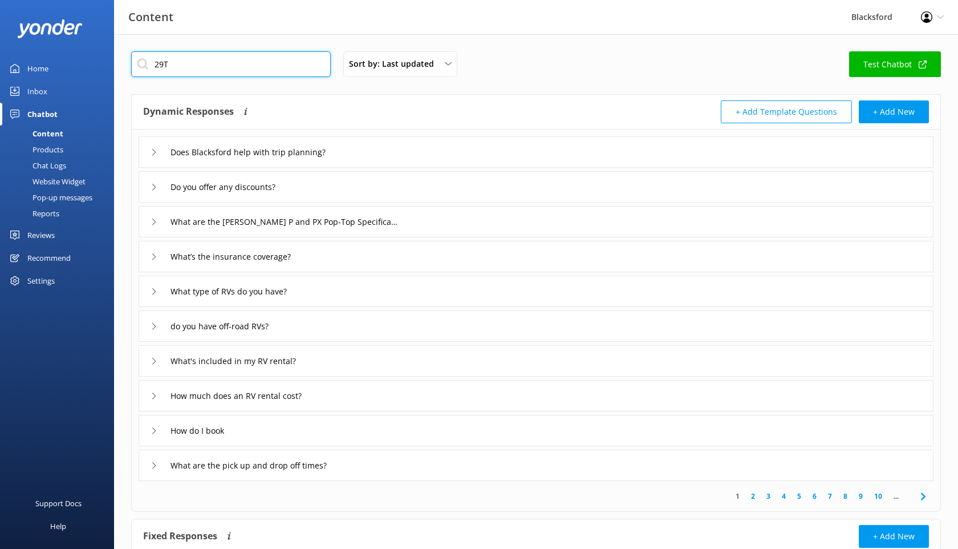
type input "29T"
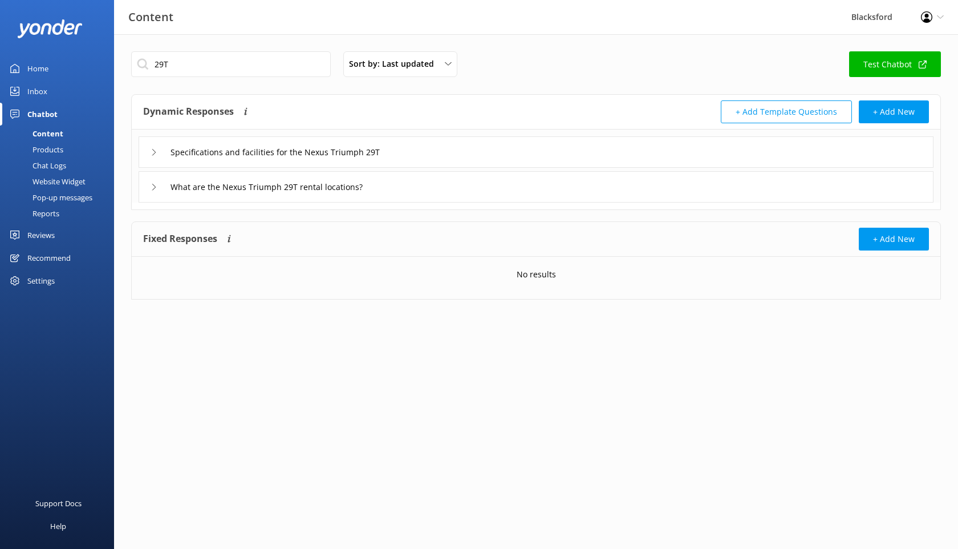
click at [139, 151] on div "Specifications and facilities for the Nexus Triumph 29T" at bounding box center [536, 151] width 795 height 31
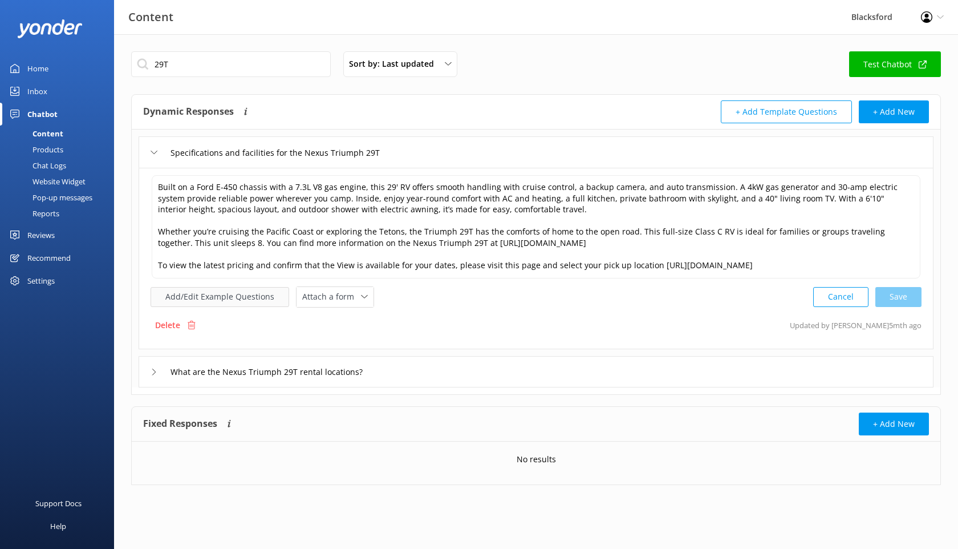
click at [270, 299] on button "Add/Edit Example Questions" at bounding box center [220, 297] width 139 height 20
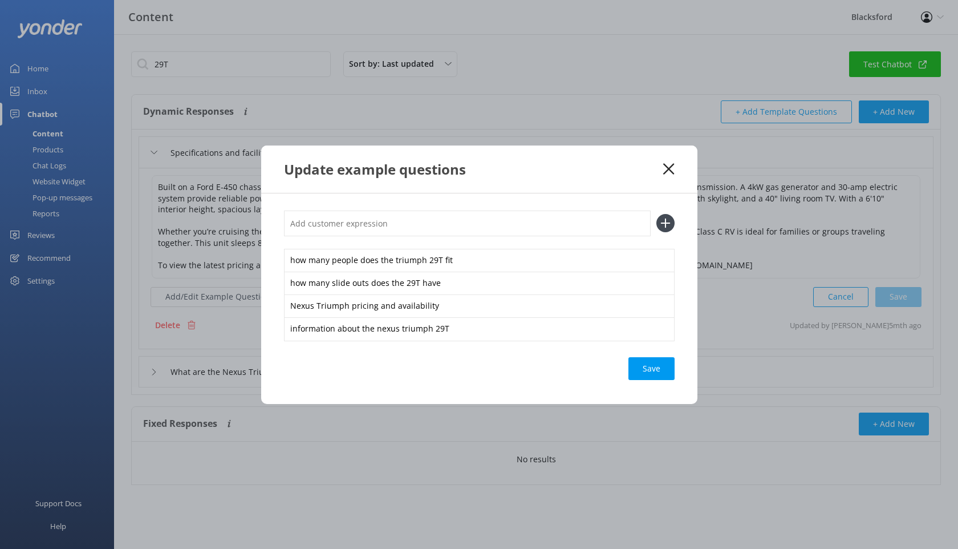
click at [357, 221] on input "text" at bounding box center [467, 224] width 367 height 26
paste input "Where are the seatbelts in the Nexus 29T"
type input "Where are the seatbelts in the Nexus 29T"
click at [667, 225] on icon at bounding box center [666, 223] width 18 height 18
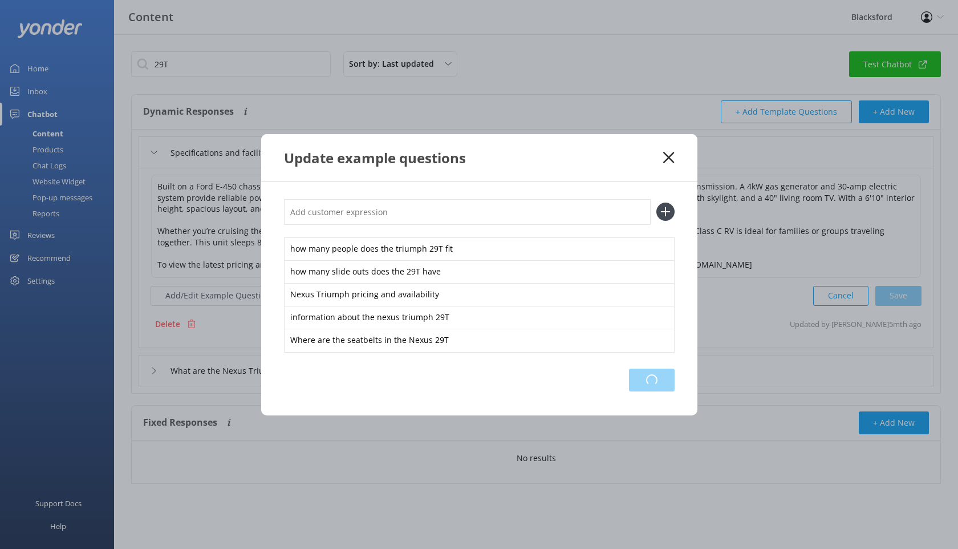
click at [649, 377] on div "Loading.." at bounding box center [652, 380] width 46 height 23
click at [665, 159] on icon at bounding box center [669, 157] width 11 height 11
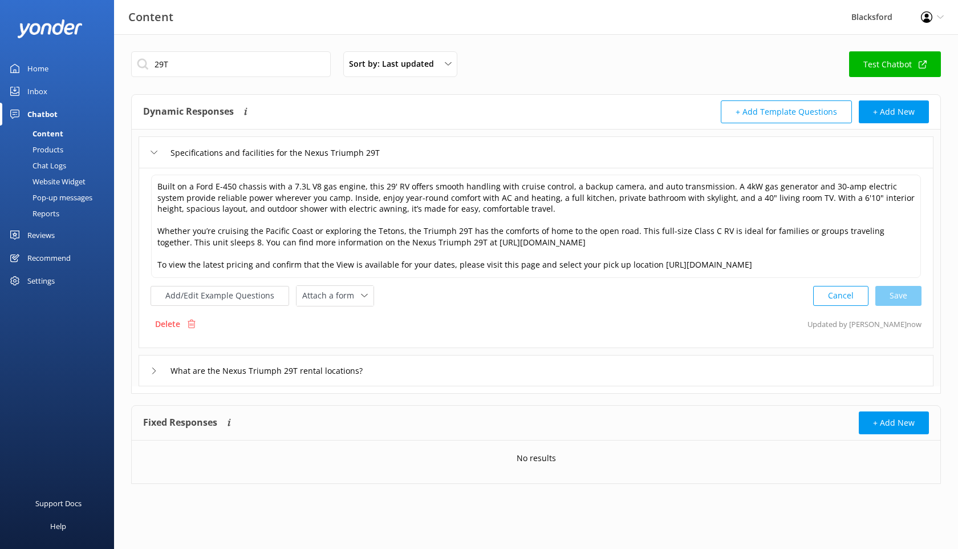
click at [54, 164] on div "Chat Logs" at bounding box center [36, 165] width 59 height 16
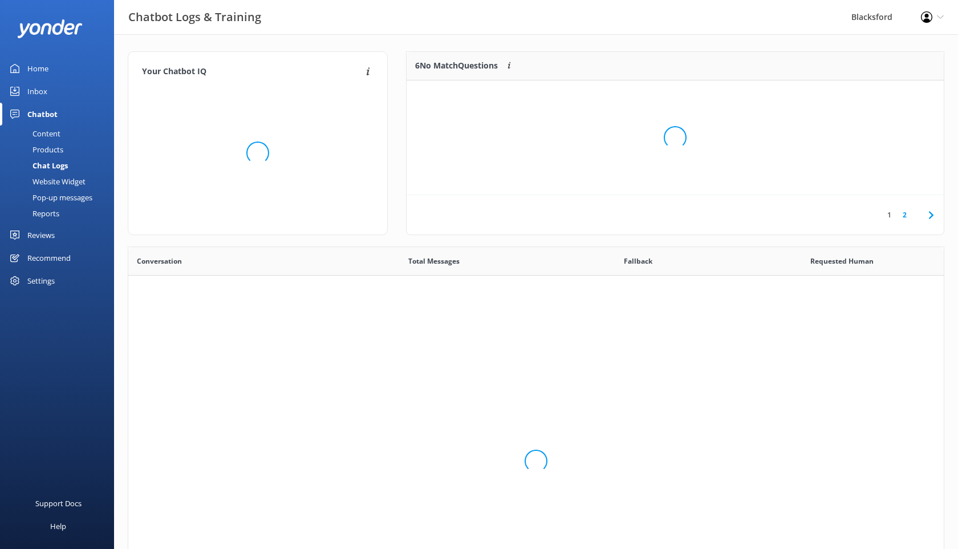
scroll to position [400, 816]
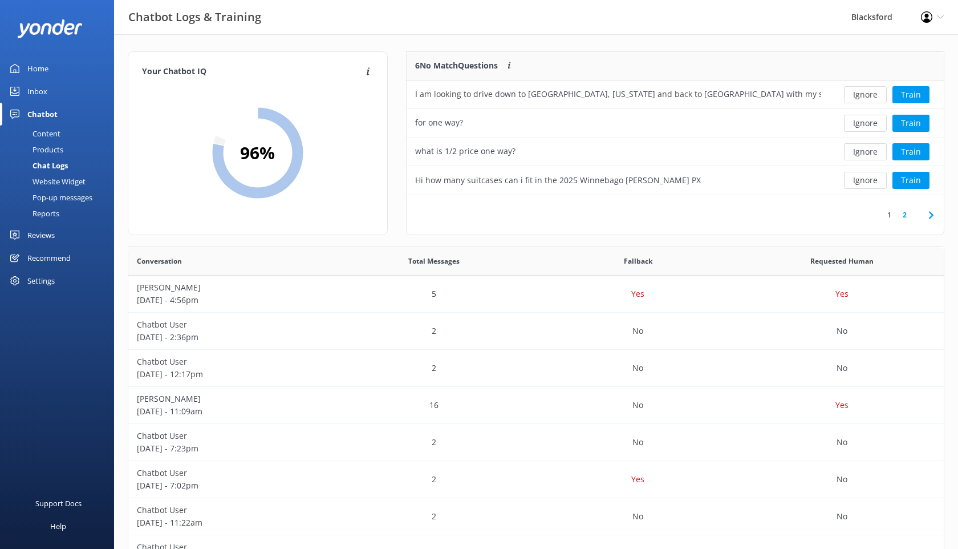
click at [911, 217] on link "2" at bounding box center [904, 214] width 15 height 11
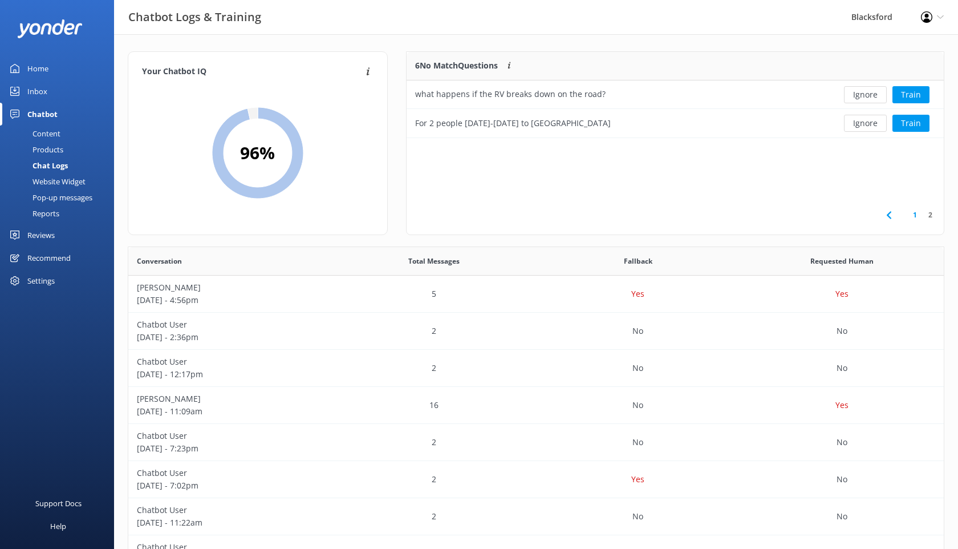
scroll to position [86, 537]
click at [871, 123] on button "Ignore" at bounding box center [865, 123] width 43 height 17
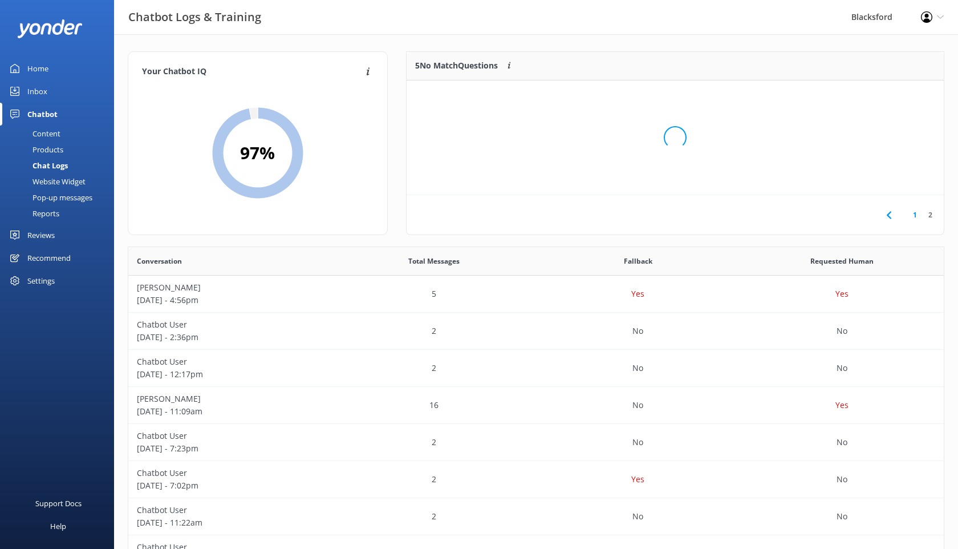
scroll to position [58, 537]
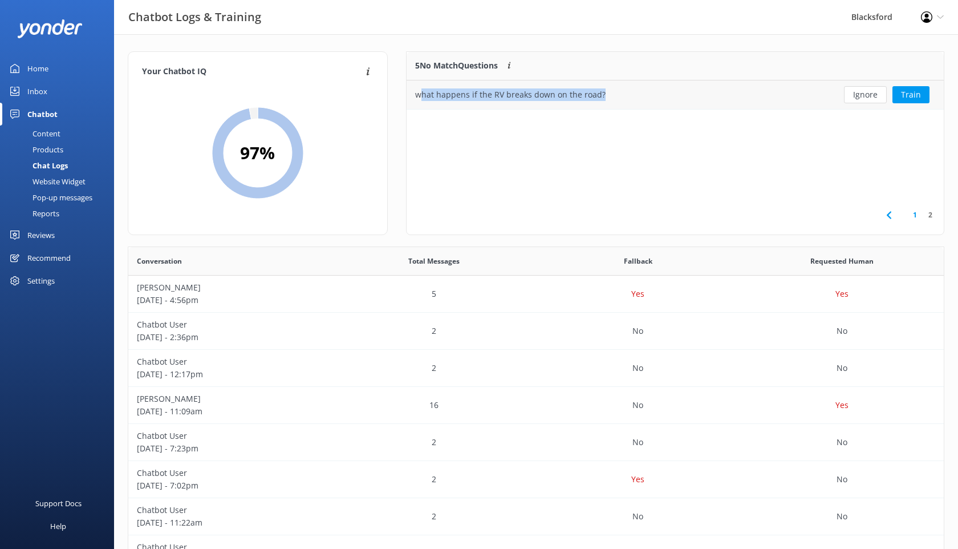
drag, startPoint x: 604, startPoint y: 93, endPoint x: 418, endPoint y: 98, distance: 186.0
click at [418, 98] on div "what happens if the RV breaks down on the road?" at bounding box center [618, 94] width 423 height 29
click at [418, 98] on div "what happens if the RV breaks down on the road?" at bounding box center [510, 94] width 191 height 13
drag, startPoint x: 604, startPoint y: 95, endPoint x: 416, endPoint y: 97, distance: 187.7
click at [416, 97] on div "what happens if the RV breaks down on the road?" at bounding box center [618, 94] width 423 height 29
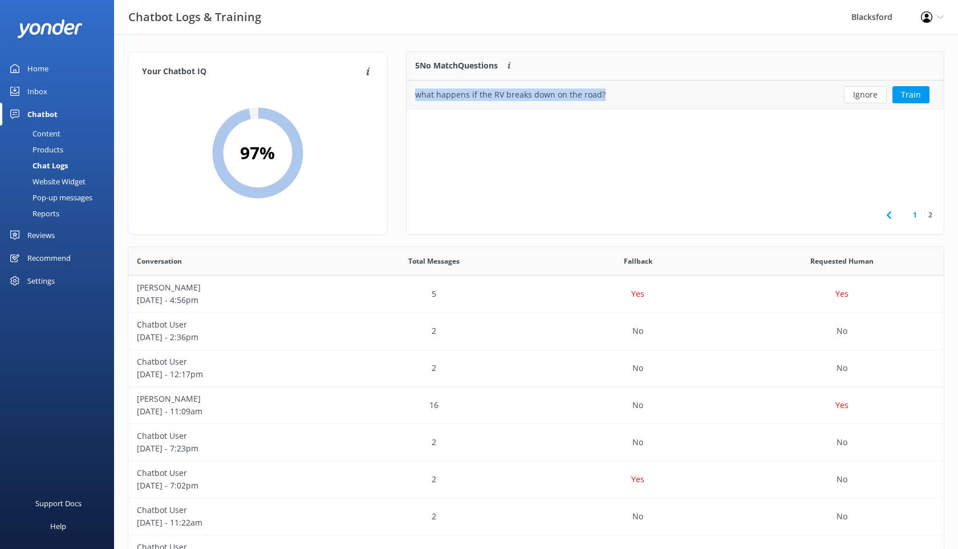
copy div "what happens if the RV breaks down on the road?"
click at [47, 130] on div "Content" at bounding box center [34, 134] width 54 height 16
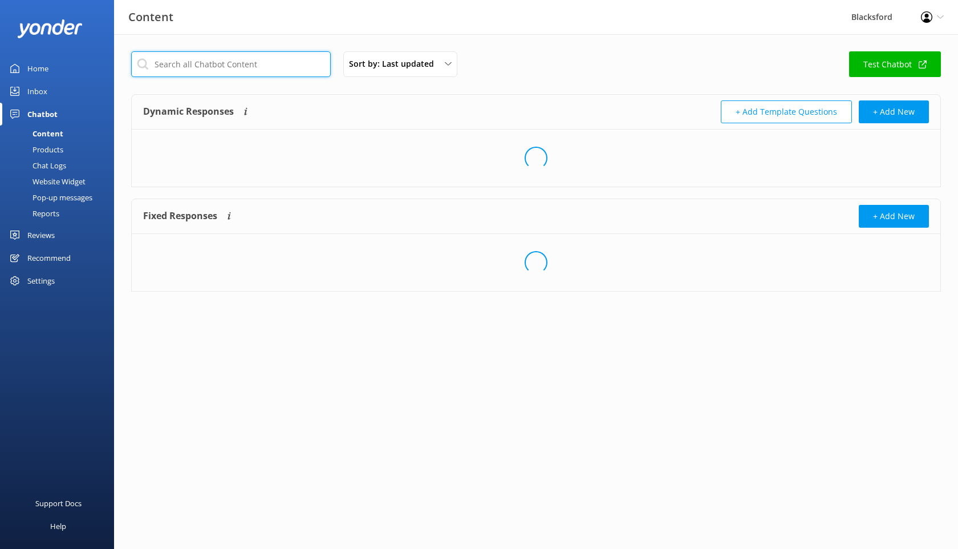
click at [209, 68] on input "text" at bounding box center [231, 64] width 200 height 26
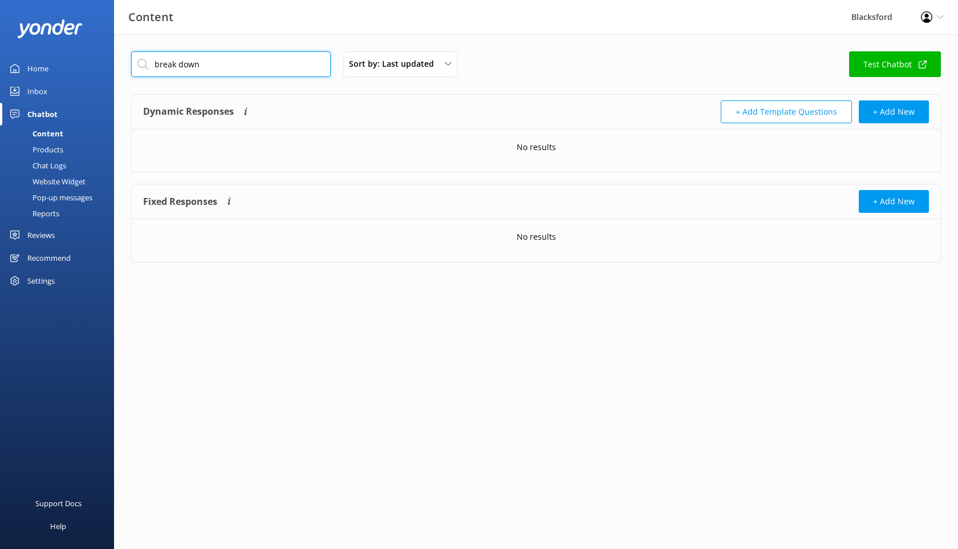
click at [202, 59] on input "break down" at bounding box center [231, 64] width 200 height 26
click at [202, 58] on input "break down" at bounding box center [231, 64] width 200 height 26
click at [202, 59] on input "break down" at bounding box center [231, 64] width 200 height 26
type input "r"
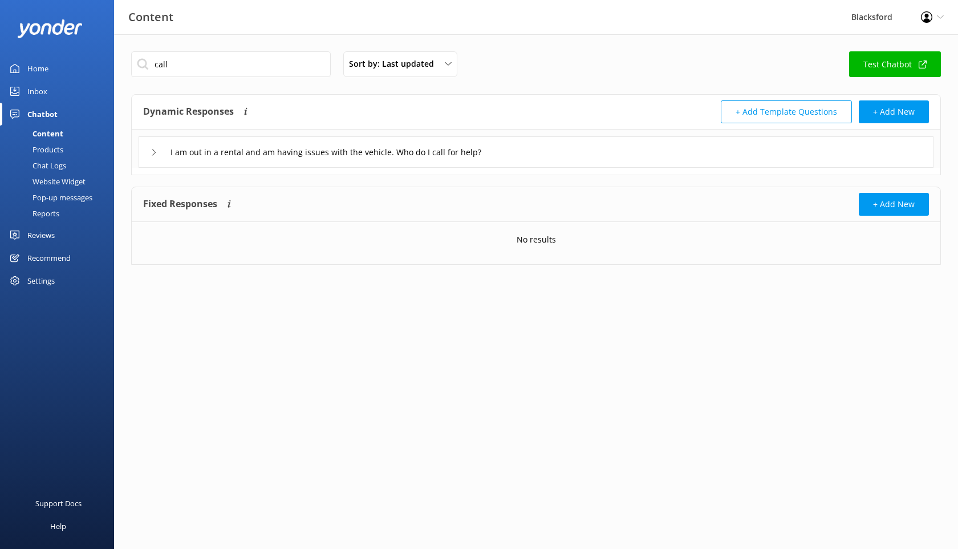
click at [157, 153] on icon at bounding box center [154, 152] width 7 height 7
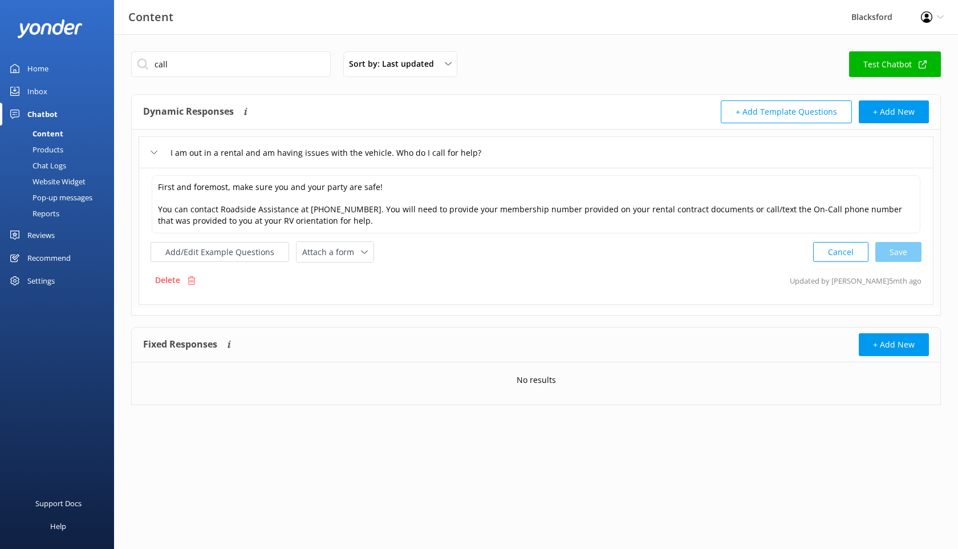
click at [156, 151] on use at bounding box center [154, 152] width 6 height 3
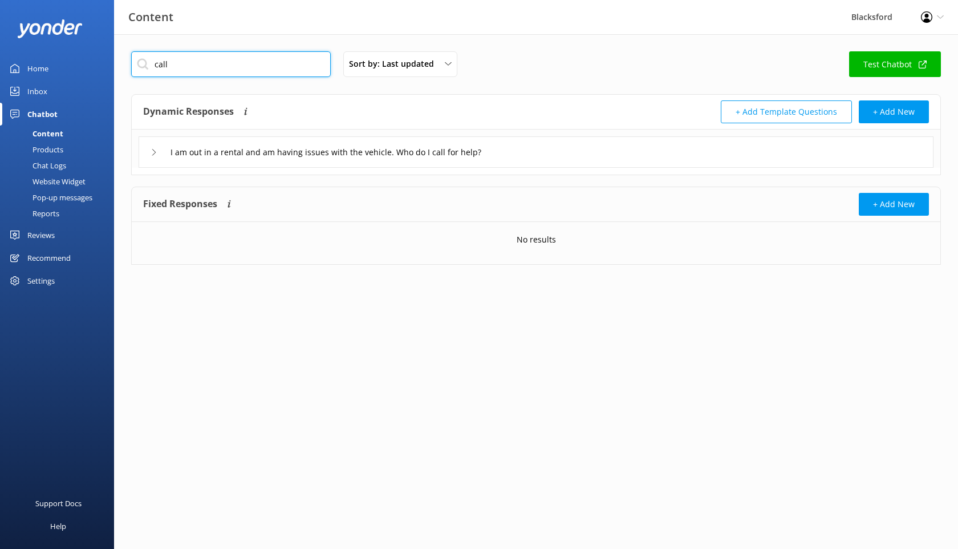
click at [195, 58] on input "call" at bounding box center [231, 64] width 200 height 26
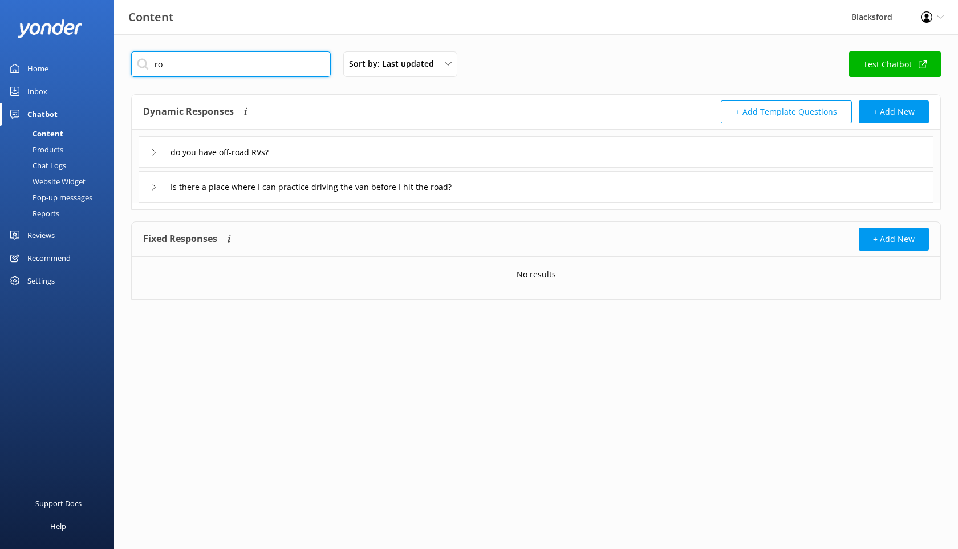
type input "r"
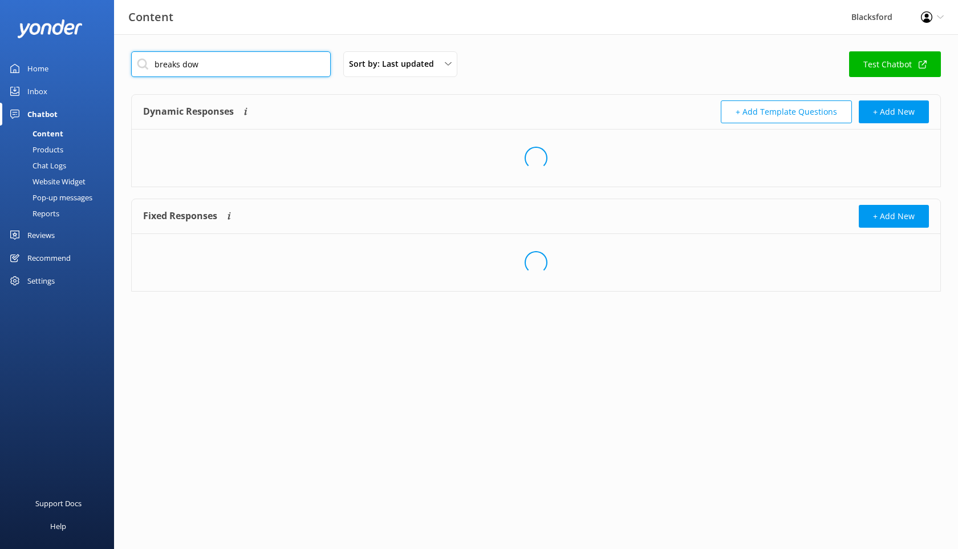
type input "breaks down"
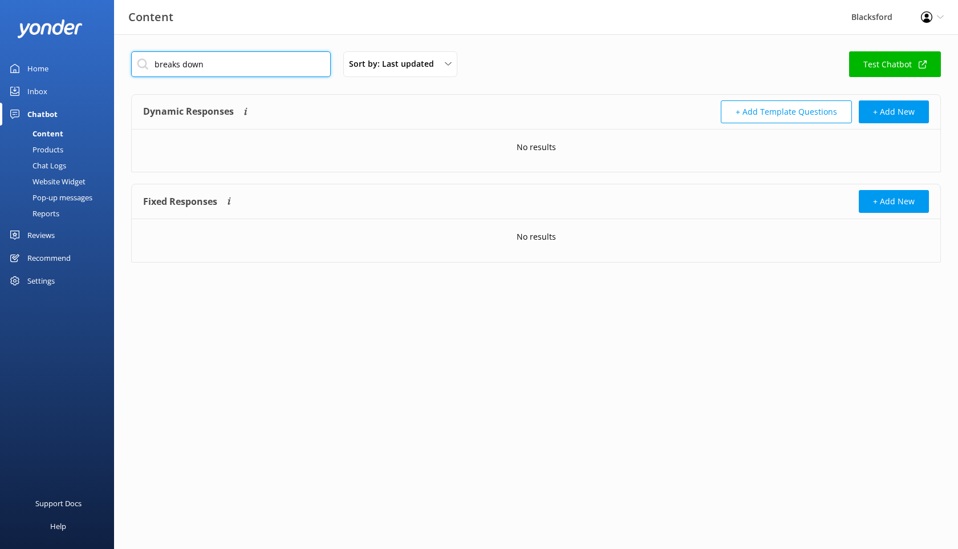
click at [215, 67] on input "breaks down" at bounding box center [231, 64] width 200 height 26
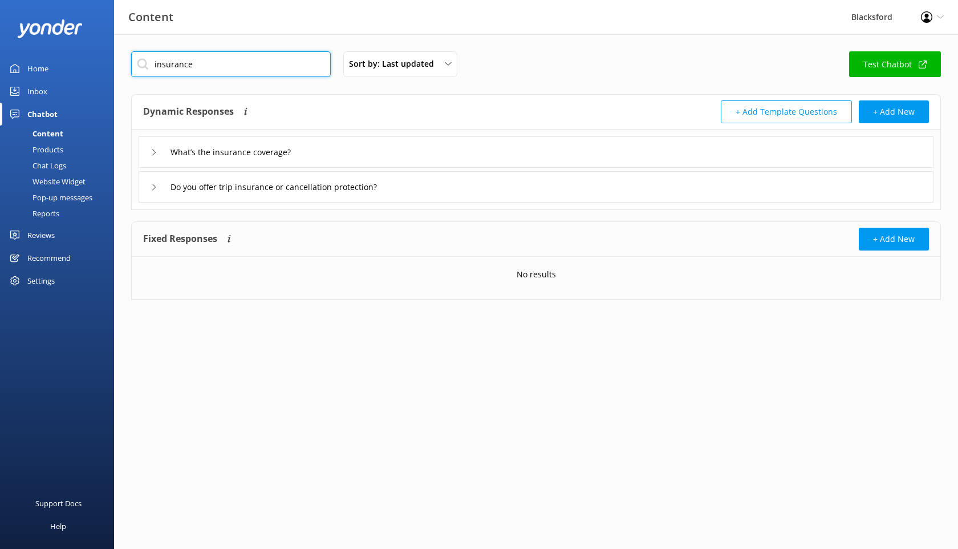
click at [204, 69] on input "insurance" at bounding box center [231, 64] width 200 height 26
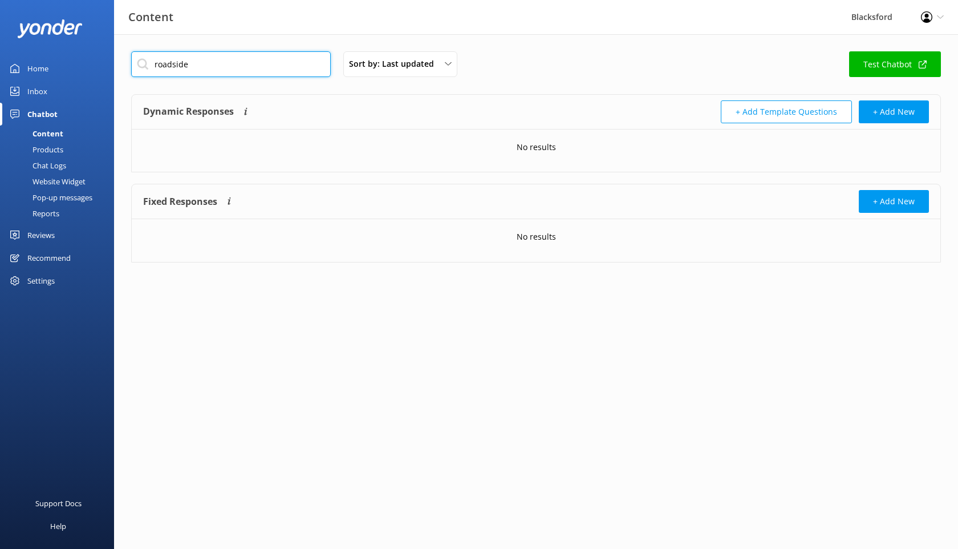
click at [173, 62] on input "roadside" at bounding box center [231, 64] width 200 height 26
click at [221, 66] on input "road side" at bounding box center [231, 64] width 200 height 26
type input "road side"
drag, startPoint x: 207, startPoint y: 64, endPoint x: 126, endPoint y: 64, distance: 81.0
click at [126, 64] on div "road side Sort by: Last updated Title (A-Z) Last updated Test Chatbot Dynamic R…" at bounding box center [536, 165] width 844 height 262
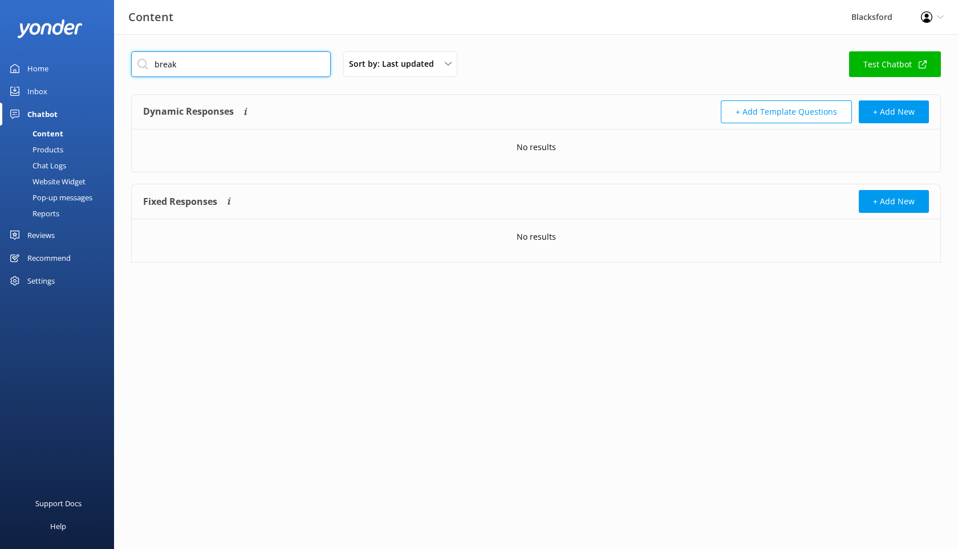
click at [189, 71] on input "break" at bounding box center [231, 64] width 200 height 26
type input "down"
click at [199, 60] on input "down" at bounding box center [231, 64] width 200 height 26
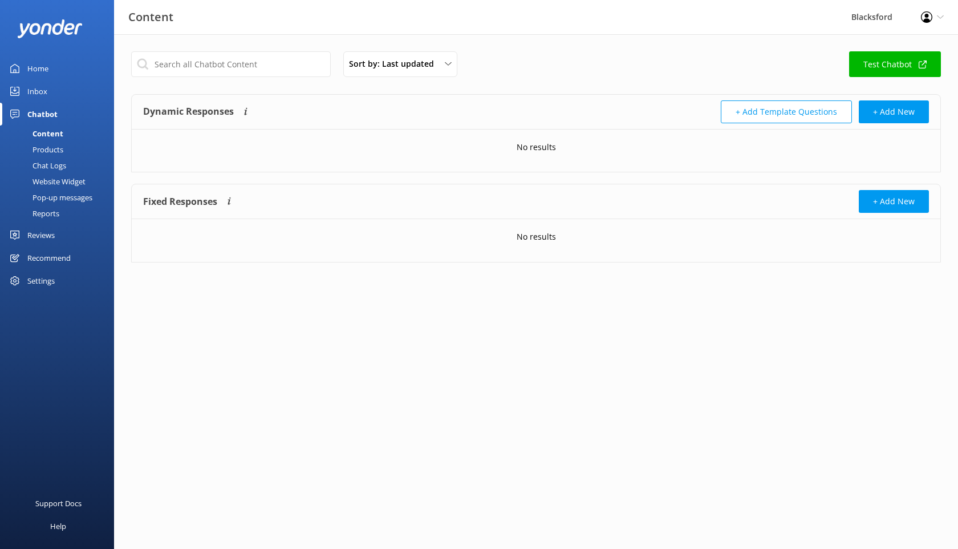
click at [49, 151] on div "Products" at bounding box center [35, 149] width 56 height 16
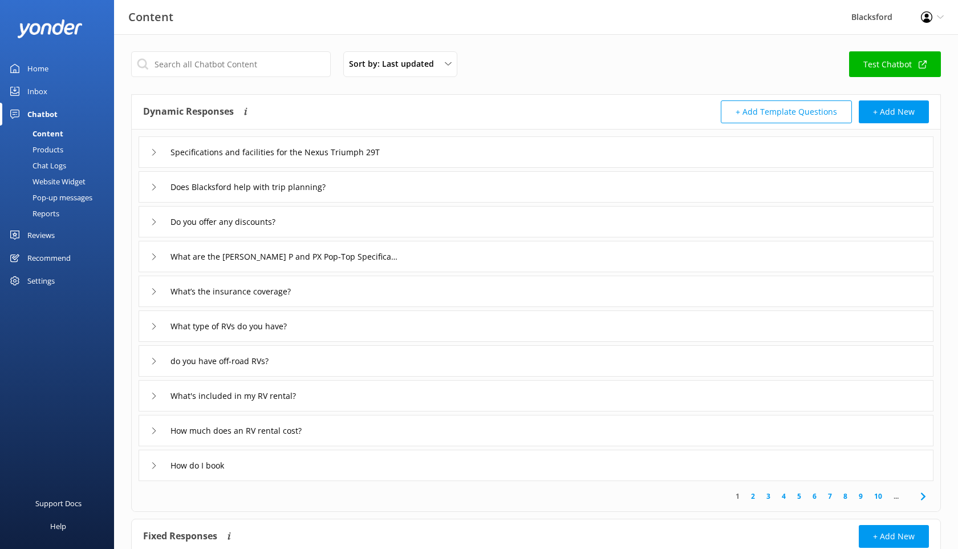
click at [54, 136] on div "Content" at bounding box center [35, 134] width 56 height 16
click at [300, 68] on input "text" at bounding box center [231, 64] width 200 height 26
paste input "what happens if the RV breaks down on the road?"
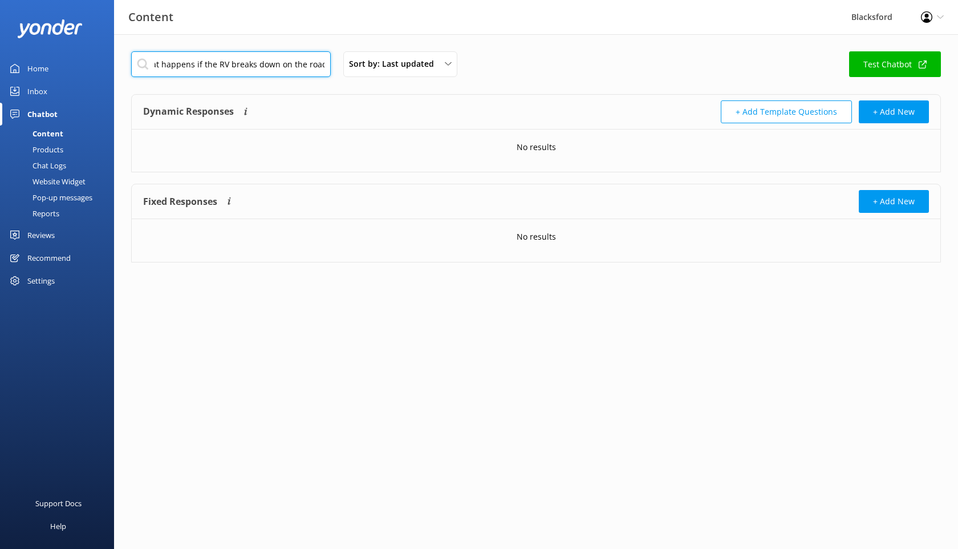
click at [300, 67] on input "what happens if the RV breaks down on the road?" at bounding box center [231, 64] width 200 height 26
click at [300, 66] on input "what happens if the RV breaks down on the road?" at bounding box center [231, 64] width 200 height 26
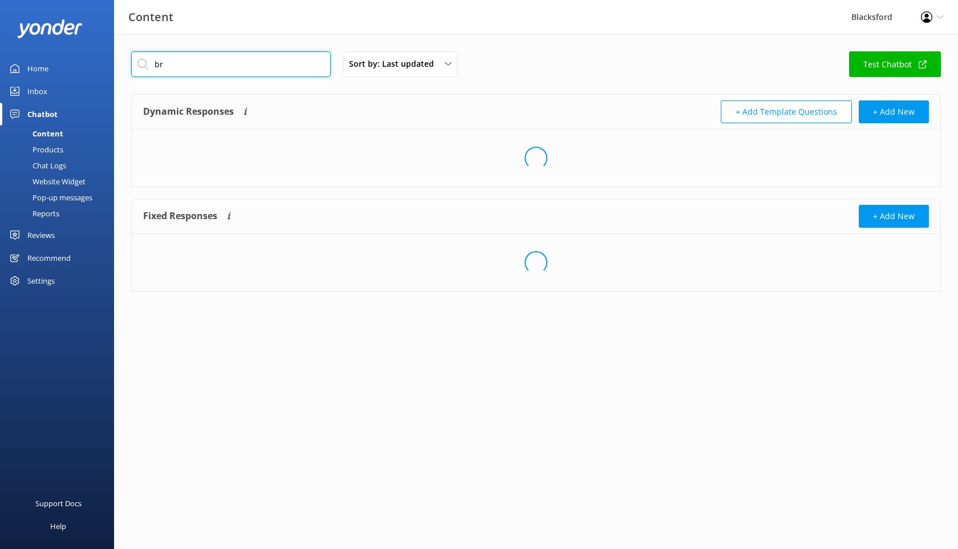
type input "b"
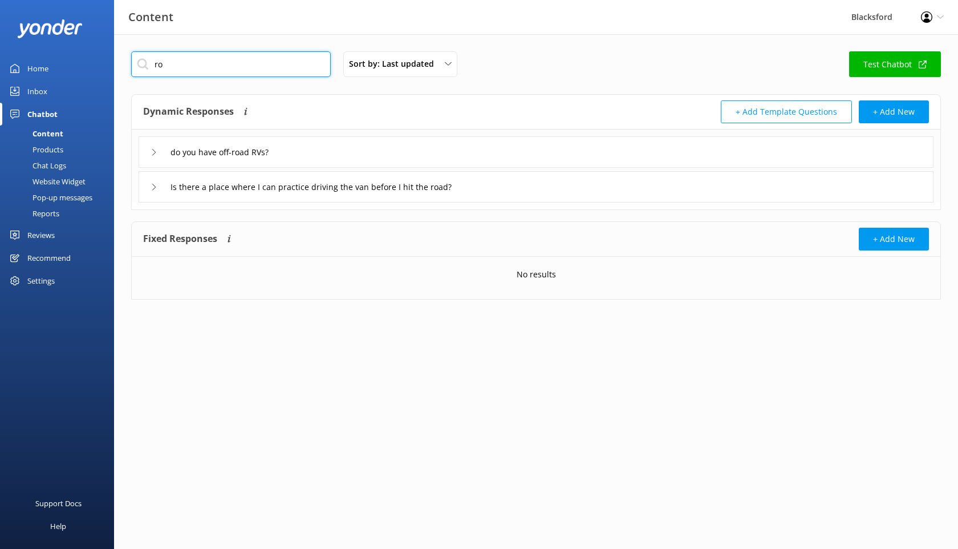
type input "r"
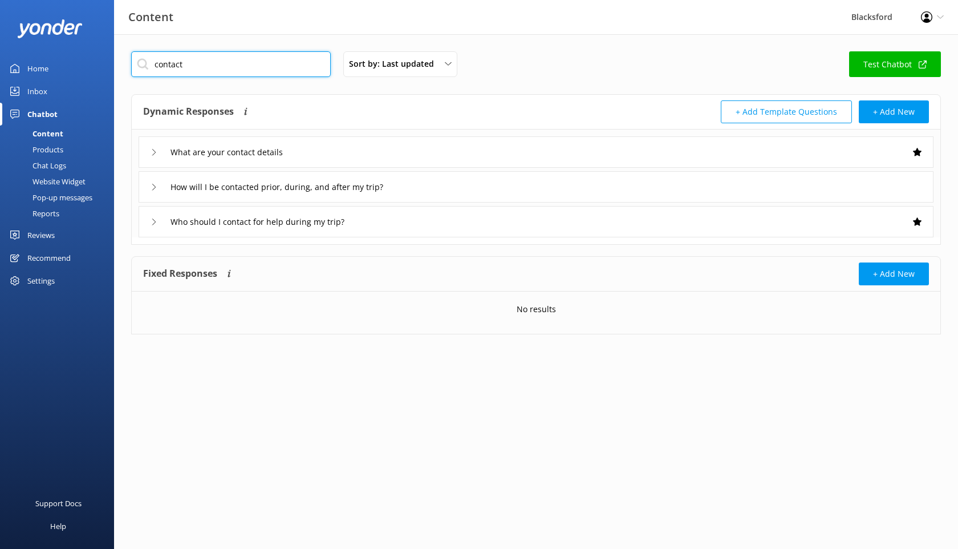
type input "contact"
click at [160, 227] on div "Who should I contact for help during my trip?" at bounding box center [260, 221] width 219 height 19
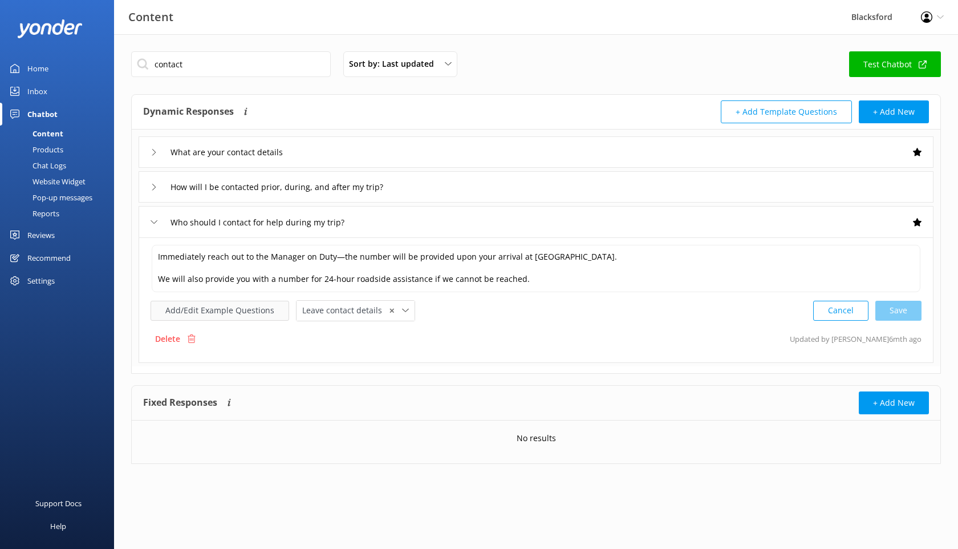
click at [277, 315] on button "Add/Edit Example Questions" at bounding box center [220, 311] width 139 height 20
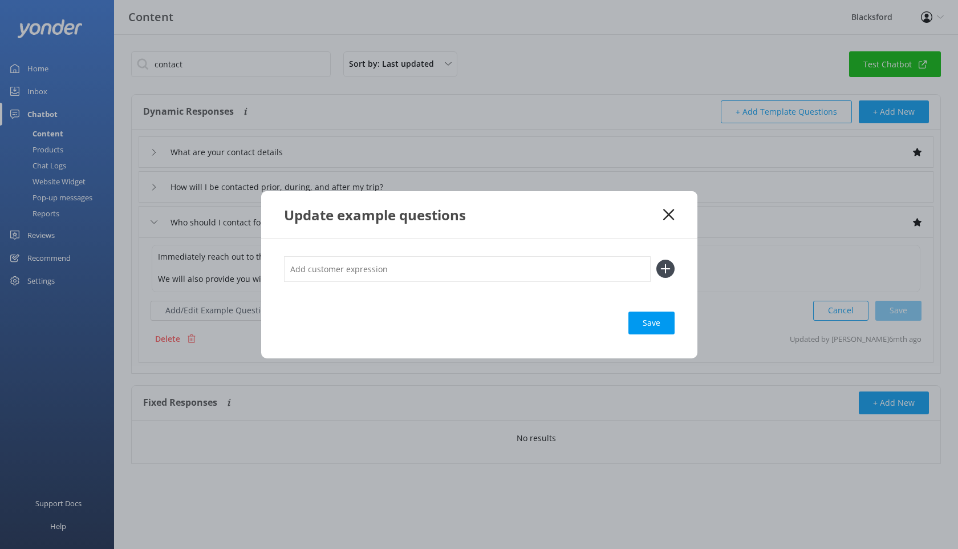
click at [371, 269] on input "text" at bounding box center [467, 269] width 367 height 26
paste input "what happens if the RV breaks down on the road?"
type input "what happens if the RV breaks down on the road?"
click at [669, 271] on icon at bounding box center [666, 269] width 18 height 18
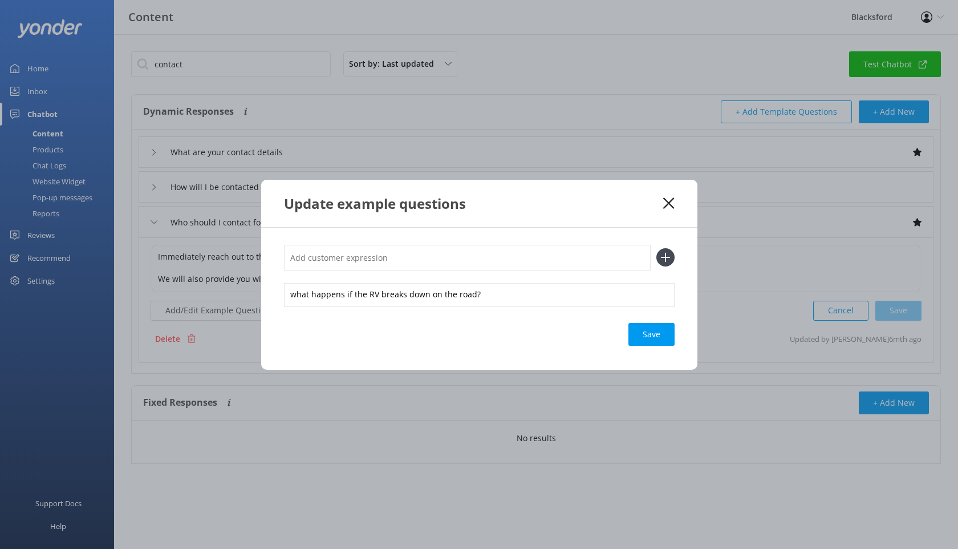
click at [646, 322] on div "what happens if the RV breaks down on the road? Save" at bounding box center [479, 299] width 436 height 142
click at [646, 329] on div "Save" at bounding box center [652, 334] width 46 height 23
click at [668, 205] on icon at bounding box center [669, 202] width 11 height 11
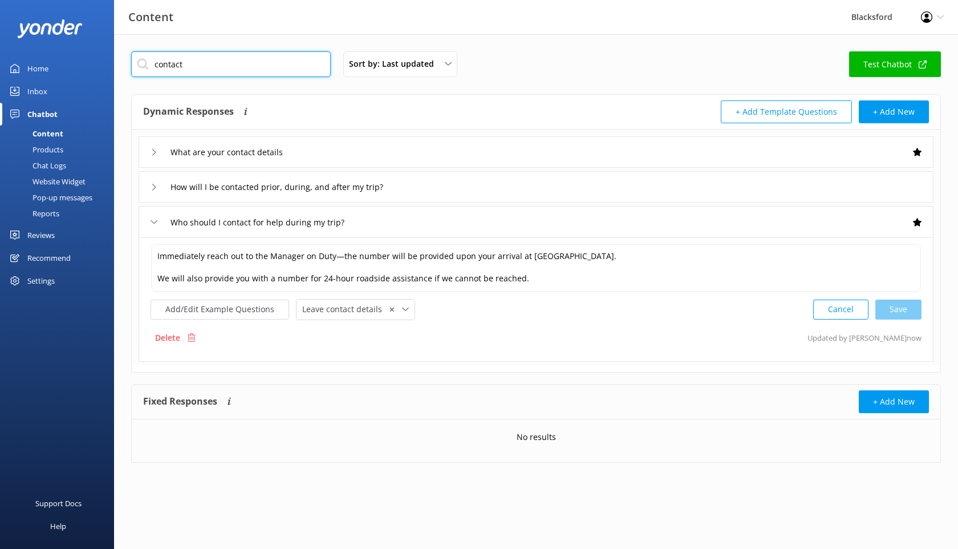
click at [171, 67] on input "contact" at bounding box center [231, 64] width 200 height 26
click at [172, 67] on input "contact" at bounding box center [231, 64] width 200 height 26
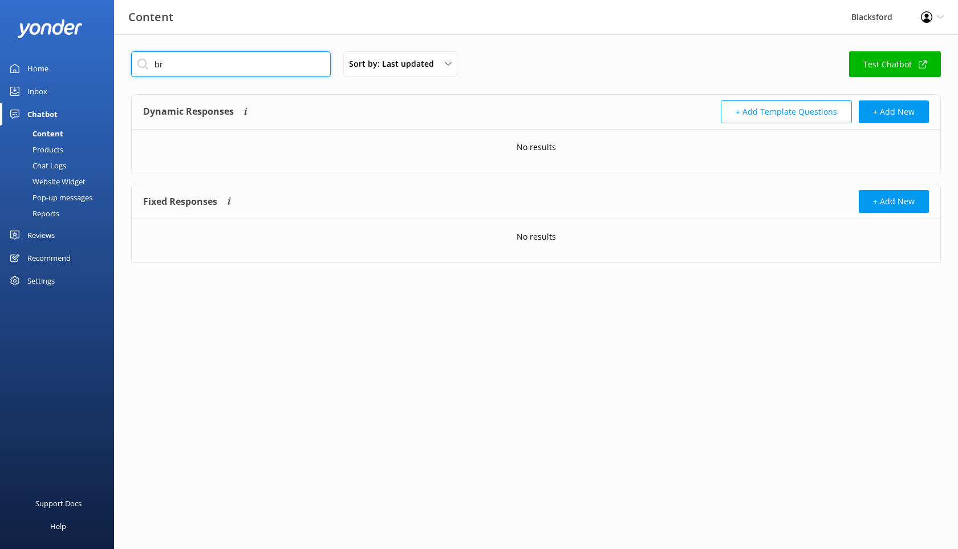
type input "b"
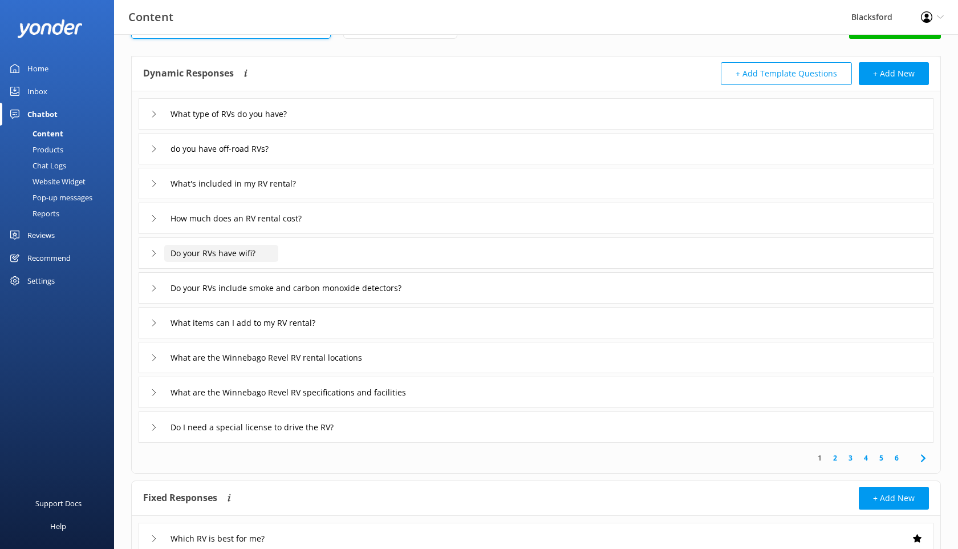
scroll to position [40, 0]
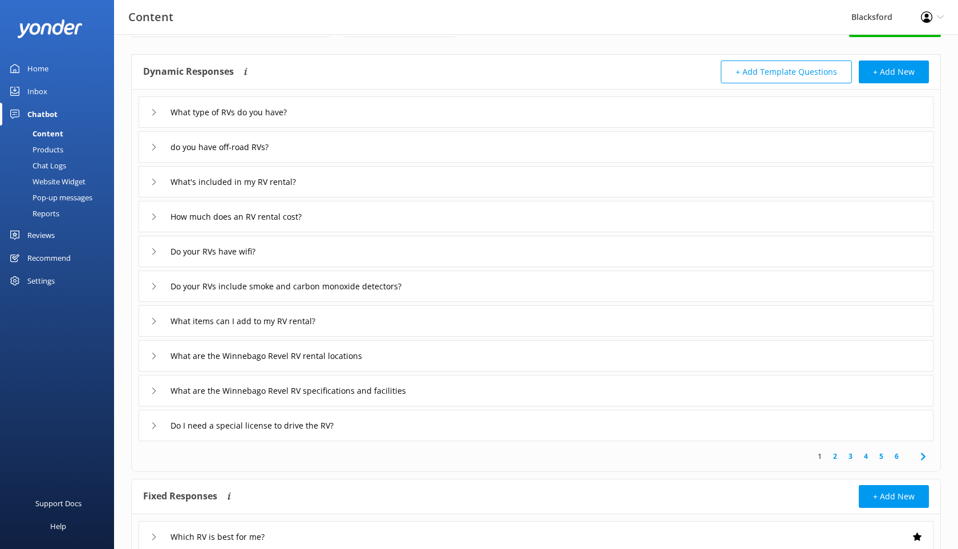
click at [834, 457] on link "2" at bounding box center [835, 456] width 15 height 11
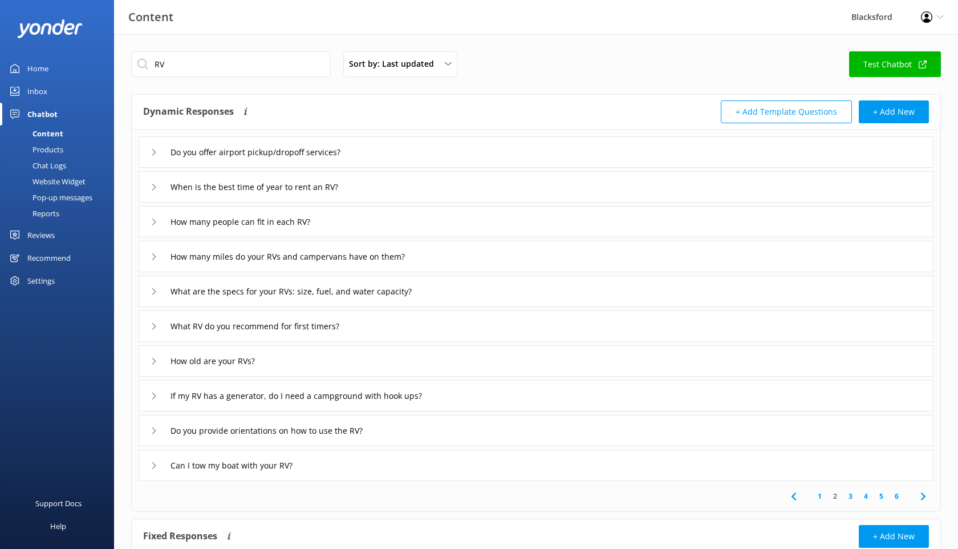
click at [855, 497] on link "3" at bounding box center [850, 496] width 15 height 11
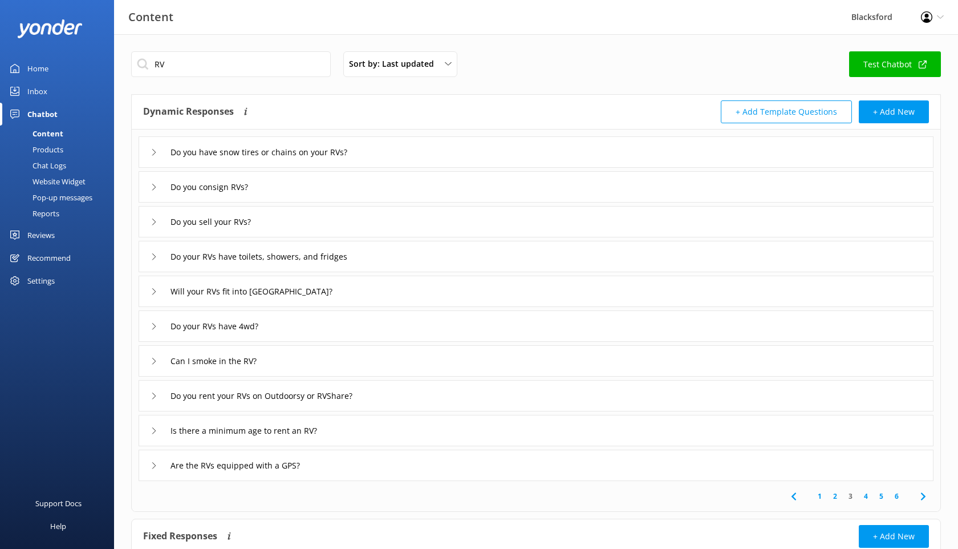
click at [867, 496] on link "4" at bounding box center [866, 496] width 15 height 11
click at [882, 495] on link "5" at bounding box center [881, 496] width 15 height 11
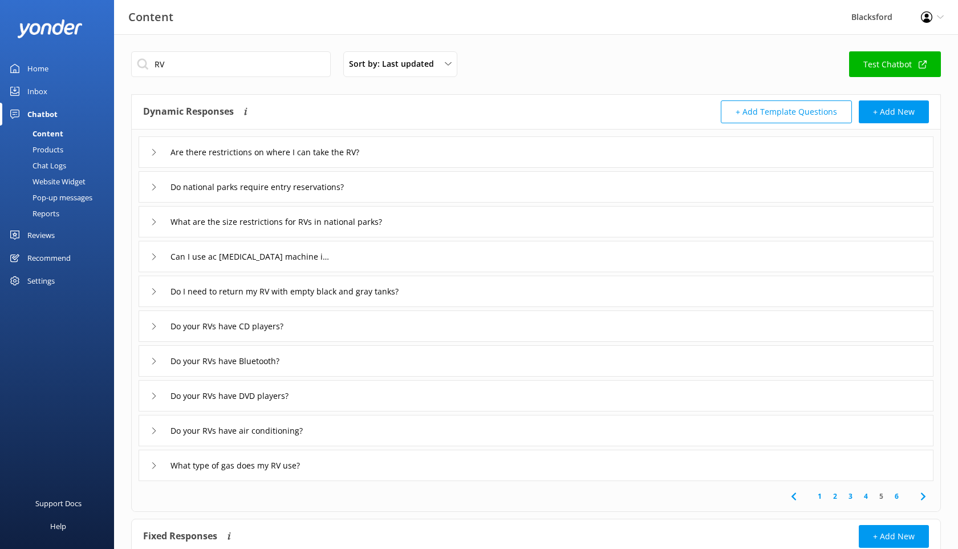
click at [893, 495] on link "6" at bounding box center [896, 496] width 15 height 11
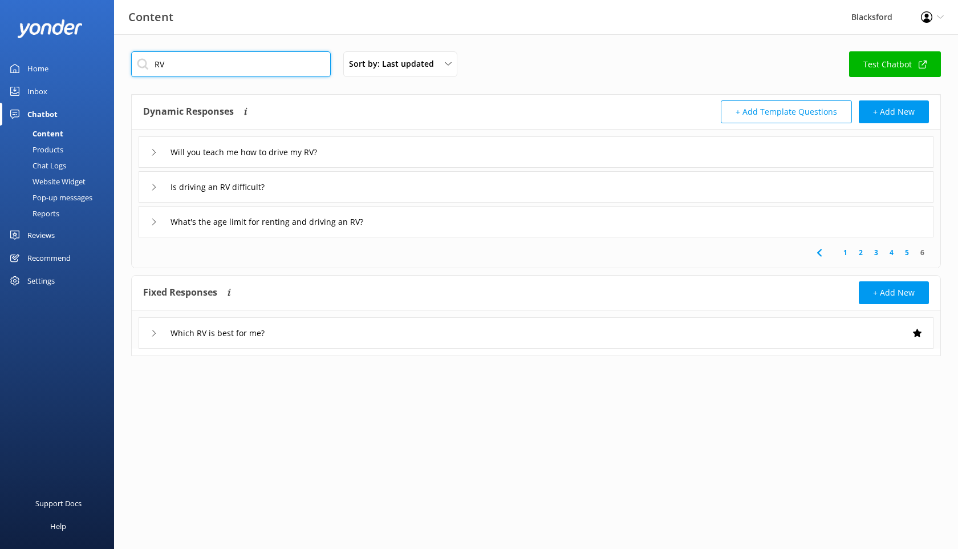
click at [249, 67] on input "RV" at bounding box center [231, 64] width 200 height 26
type input "R"
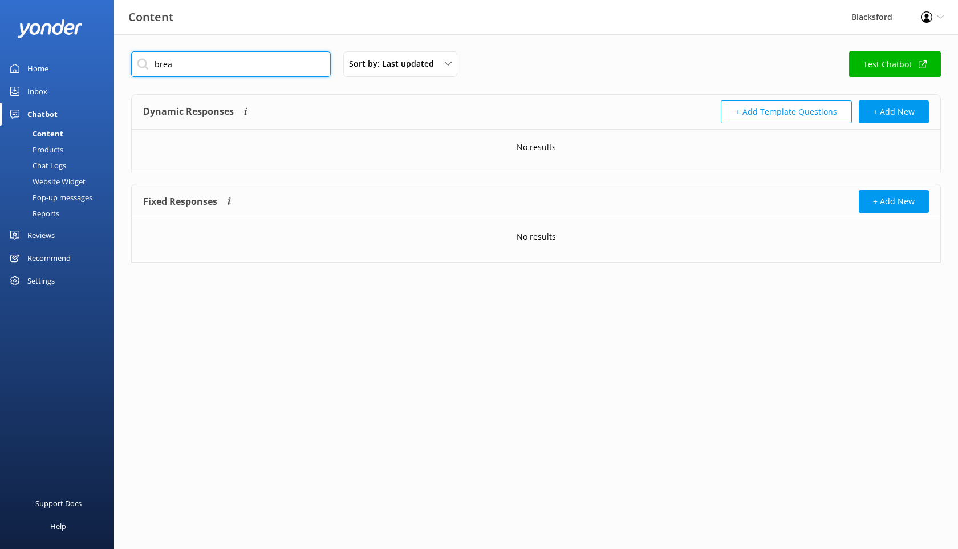
type input "break"
click at [187, 61] on input "break" at bounding box center [231, 64] width 200 height 26
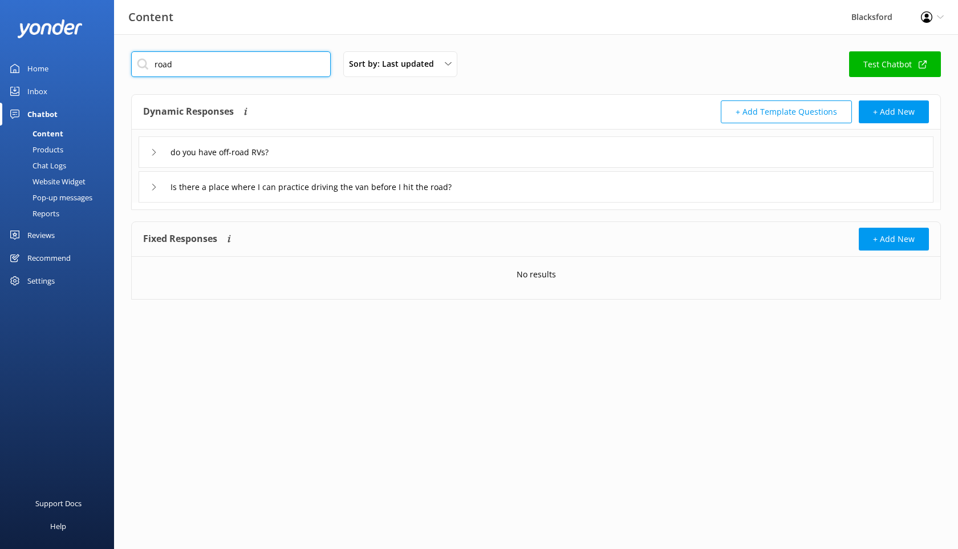
type input "road"
click at [55, 166] on div "Chat Logs" at bounding box center [36, 165] width 59 height 16
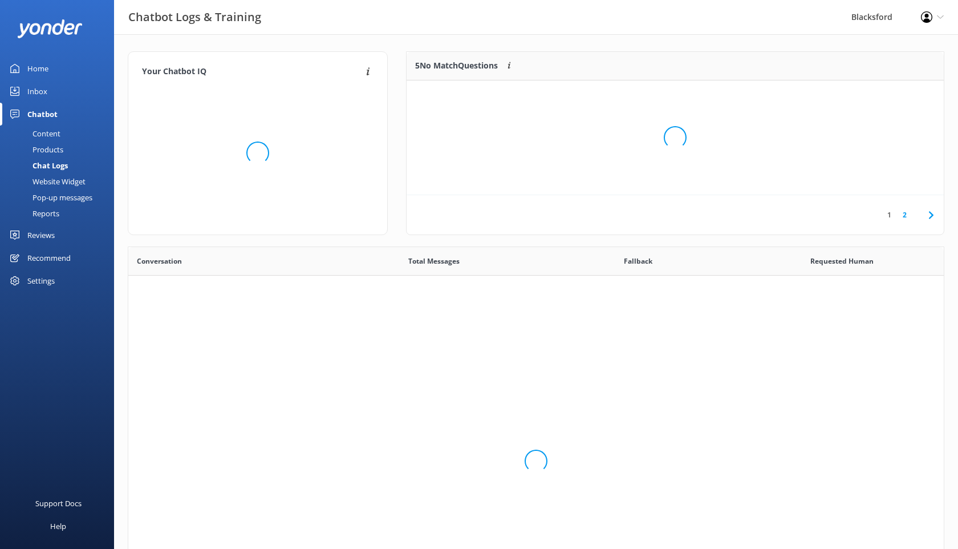
scroll to position [400, 816]
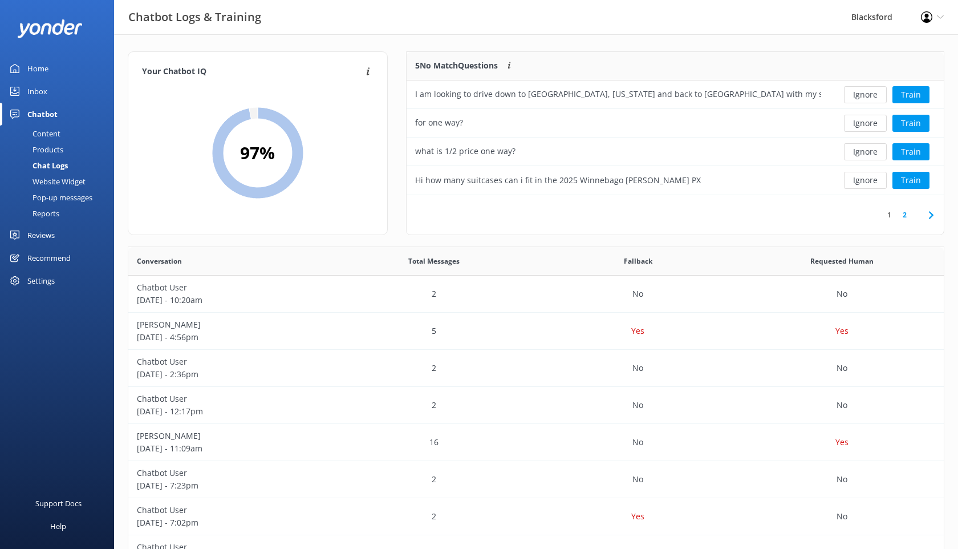
click at [45, 129] on div "Content" at bounding box center [34, 134] width 54 height 16
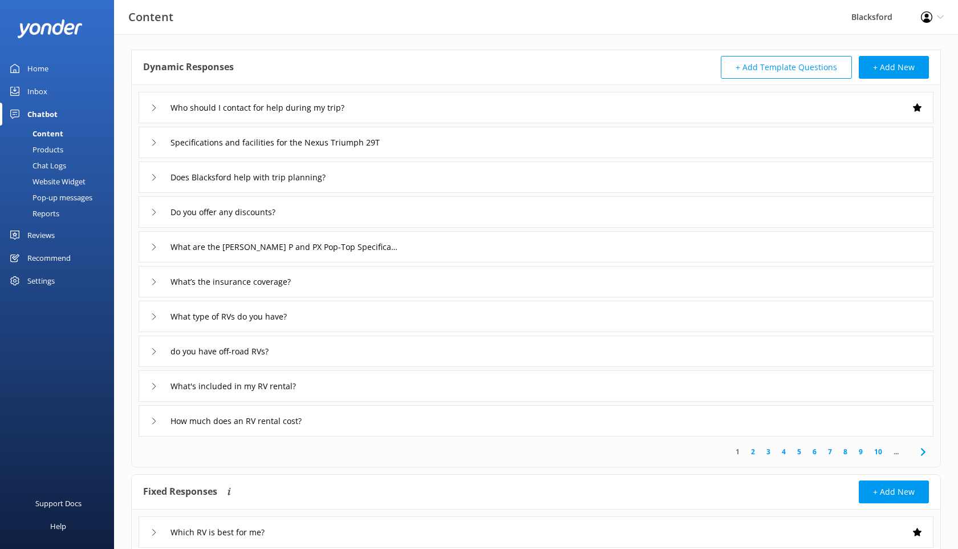
scroll to position [85, 0]
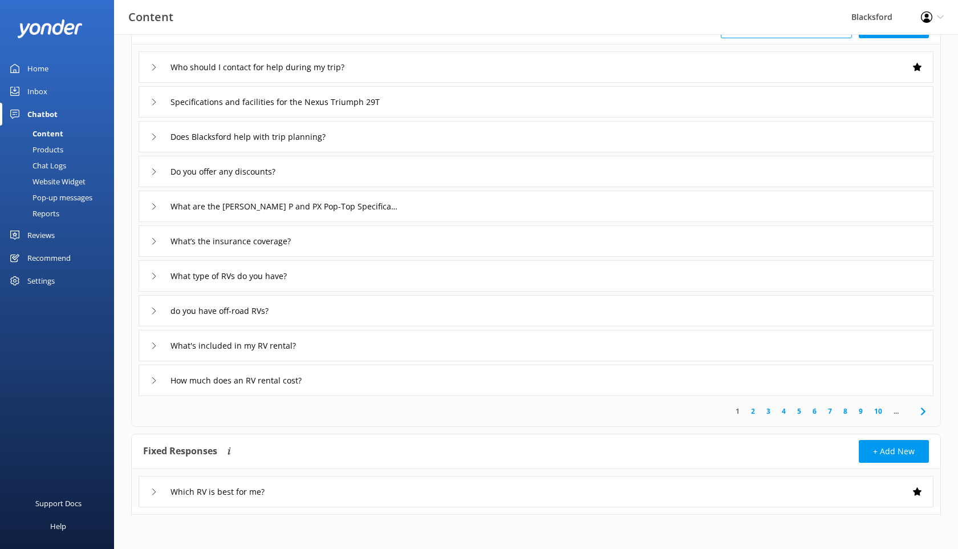
click at [754, 412] on link "2" at bounding box center [753, 411] width 15 height 11
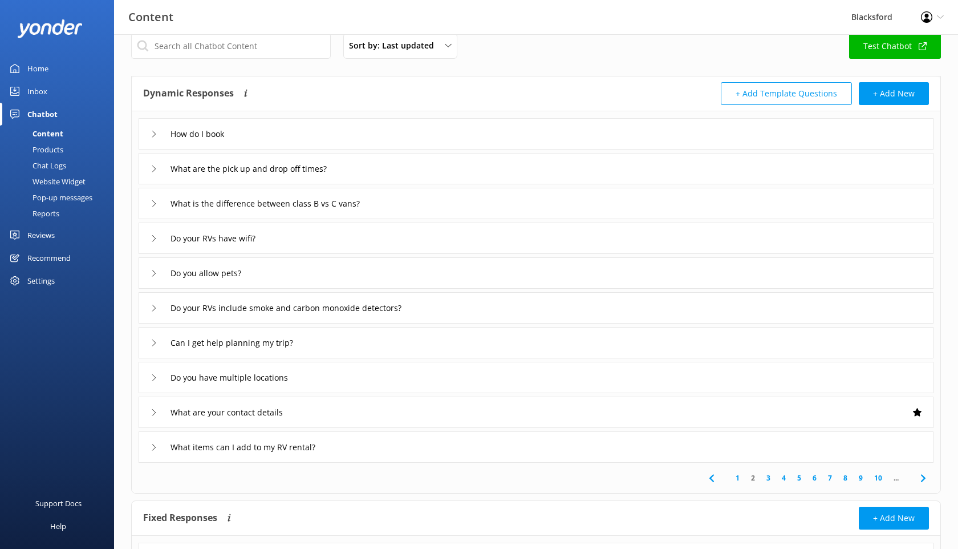
scroll to position [21, 0]
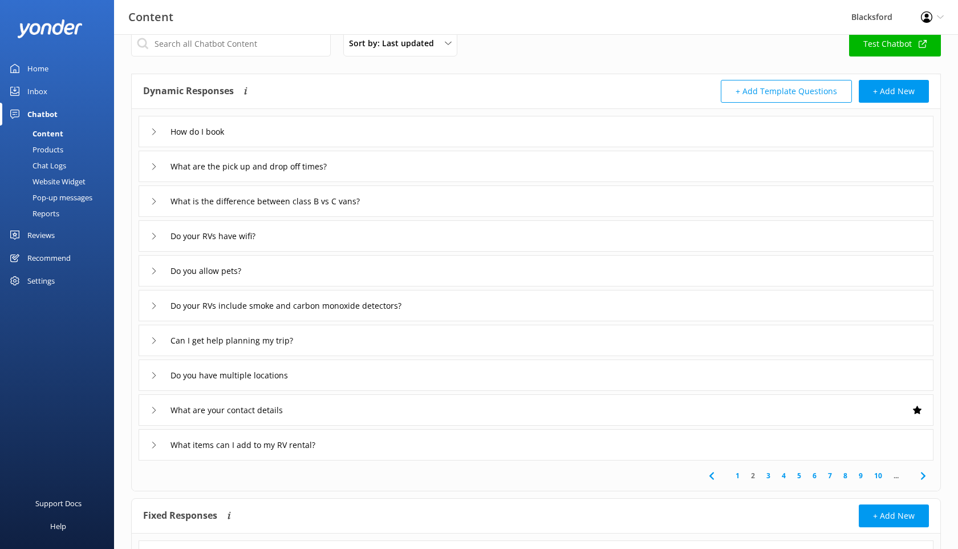
click at [771, 476] on link "3" at bounding box center [768, 475] width 15 height 11
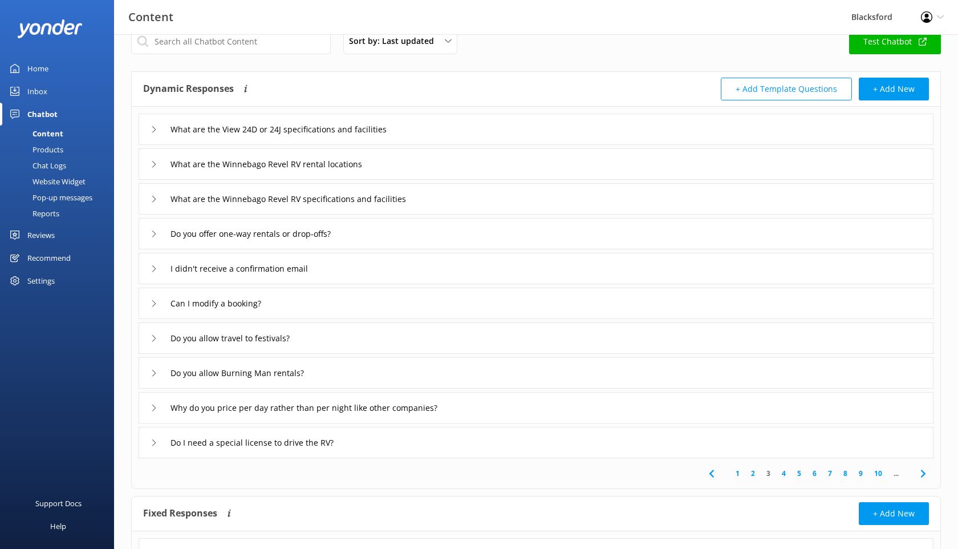
scroll to position [29, 0]
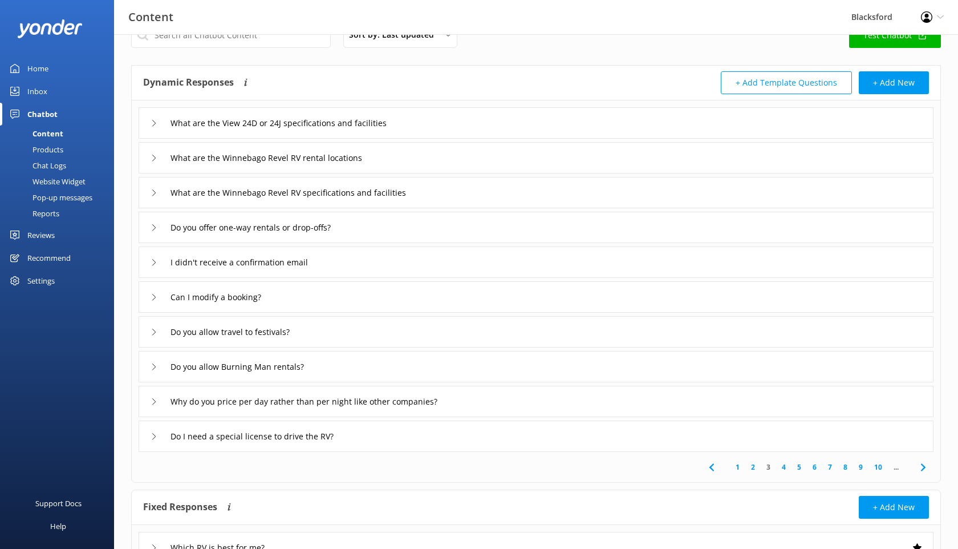
click at [784, 467] on link "4" at bounding box center [783, 467] width 15 height 11
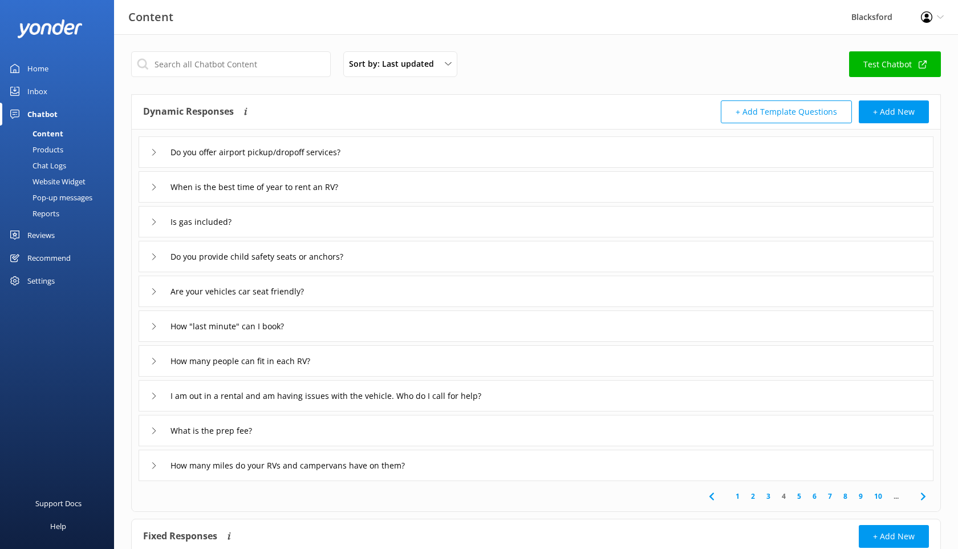
click at [153, 399] on div "I am out in a rental and am having issues with the vehicle. Who do I call for h…" at bounding box center [347, 395] width 393 height 19
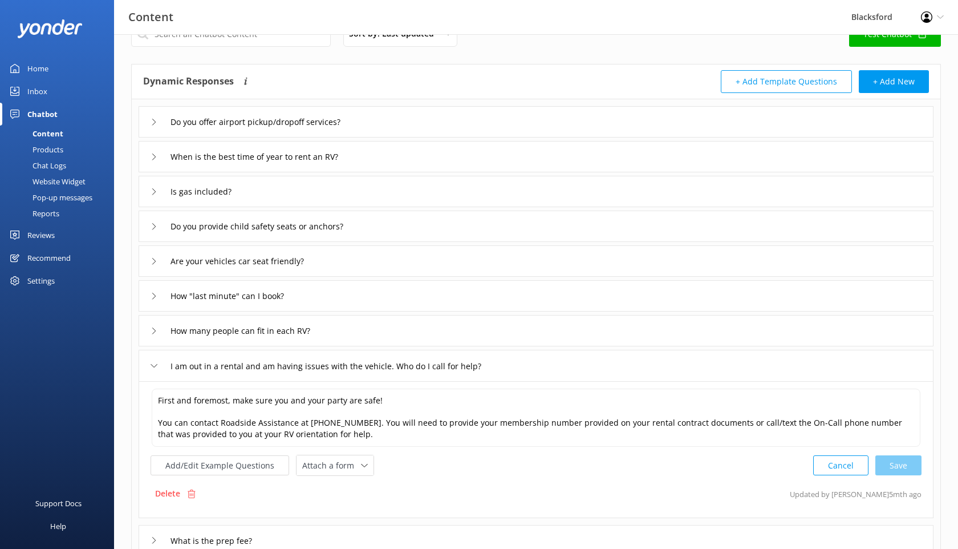
scroll to position [32, 0]
click at [244, 460] on button "Add/Edit Example Questions" at bounding box center [220, 464] width 139 height 20
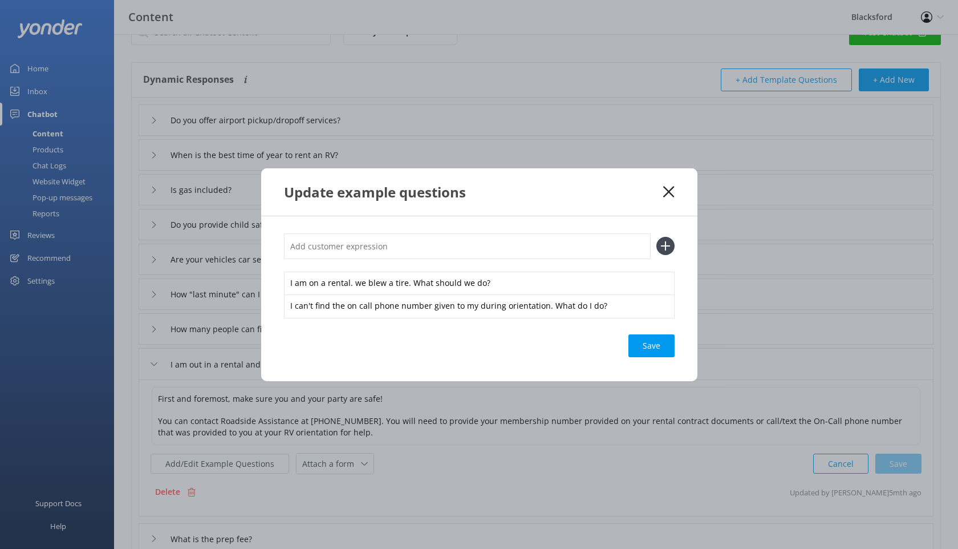
click at [346, 248] on input "text" at bounding box center [467, 246] width 367 height 26
paste input "what happens if the RV breaks down on the road?"
type input "what happens if the RV breaks down on the road?"
click at [665, 248] on icon at bounding box center [666, 246] width 18 height 18
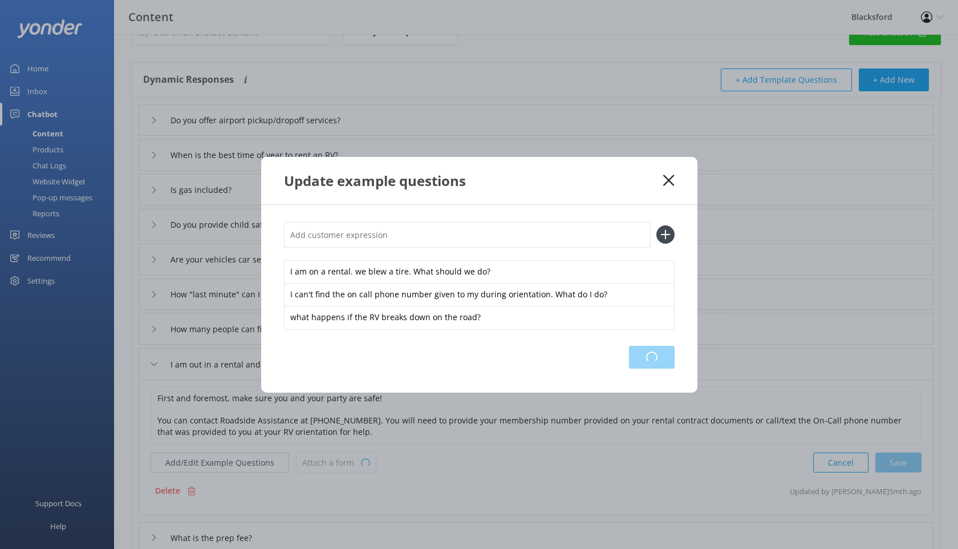
click at [653, 356] on div "Loading.." at bounding box center [652, 357] width 46 height 23
click at [666, 180] on icon at bounding box center [669, 180] width 11 height 11
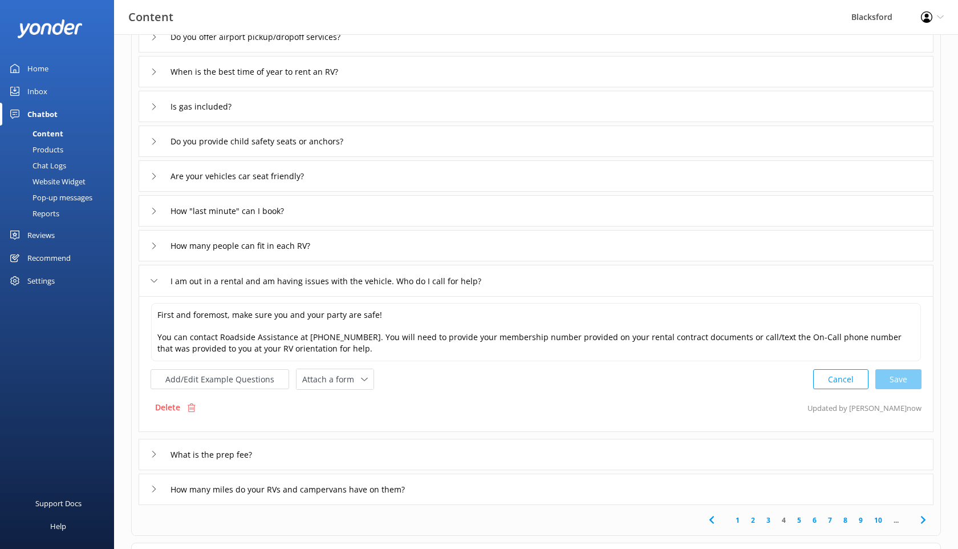
scroll to position [120, 0]
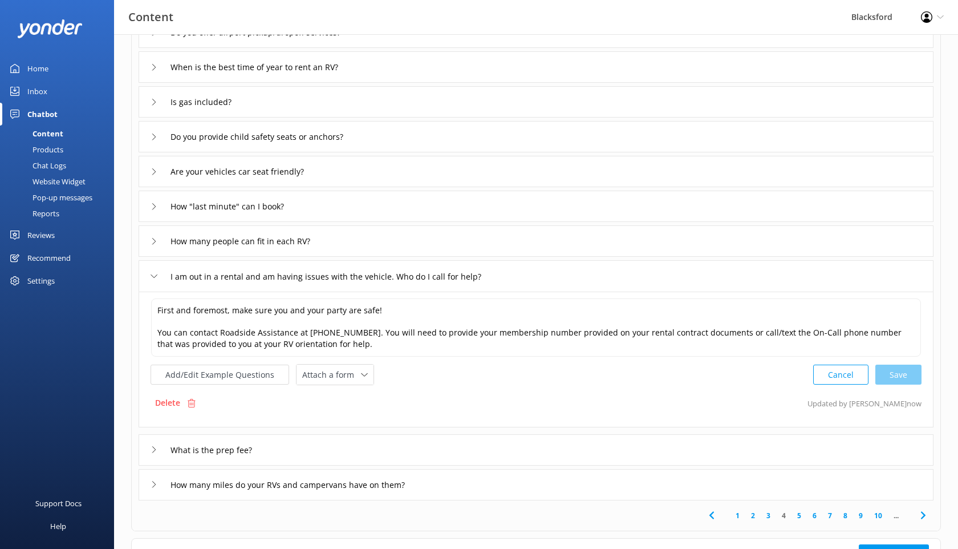
click at [58, 166] on div "Chat Logs" at bounding box center [36, 165] width 59 height 16
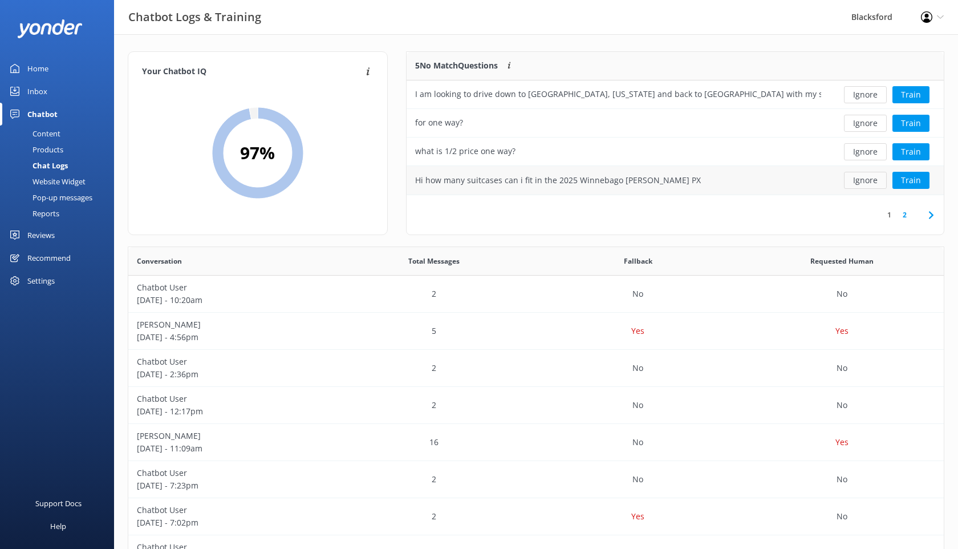
click at [861, 183] on button "Ignore" at bounding box center [865, 180] width 43 height 17
click at [857, 177] on button "Ignore" at bounding box center [865, 180] width 43 height 17
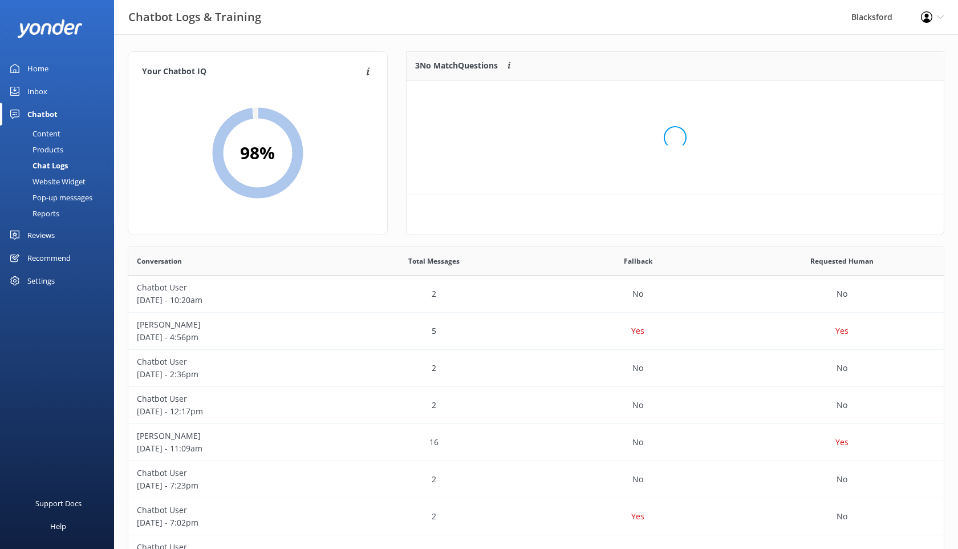
scroll to position [115, 537]
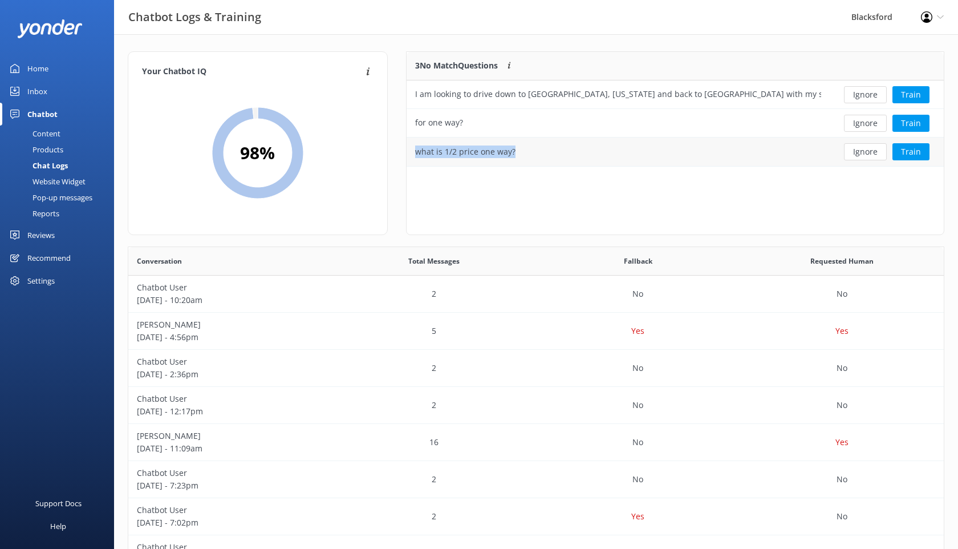
drag, startPoint x: 521, startPoint y: 149, endPoint x: 416, endPoint y: 151, distance: 105.6
click at [415, 151] on div "what is 1/2 price one way?" at bounding box center [618, 151] width 423 height 29
click at [43, 132] on div "Content" at bounding box center [34, 134] width 54 height 16
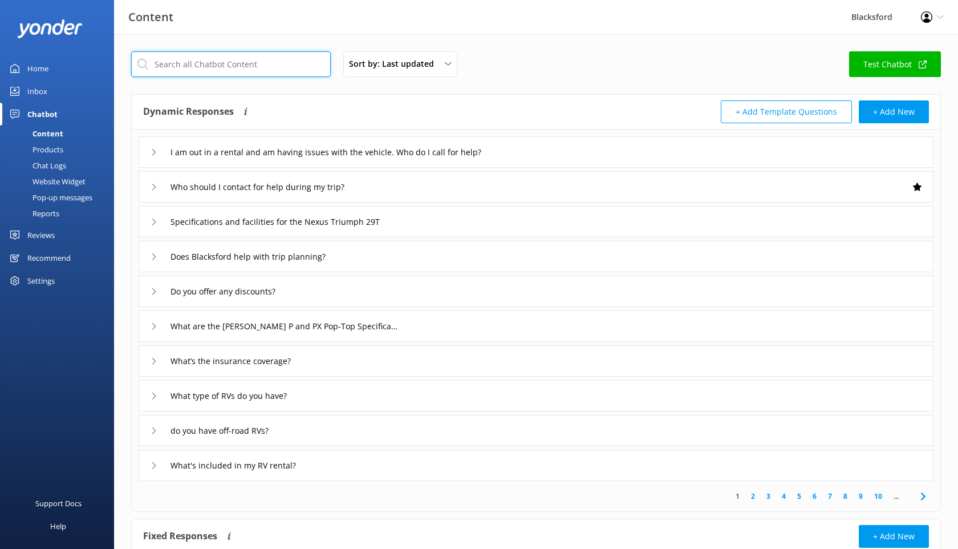
click at [258, 60] on input "text" at bounding box center [231, 64] width 200 height 26
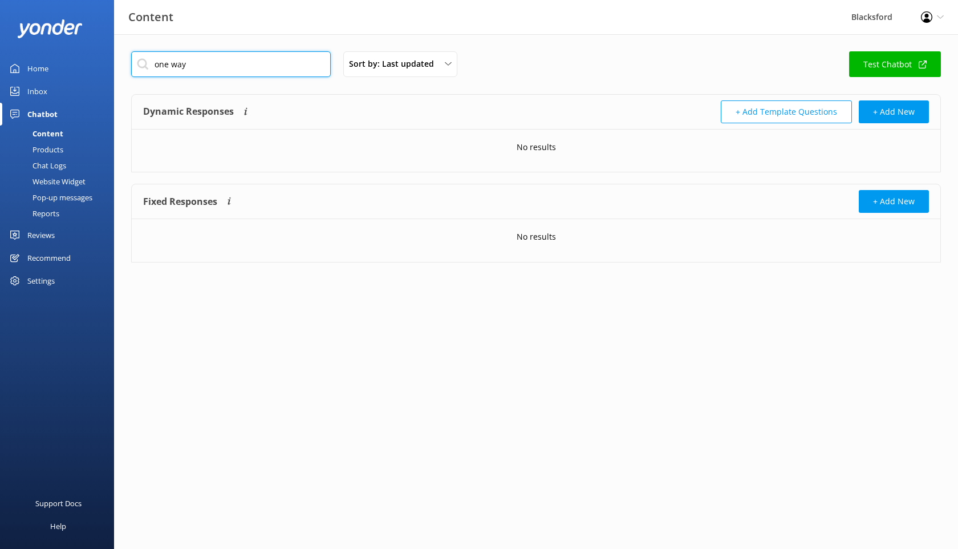
click at [197, 58] on input "one way" at bounding box center [231, 64] width 200 height 26
click at [172, 65] on input "one way" at bounding box center [231, 64] width 200 height 26
type input "one-way"
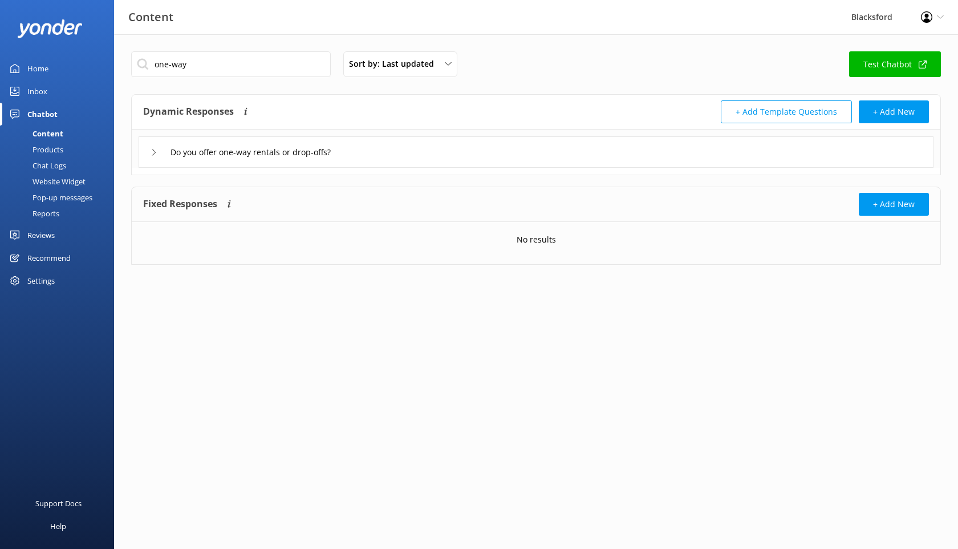
click at [153, 149] on icon at bounding box center [154, 152] width 7 height 7
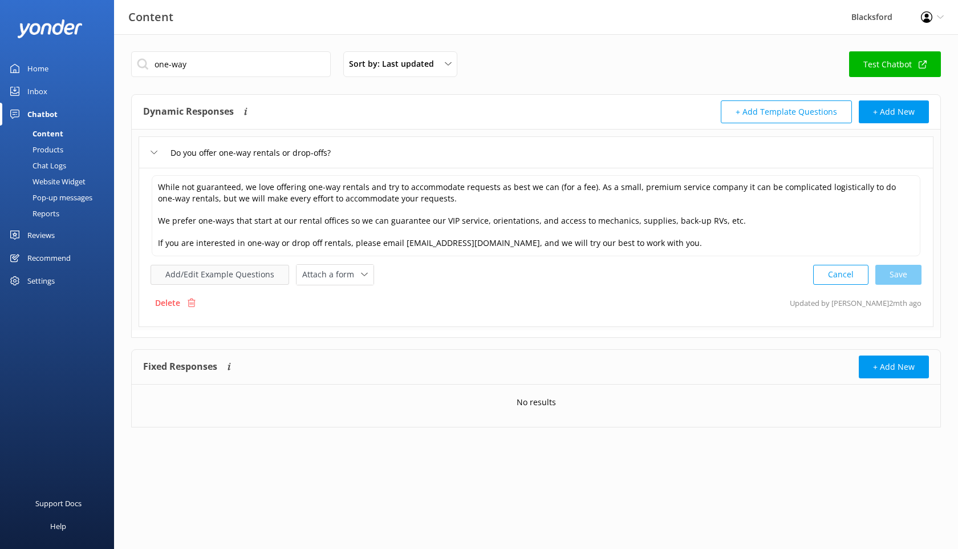
click at [248, 278] on button "Add/Edit Example Questions" at bounding box center [220, 275] width 139 height 20
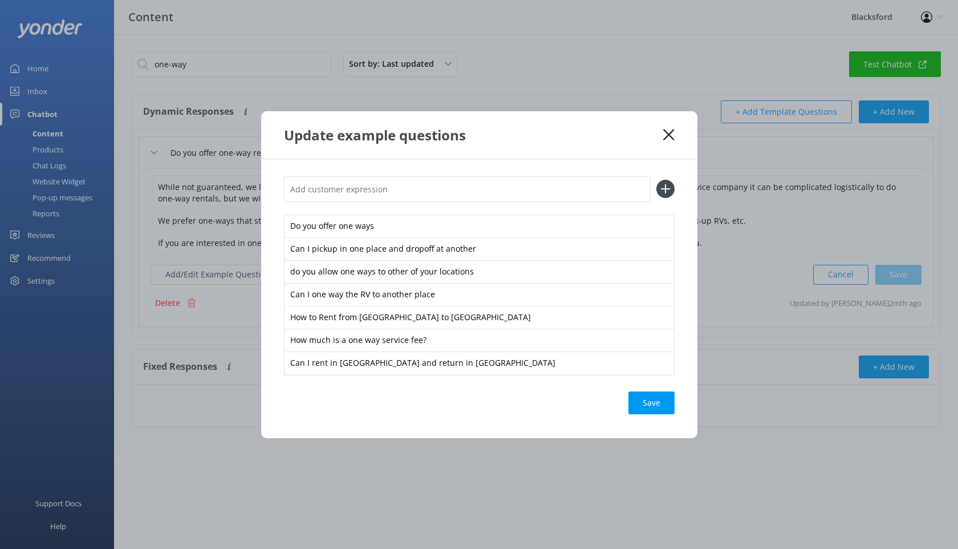
click at [344, 196] on input "text" at bounding box center [467, 189] width 367 height 26
paste input "what is 1/2 price one way?"
type input "what is 1/2 price one way?"
click at [664, 192] on icon at bounding box center [666, 189] width 18 height 18
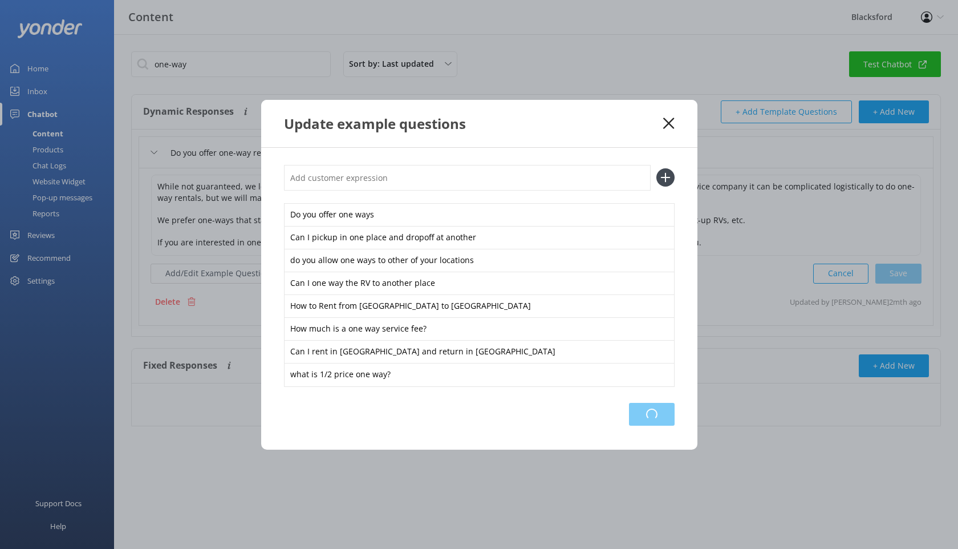
click at [642, 416] on div "Loading.." at bounding box center [652, 414] width 46 height 23
click at [672, 124] on icon at bounding box center [669, 123] width 11 height 11
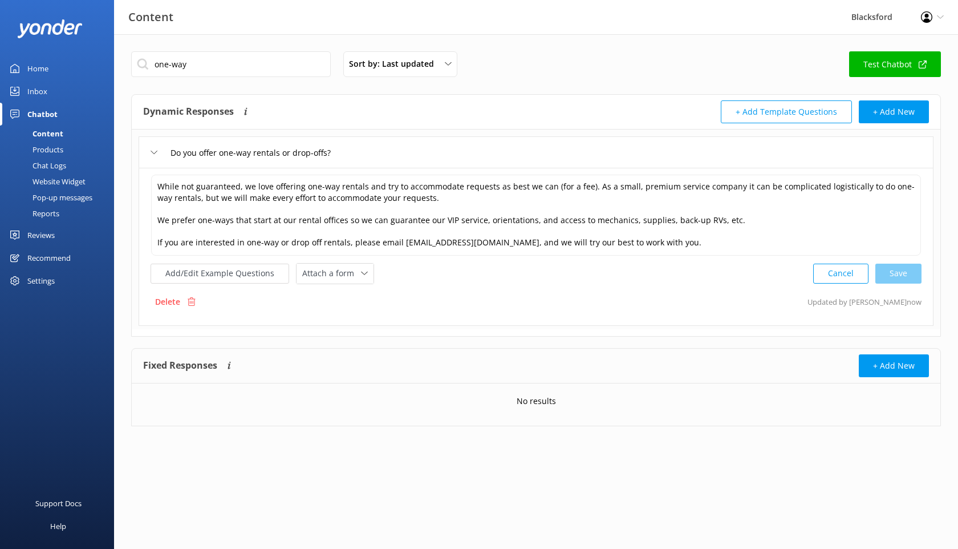
click at [58, 168] on div "Chat Logs" at bounding box center [36, 165] width 59 height 16
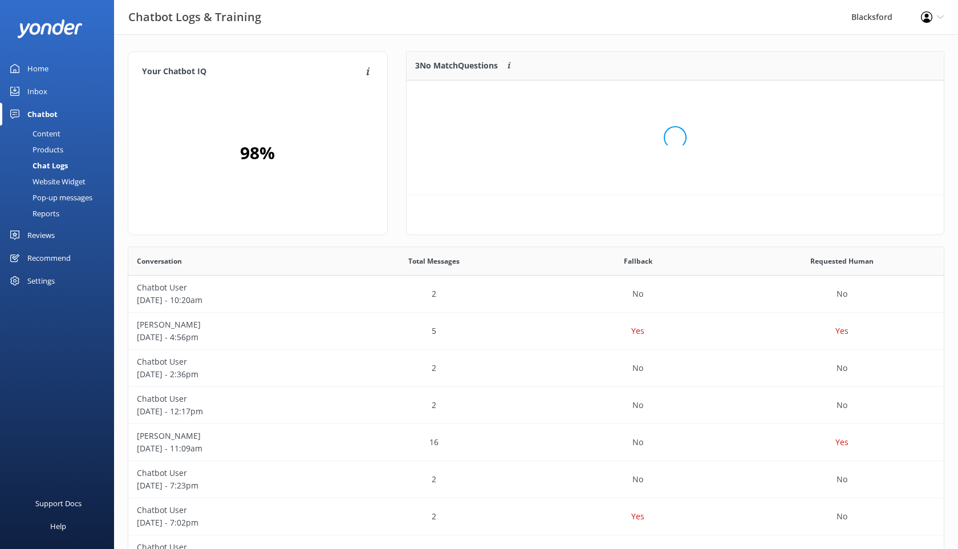
scroll to position [115, 537]
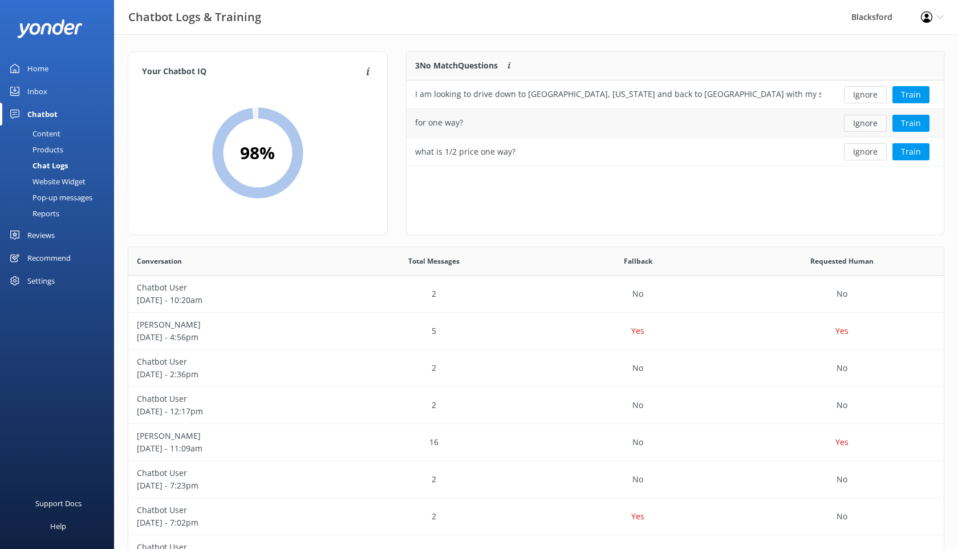
click at [863, 120] on button "Ignore" at bounding box center [865, 123] width 43 height 17
click at [864, 124] on button "Ignore" at bounding box center [865, 123] width 43 height 17
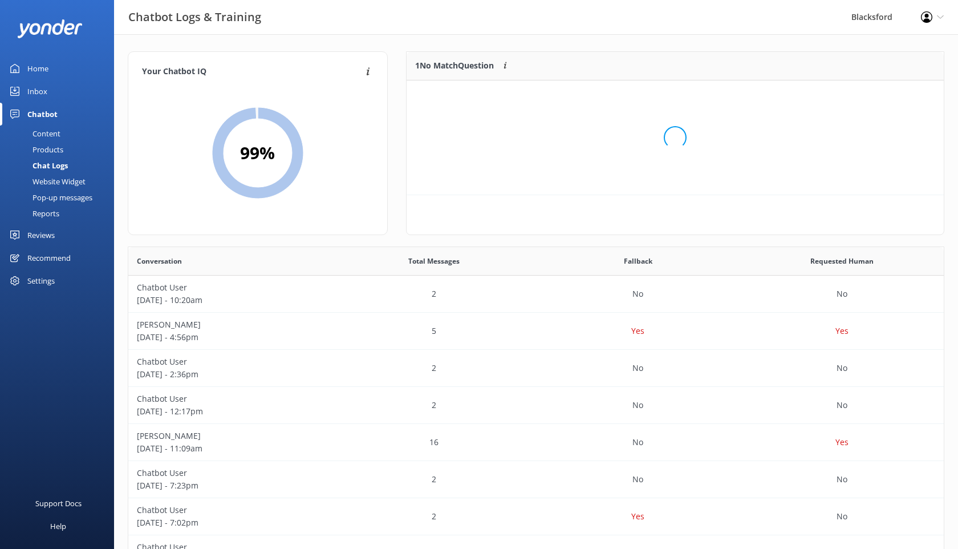
scroll to position [58, 537]
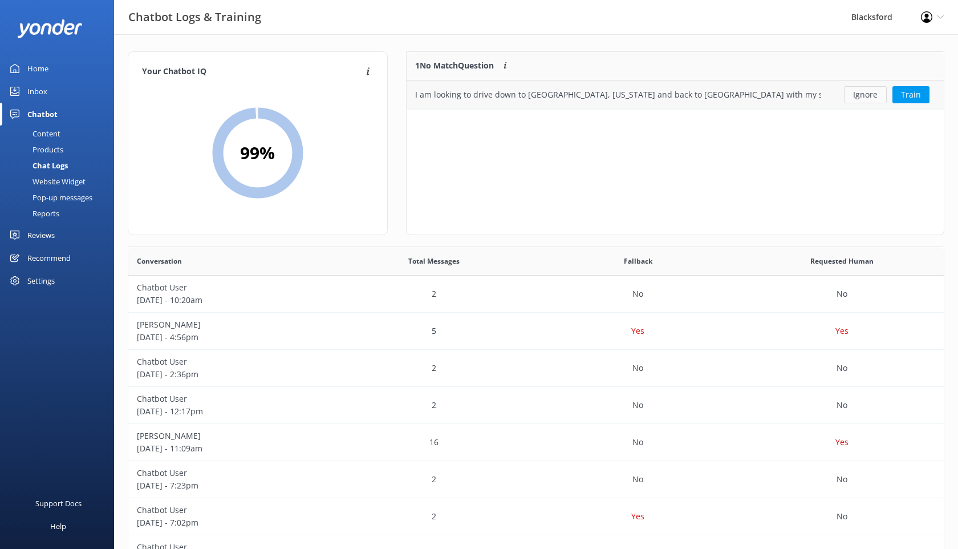
click at [868, 91] on button "Ignore" at bounding box center [865, 94] width 43 height 17
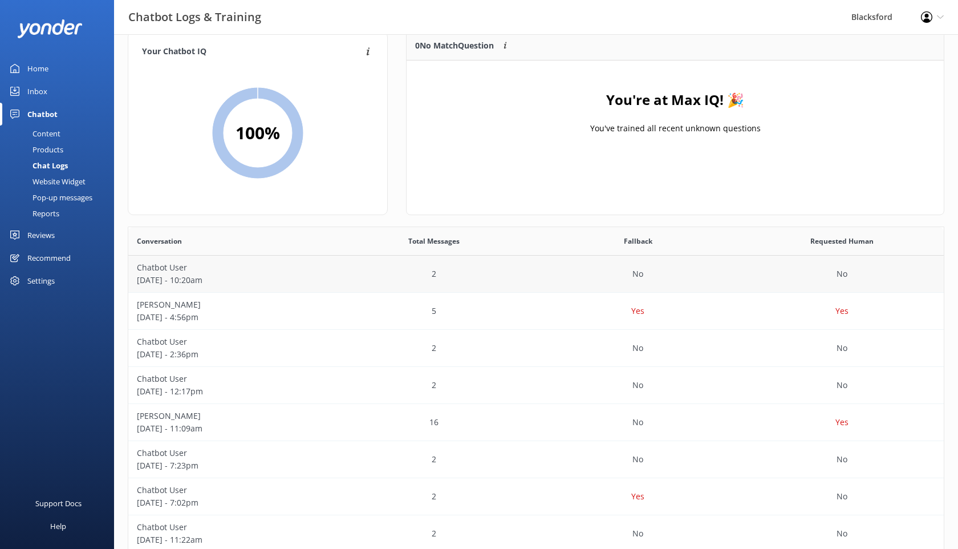
scroll to position [23, 0]
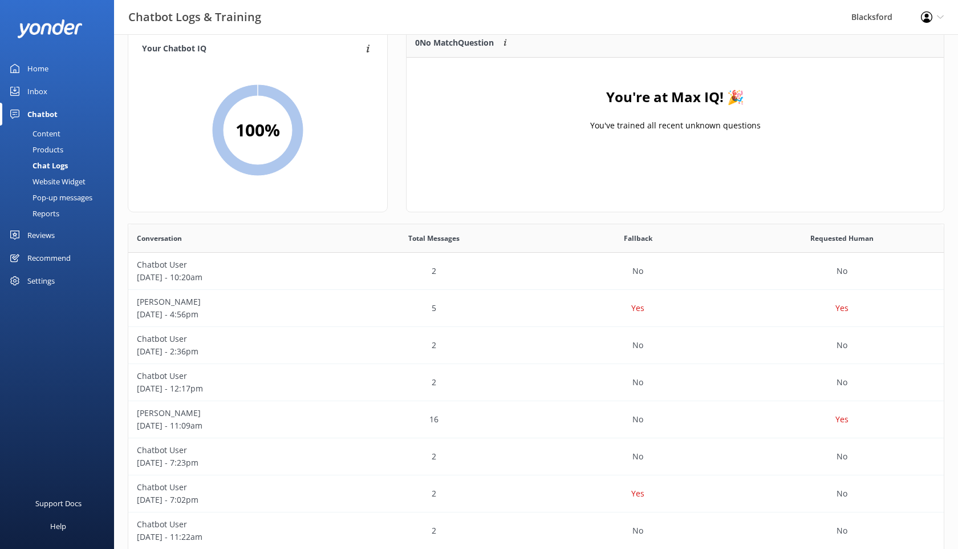
click at [50, 136] on div "Content" at bounding box center [34, 134] width 54 height 16
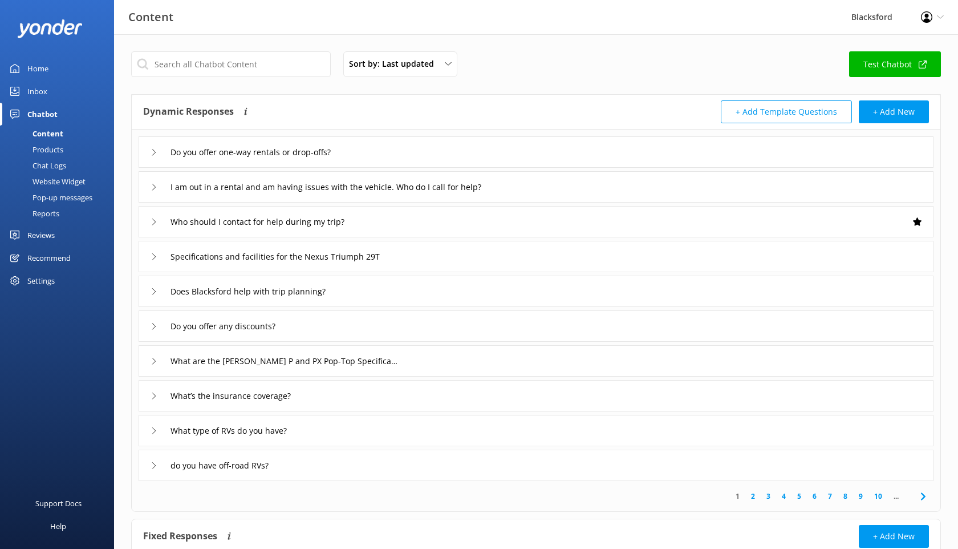
click at [21, 89] on link "Inbox" at bounding box center [57, 91] width 114 height 23
